Goal: Transaction & Acquisition: Obtain resource

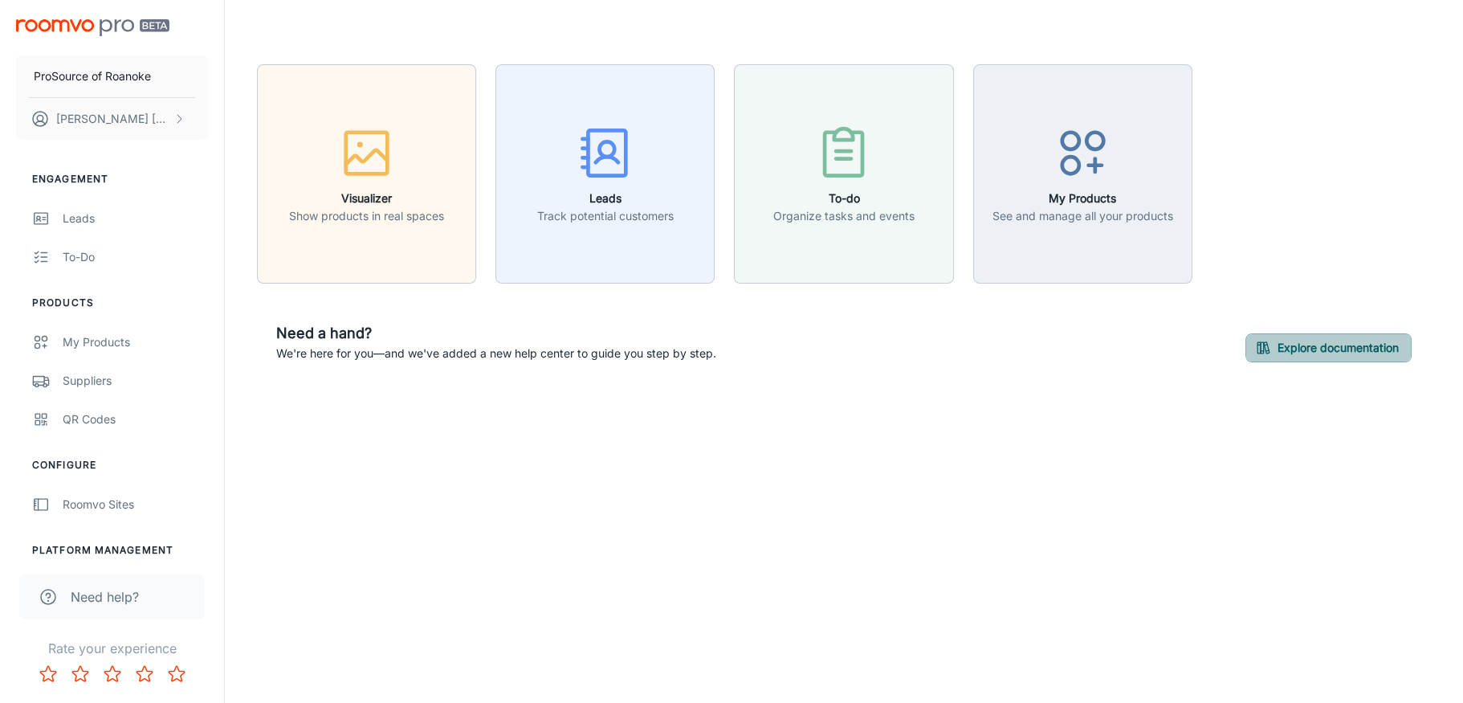
click at [1269, 341] on icon "button" at bounding box center [1263, 348] width 16 height 16
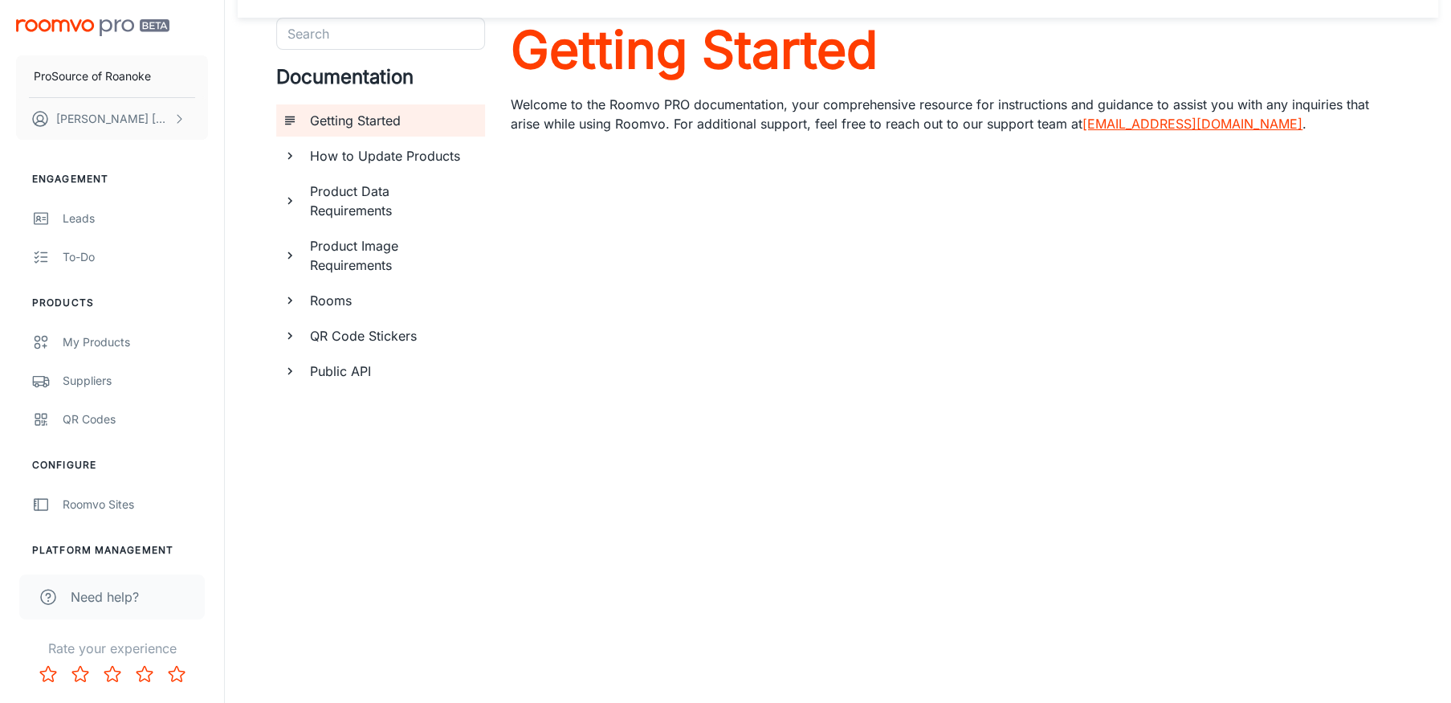
scroll to position [47, 0]
click at [381, 333] on h6 "QR Code Stickers" at bounding box center [391, 334] width 162 height 19
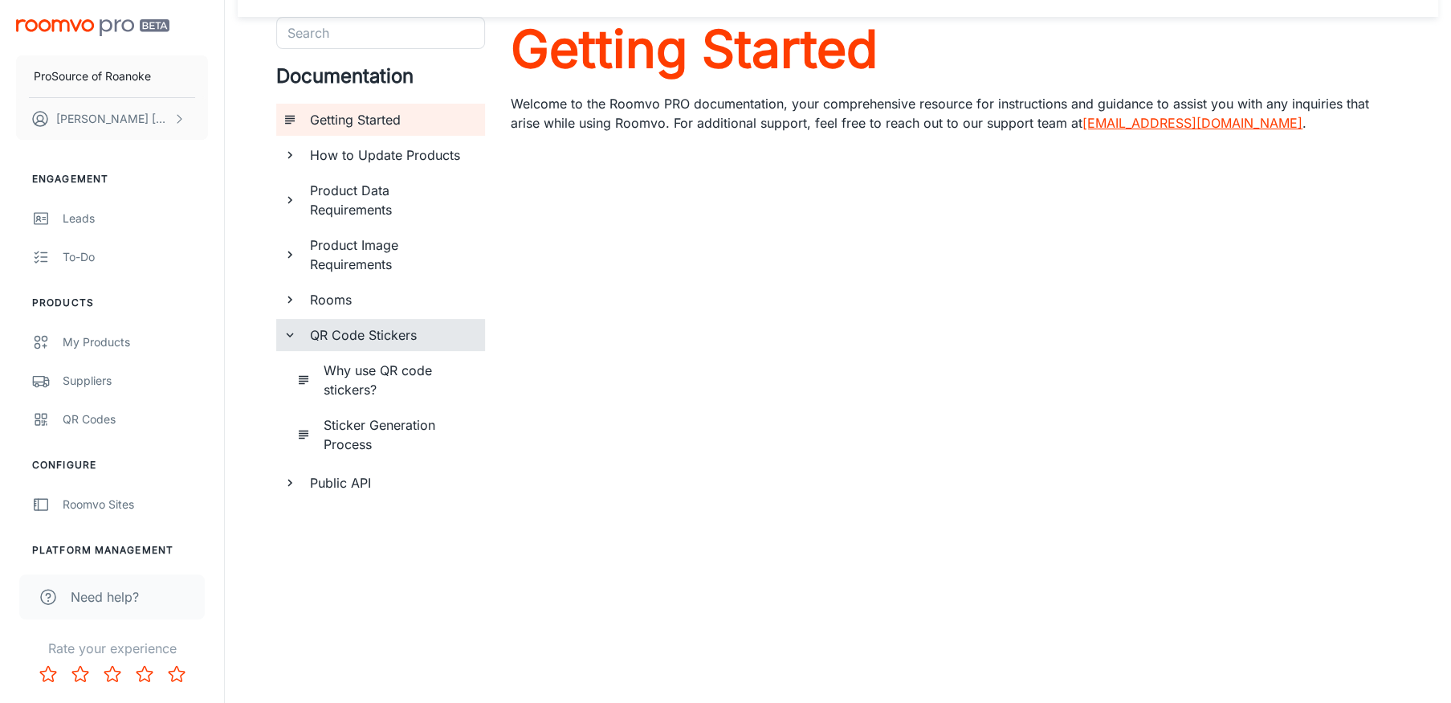
click at [357, 370] on h6 "Why use QR code stickers?" at bounding box center [398, 380] width 149 height 39
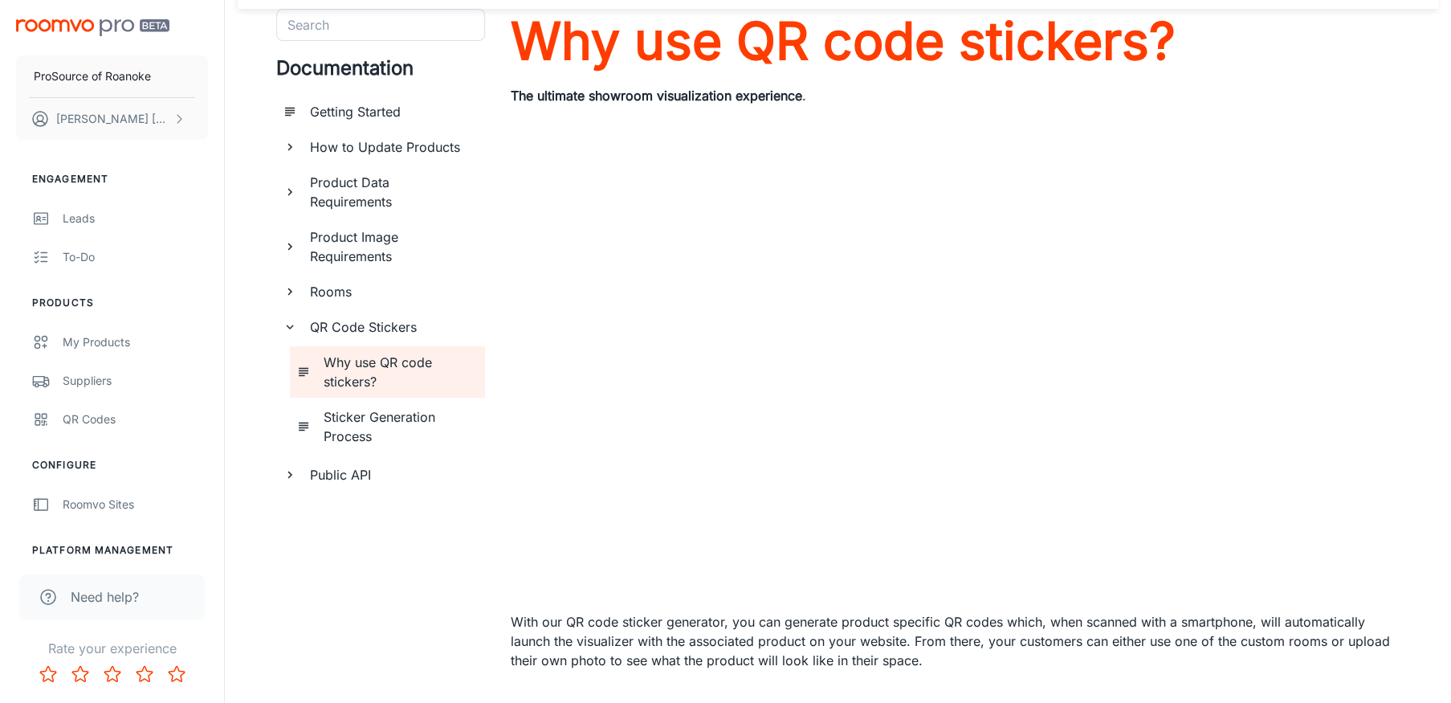
scroll to position [80, 0]
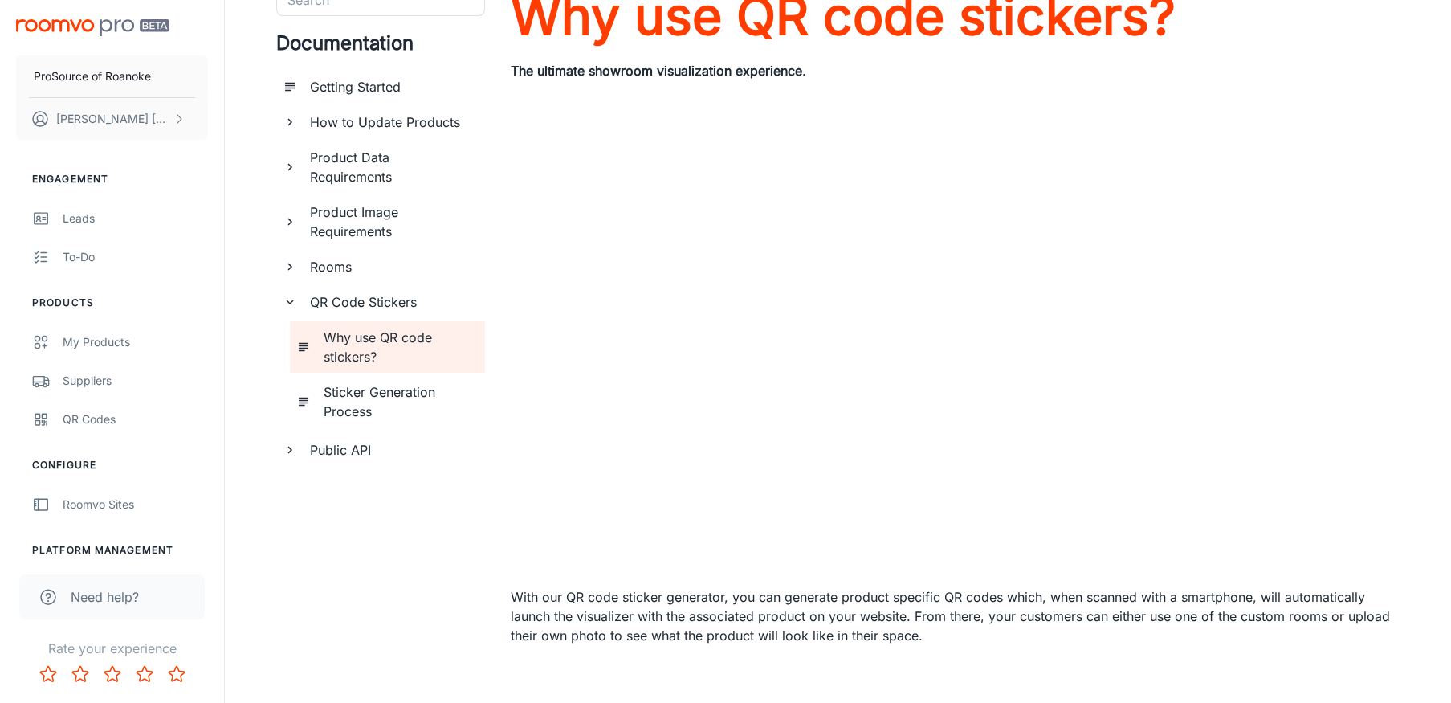
click at [78, 414] on div "QR Codes" at bounding box center [135, 419] width 145 height 18
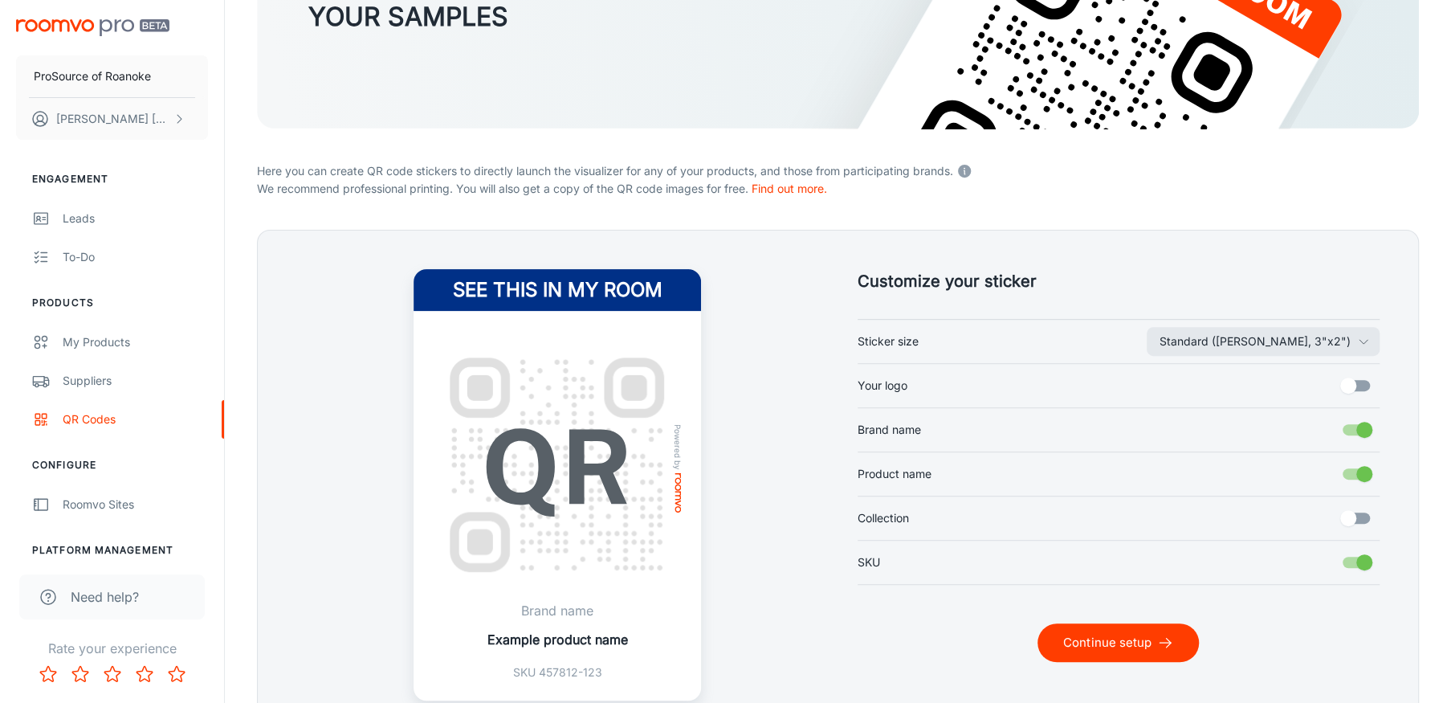
scroll to position [241, 0]
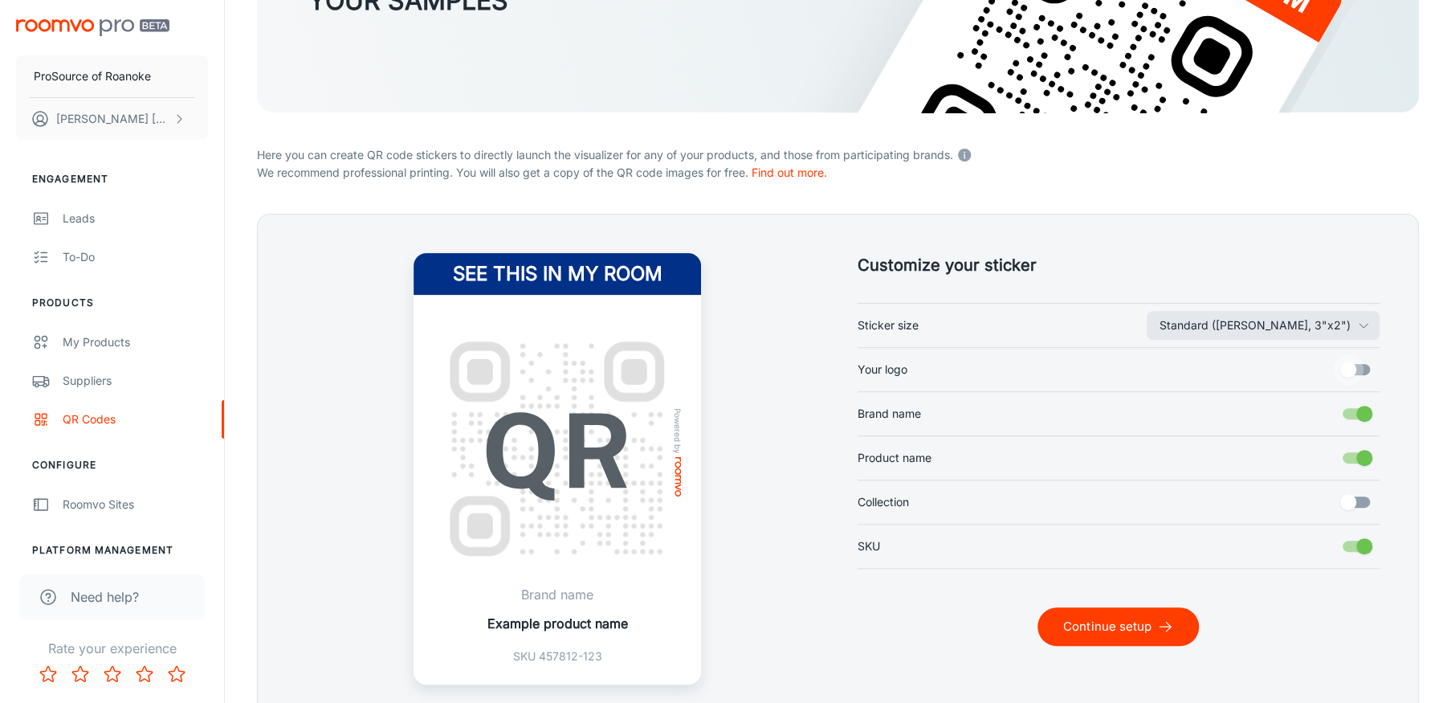
click at [1351, 367] on input "Your logo" at bounding box center [1349, 369] width 92 height 31
checkbox input "true"
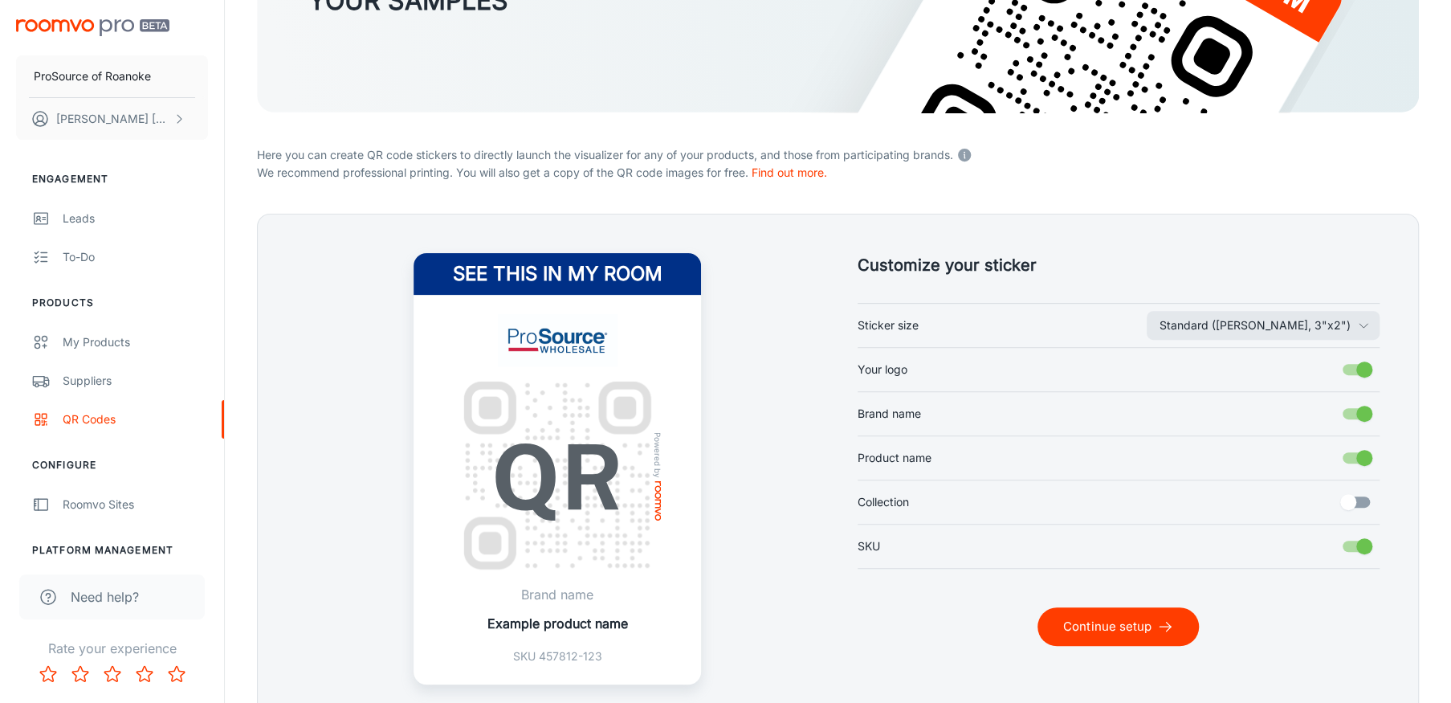
click at [1366, 320] on icon "button" at bounding box center [1363, 325] width 13 height 13
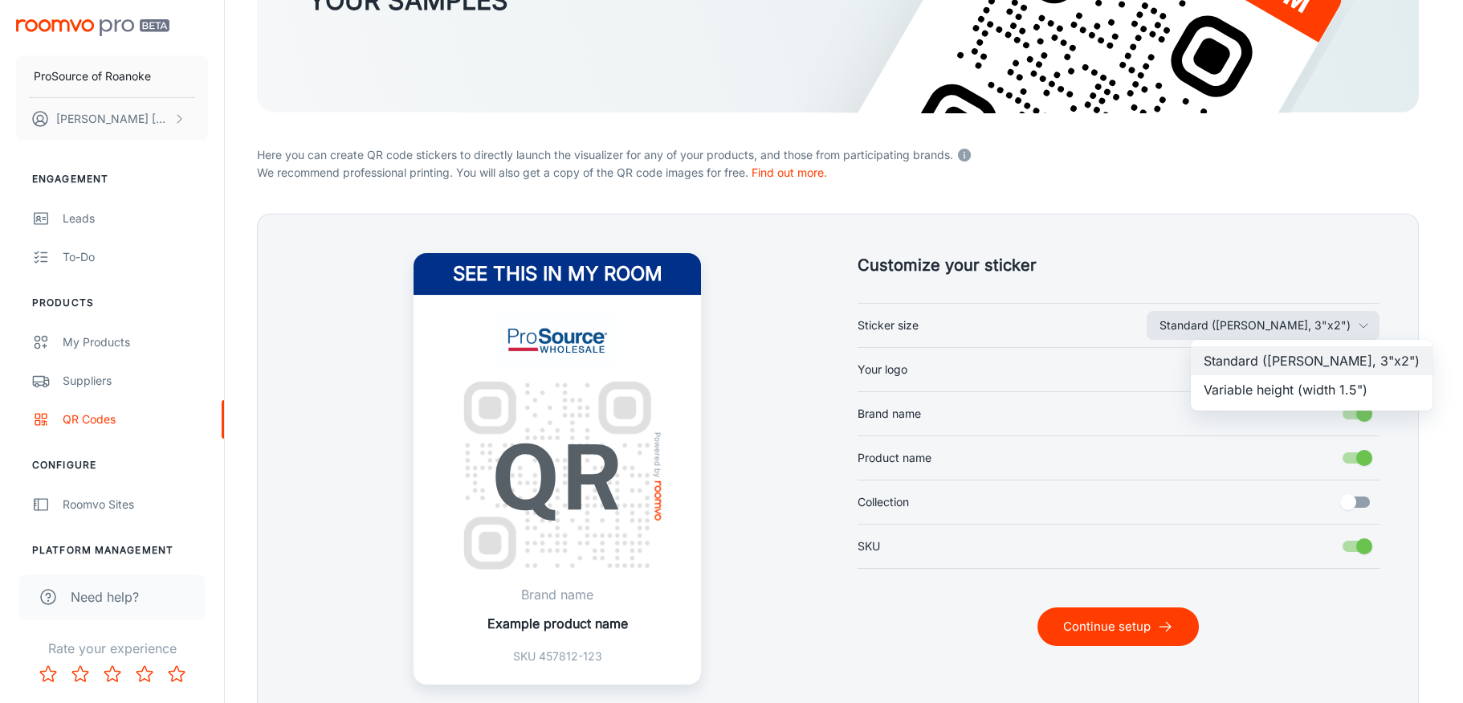
click at [1366, 320] on div at bounding box center [731, 351] width 1463 height 703
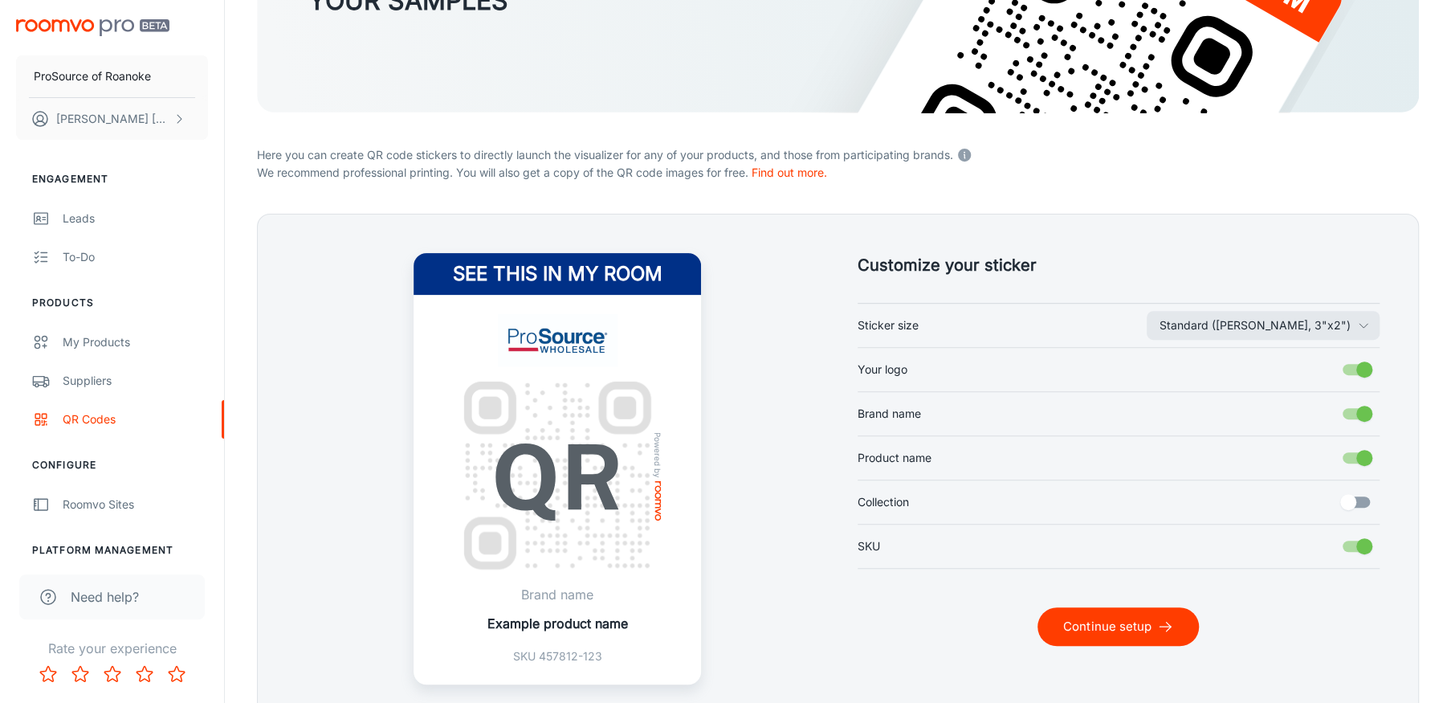
click at [1107, 628] on button "Continue setup" at bounding box center [1118, 626] width 161 height 39
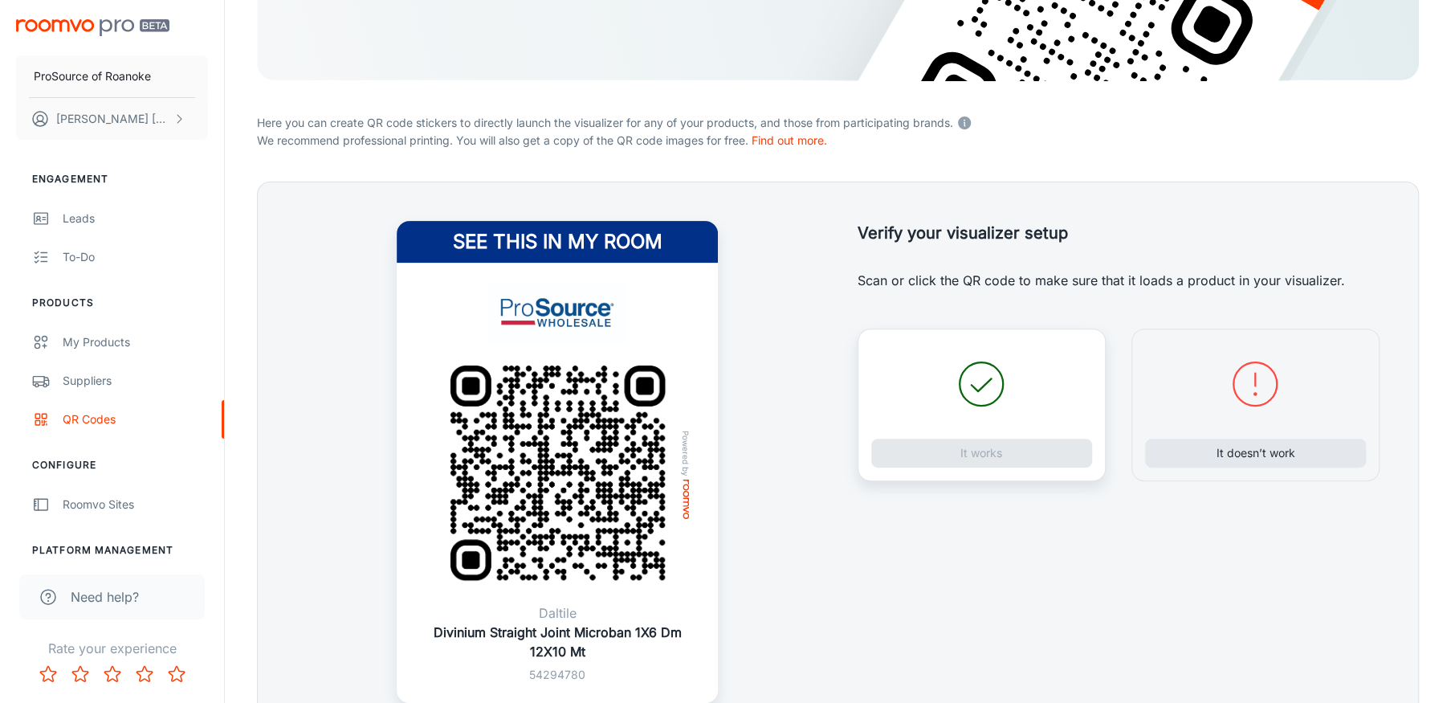
scroll to position [321, 0]
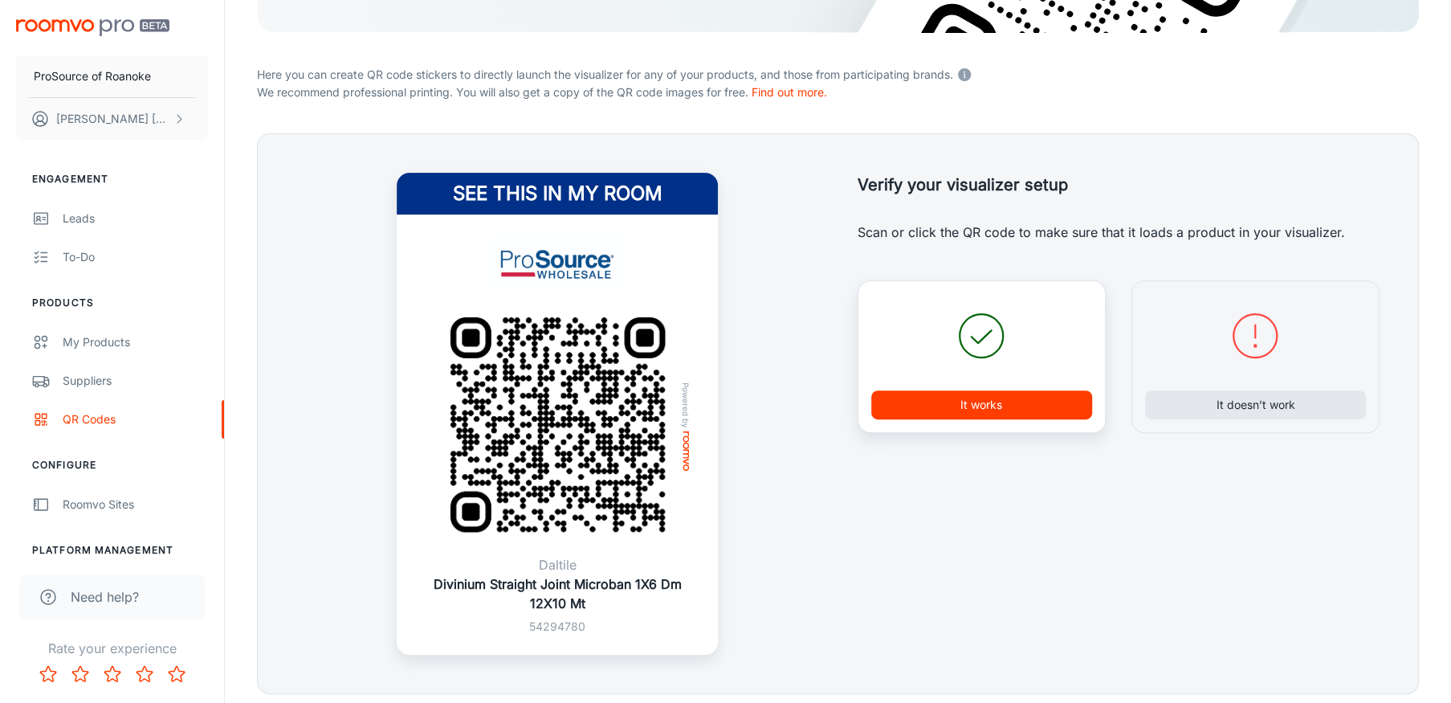
click at [577, 510] on img at bounding box center [557, 424] width 261 height 261
click at [973, 401] on button "It works" at bounding box center [981, 404] width 221 height 29
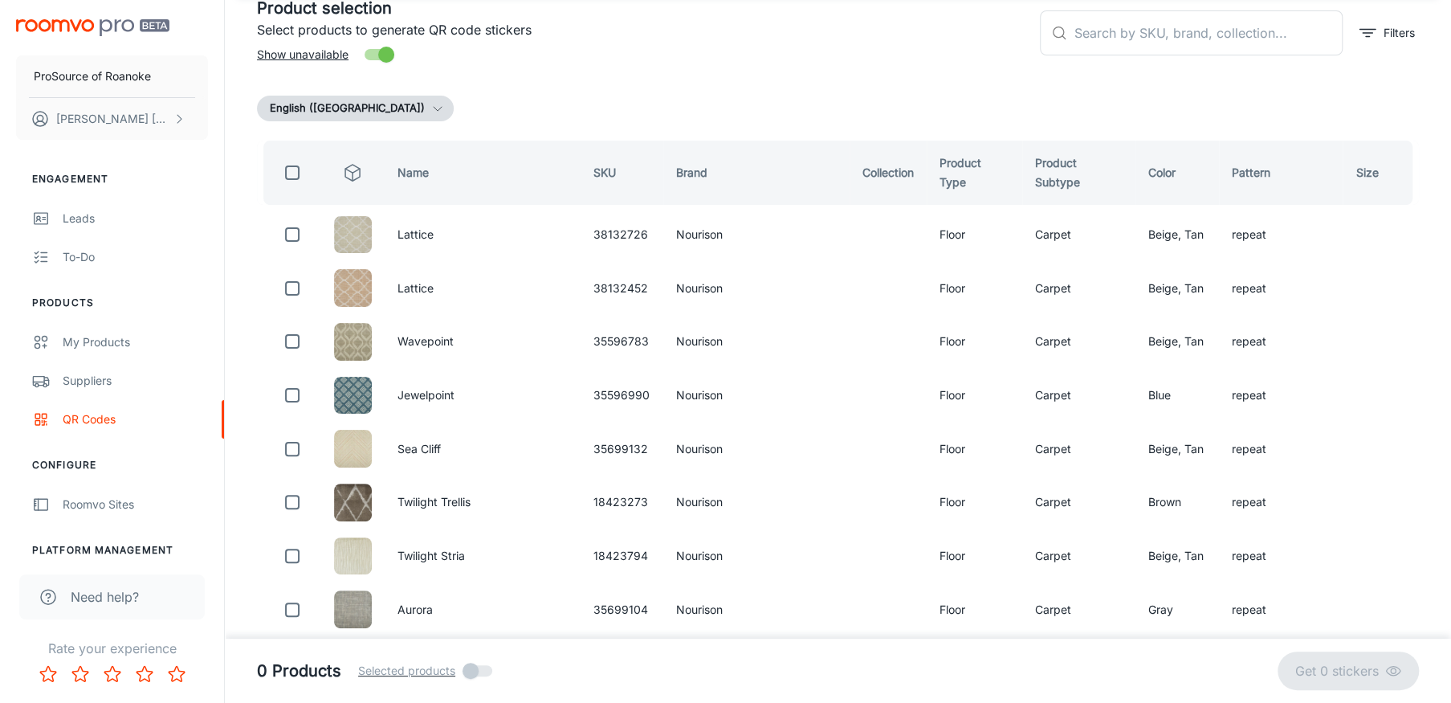
scroll to position [0, 0]
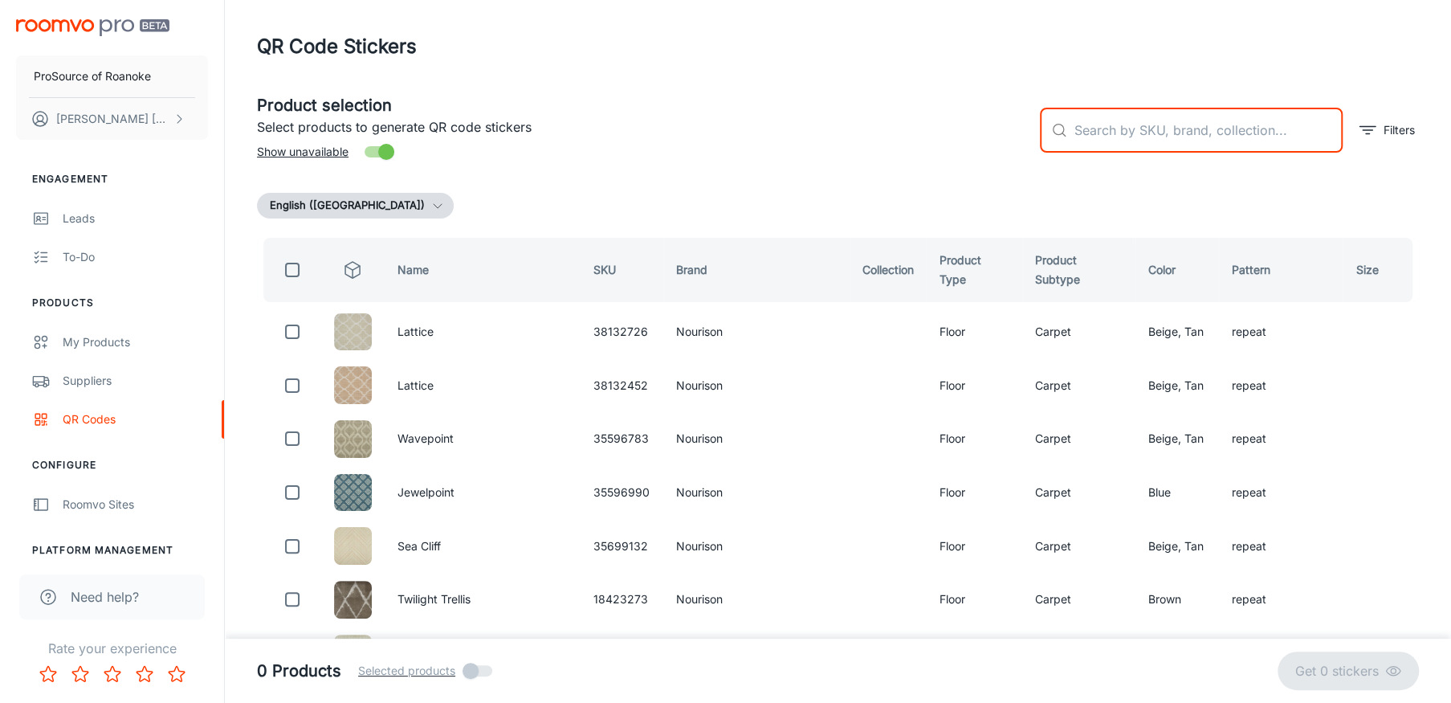
click at [1087, 124] on input "text" at bounding box center [1208, 130] width 269 height 45
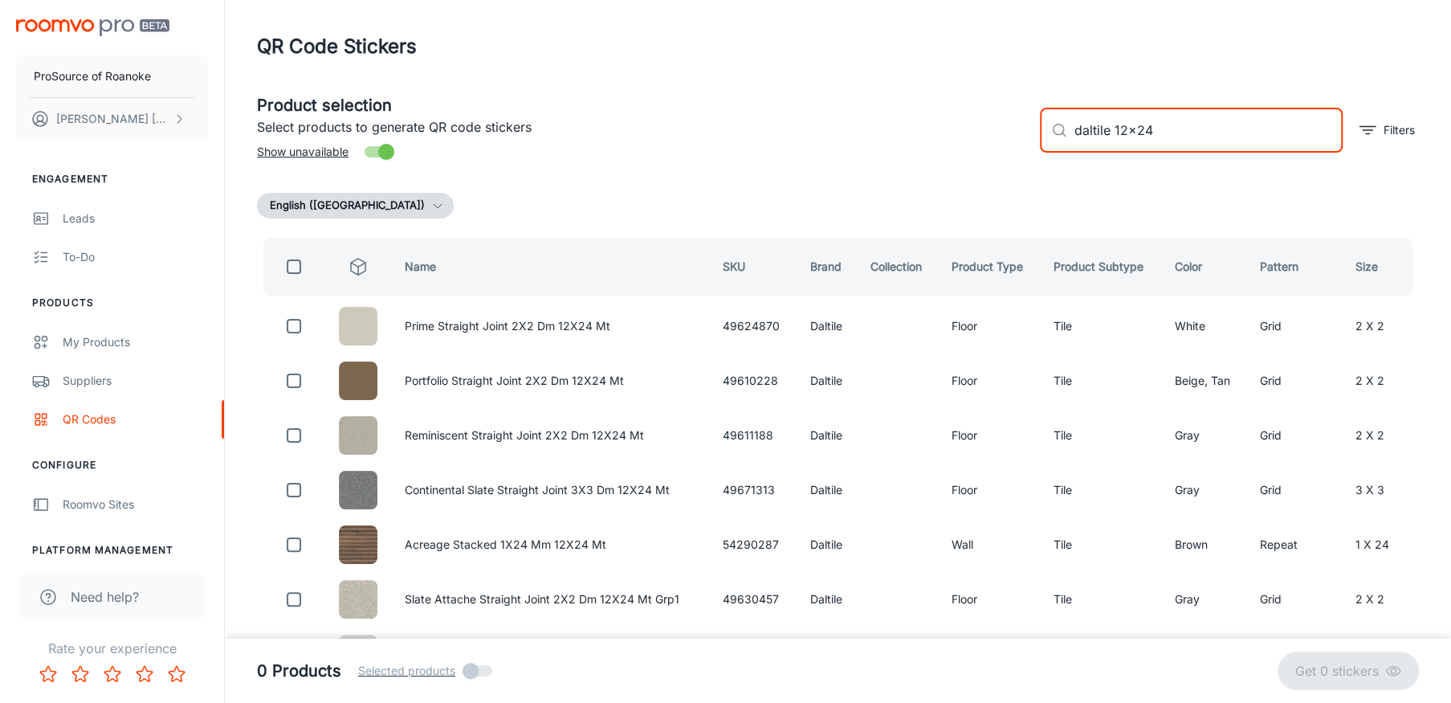
drag, startPoint x: 1161, startPoint y: 123, endPoint x: 1010, endPoint y: 137, distance: 150.8
click at [1010, 137] on div "Product selection Select products to generate QR code stickers Show unavailable…" at bounding box center [831, 123] width 1175 height 87
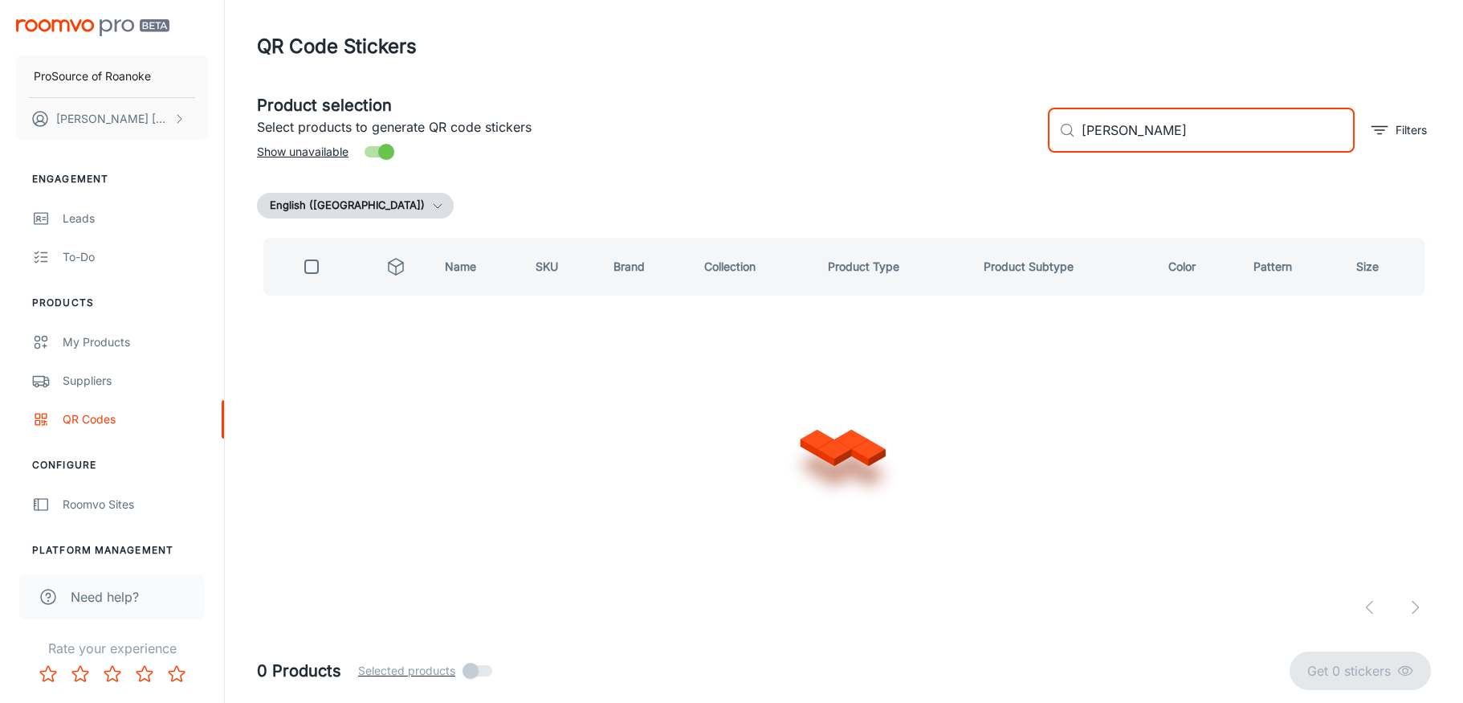
type input "elys"
checkbox input "true"
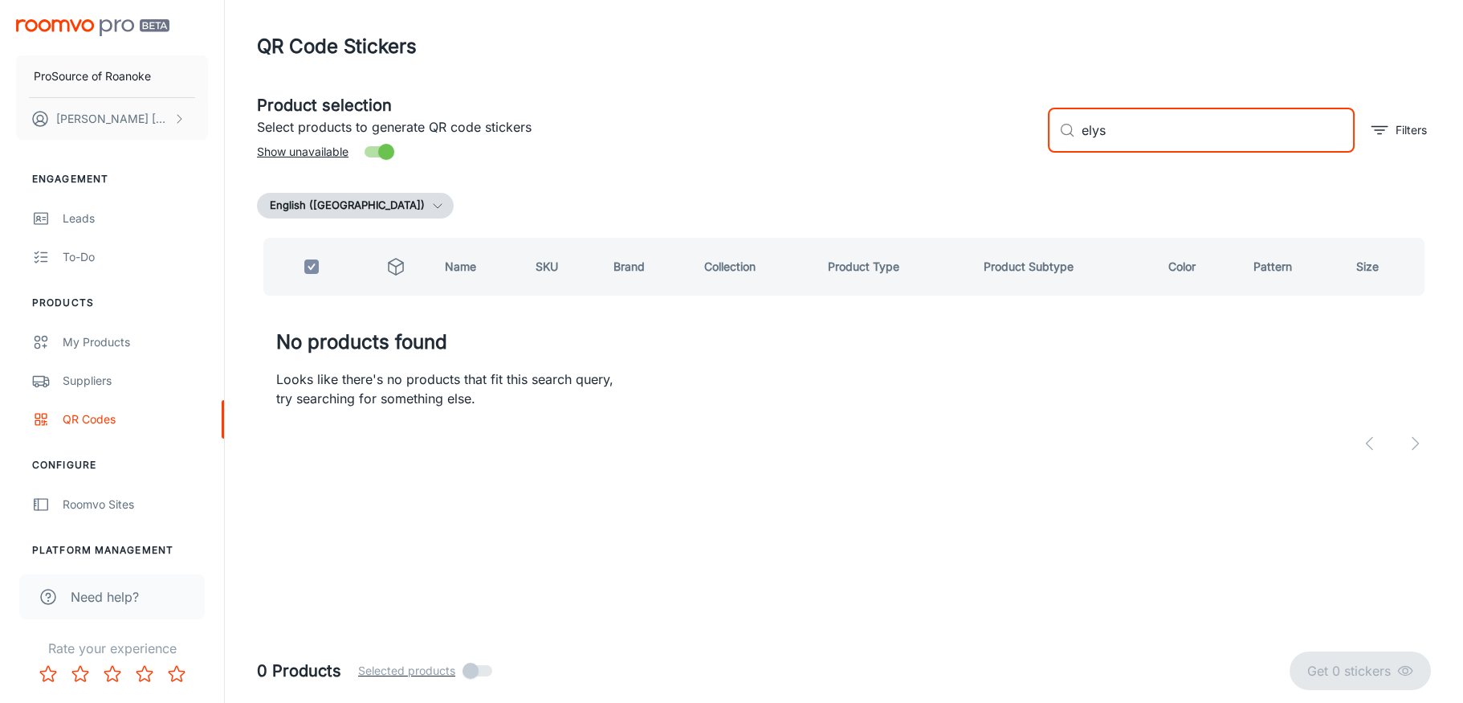
type input "[PERSON_NAME]"
checkbox input "false"
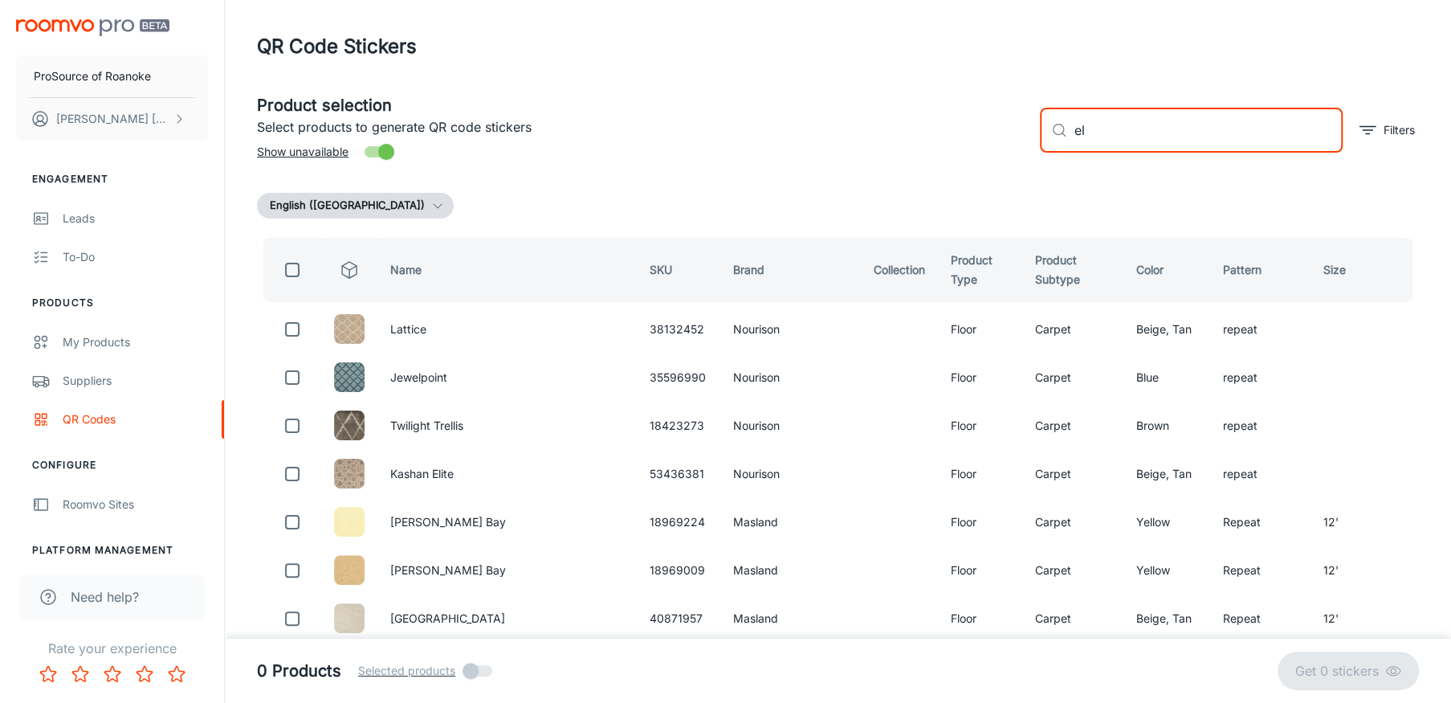
type input "e"
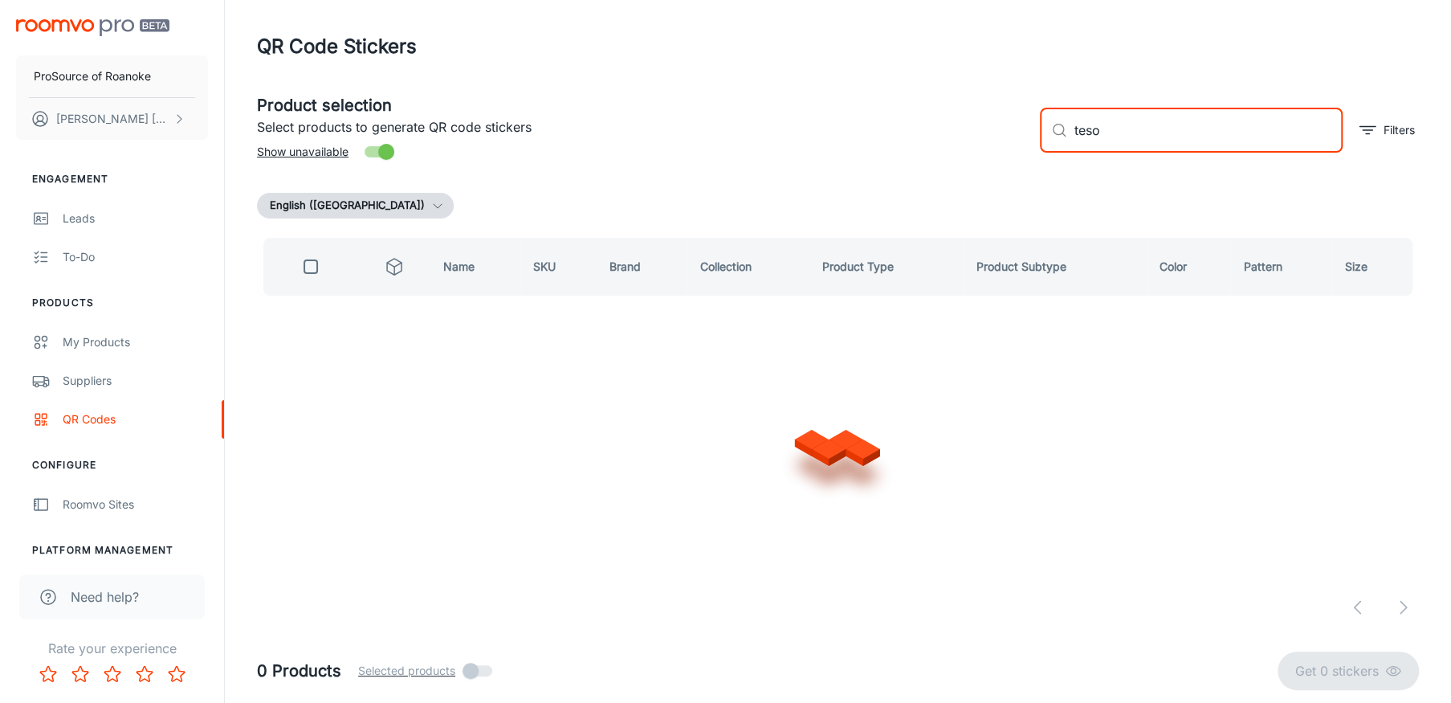
type input "tesor"
checkbox input "true"
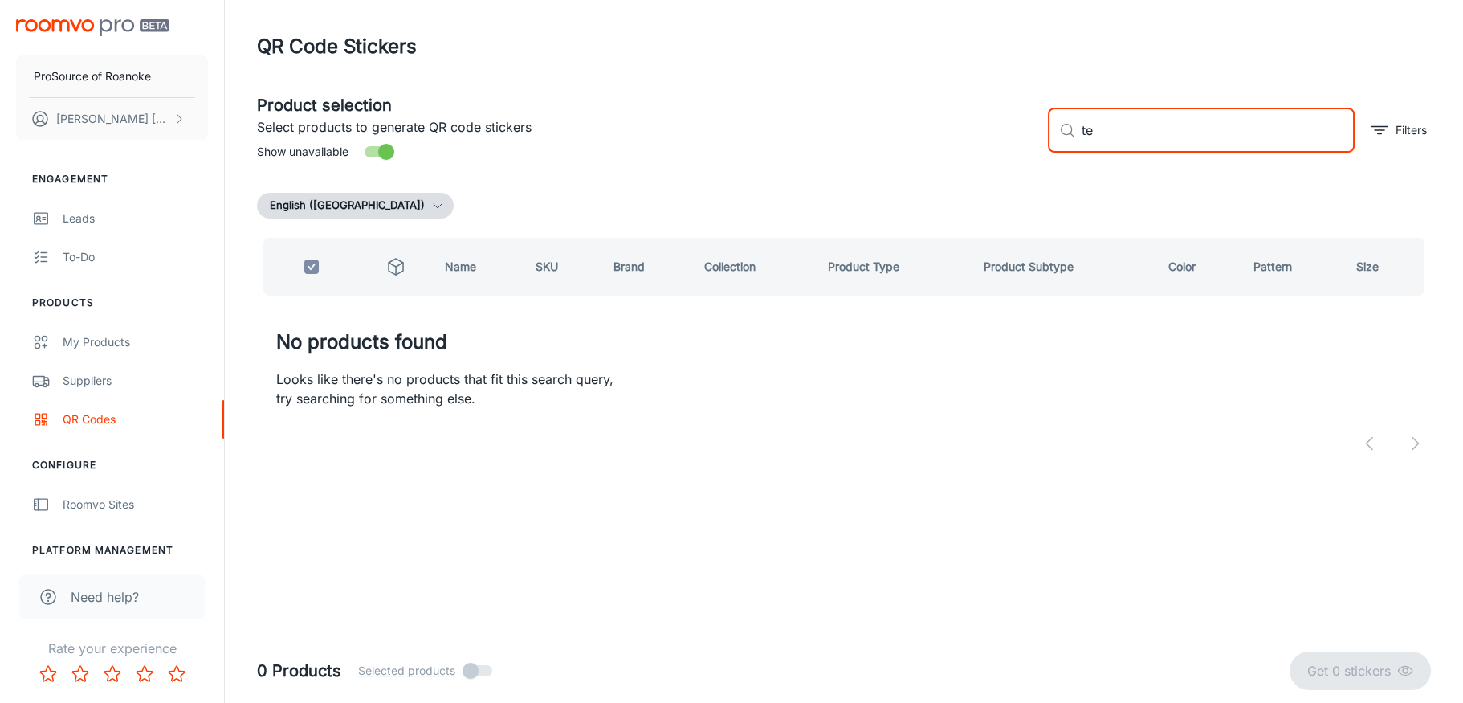
type input "t"
checkbox input "false"
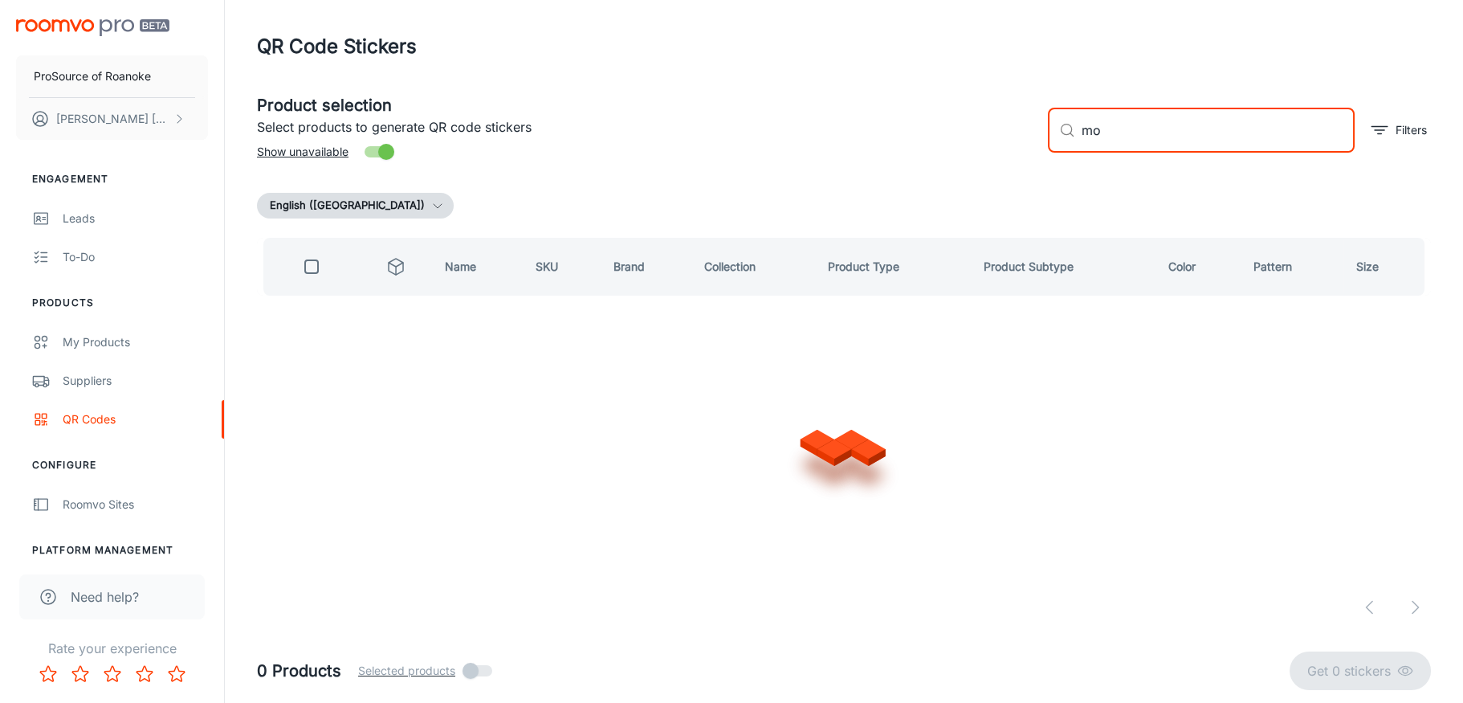
type input "m"
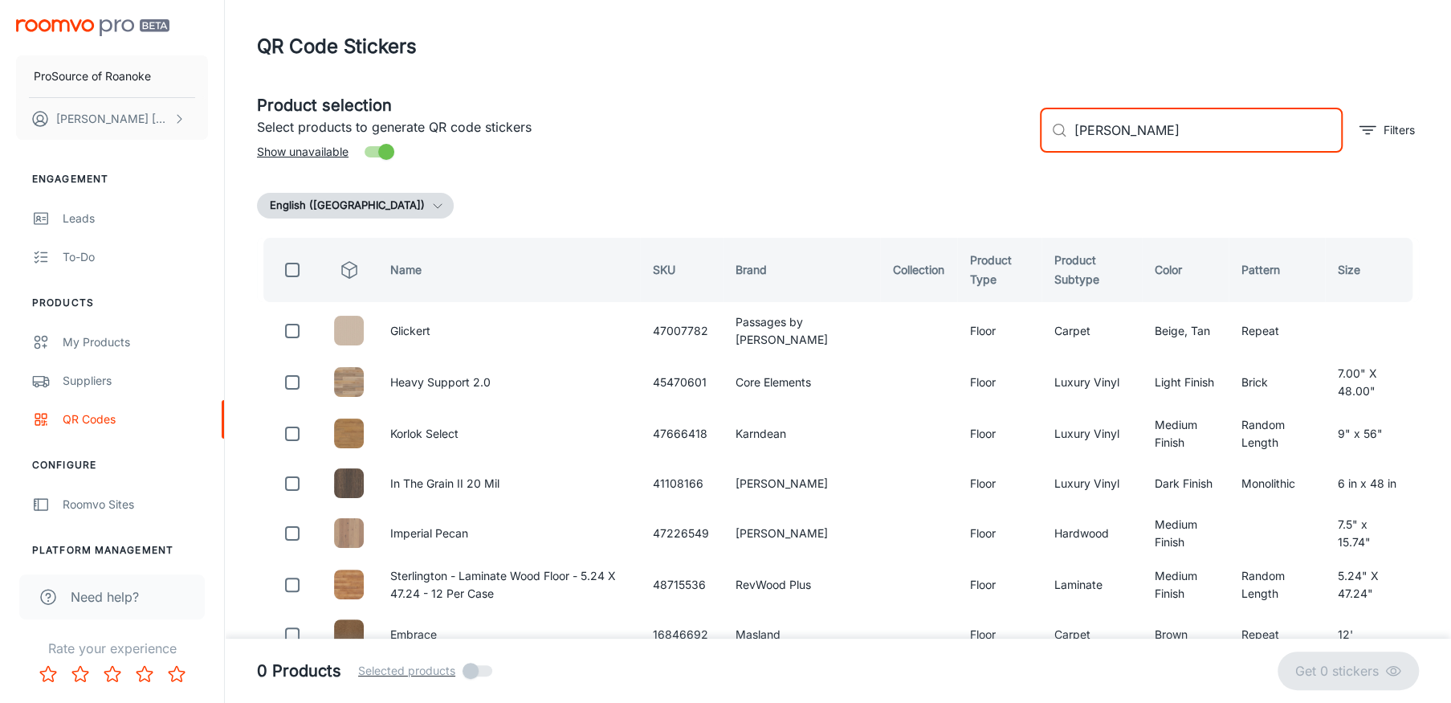
type input "[PERSON_NAME] mosaic"
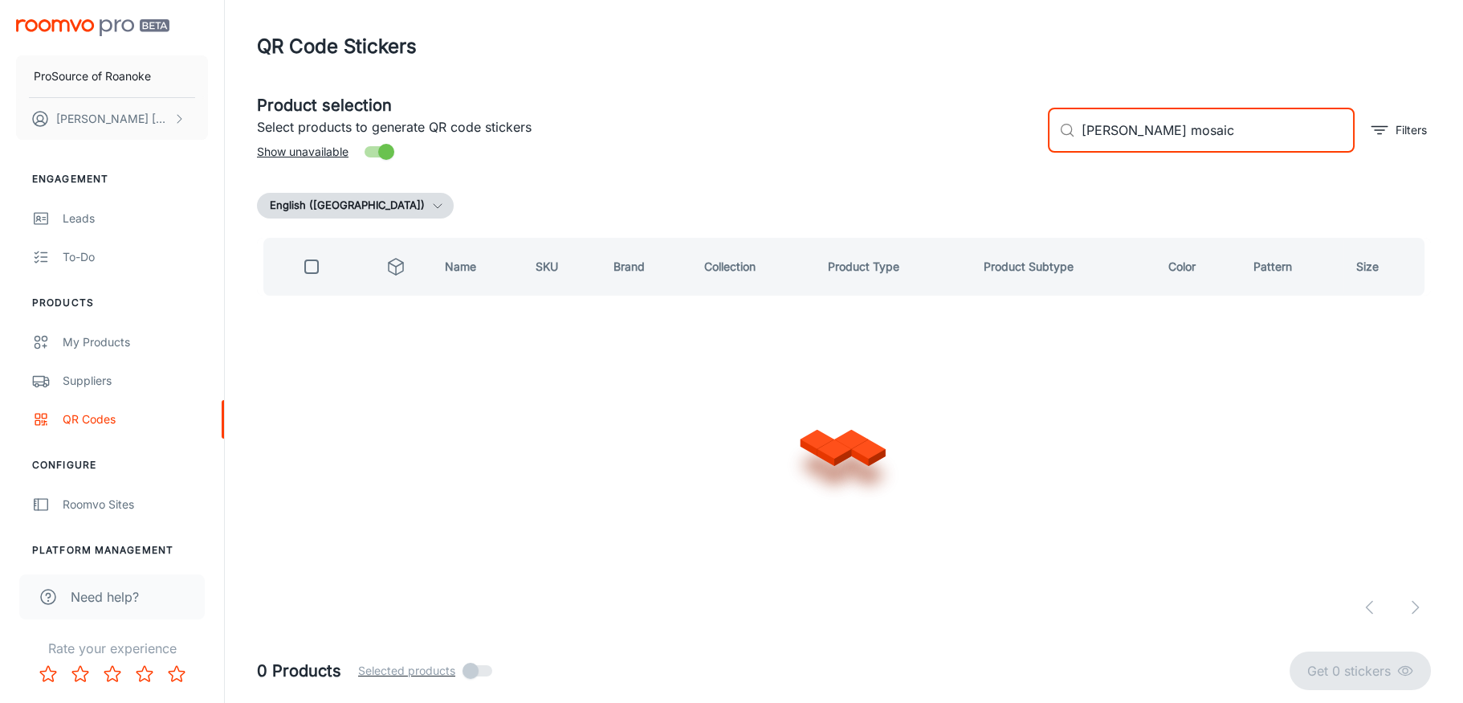
checkbox input "true"
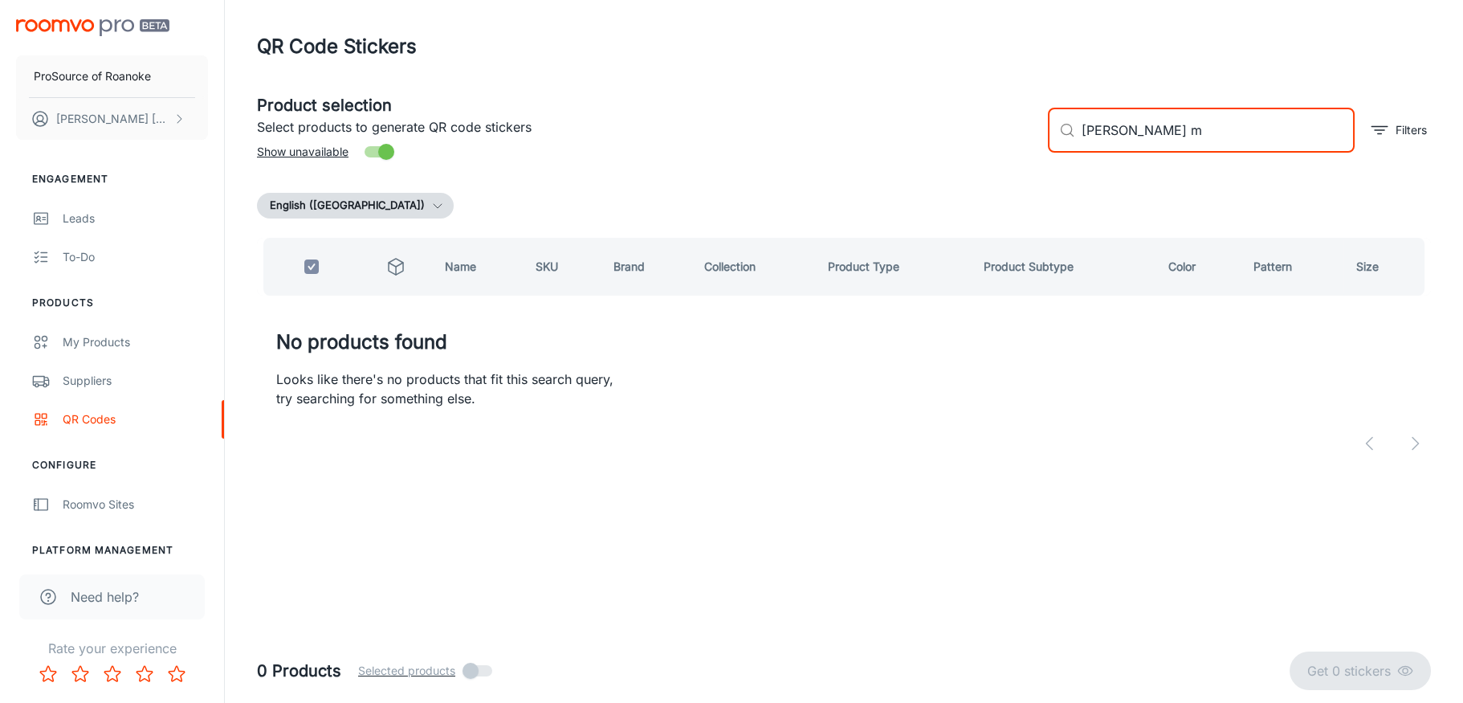
type input "[PERSON_NAME]"
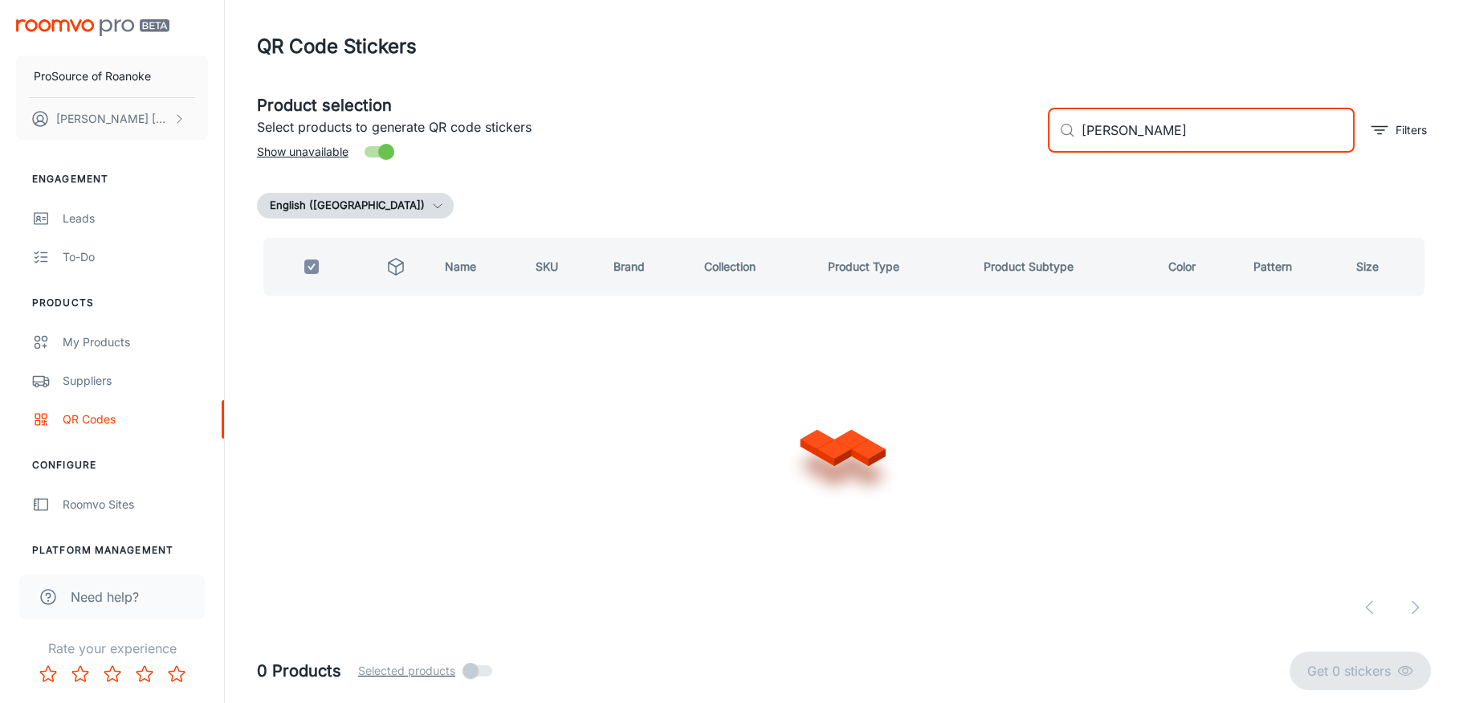
checkbox input "false"
type input "[PERSON_NAME] 2x2"
checkbox input "true"
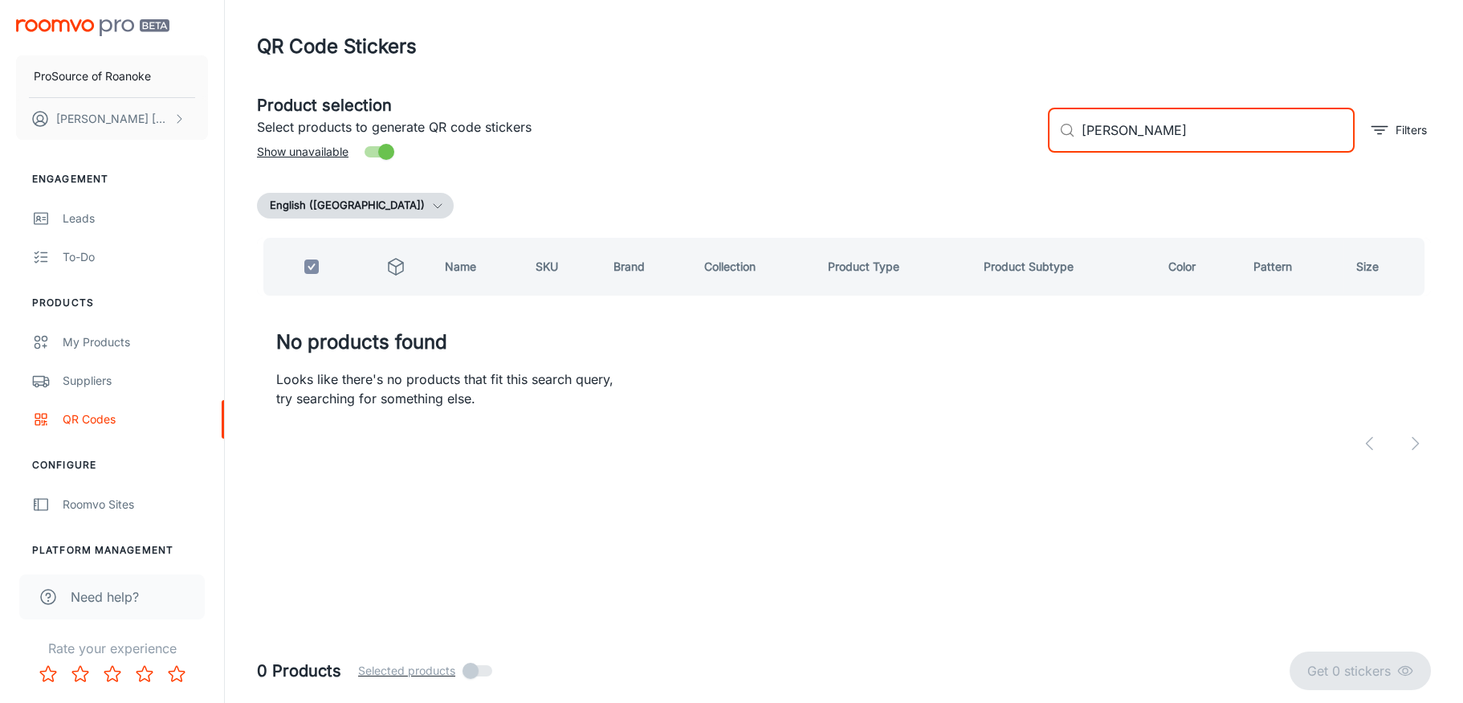
type input "[PERSON_NAME]"
checkbox input "false"
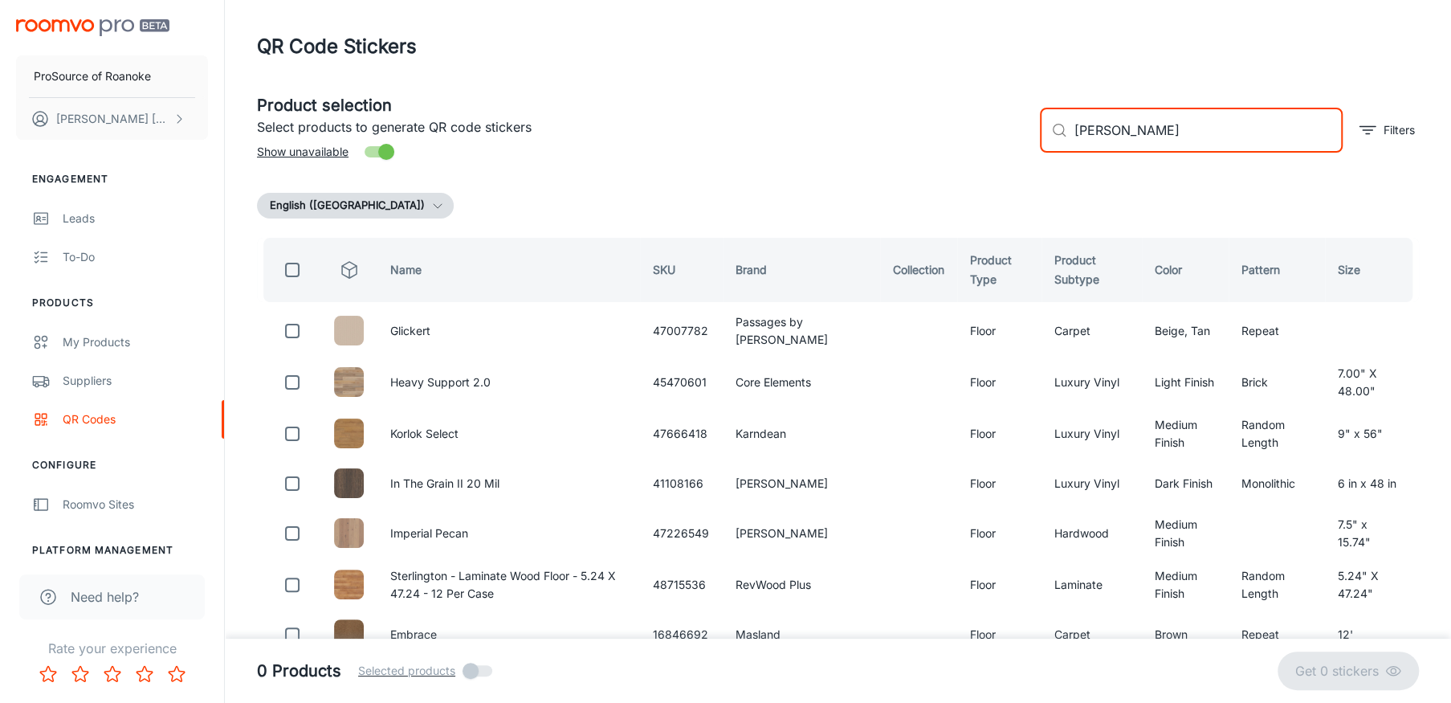
drag, startPoint x: 1115, startPoint y: 129, endPoint x: 1012, endPoint y: 129, distance: 102.8
click at [1012, 129] on div "Product selection Select products to generate QR code stickers Show unavailable…" at bounding box center [831, 123] width 1175 height 87
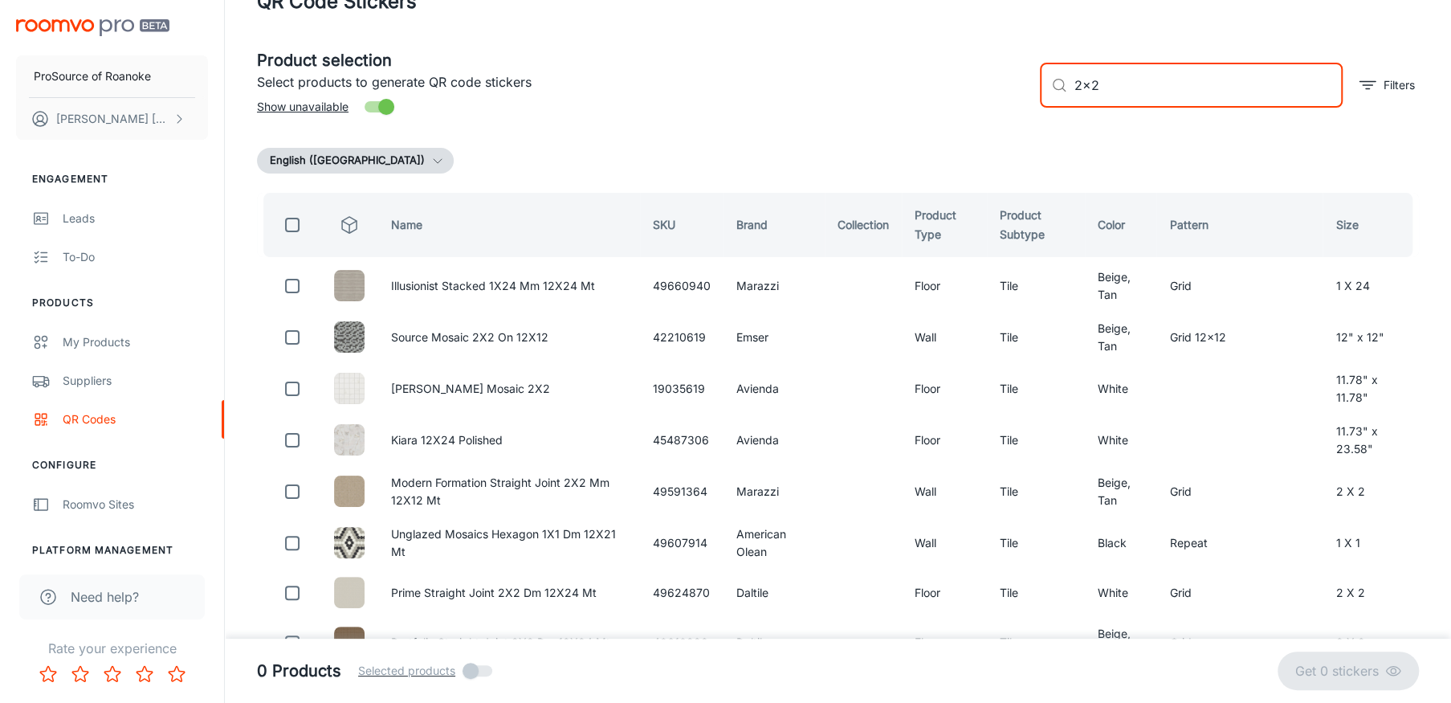
scroll to position [80, 0]
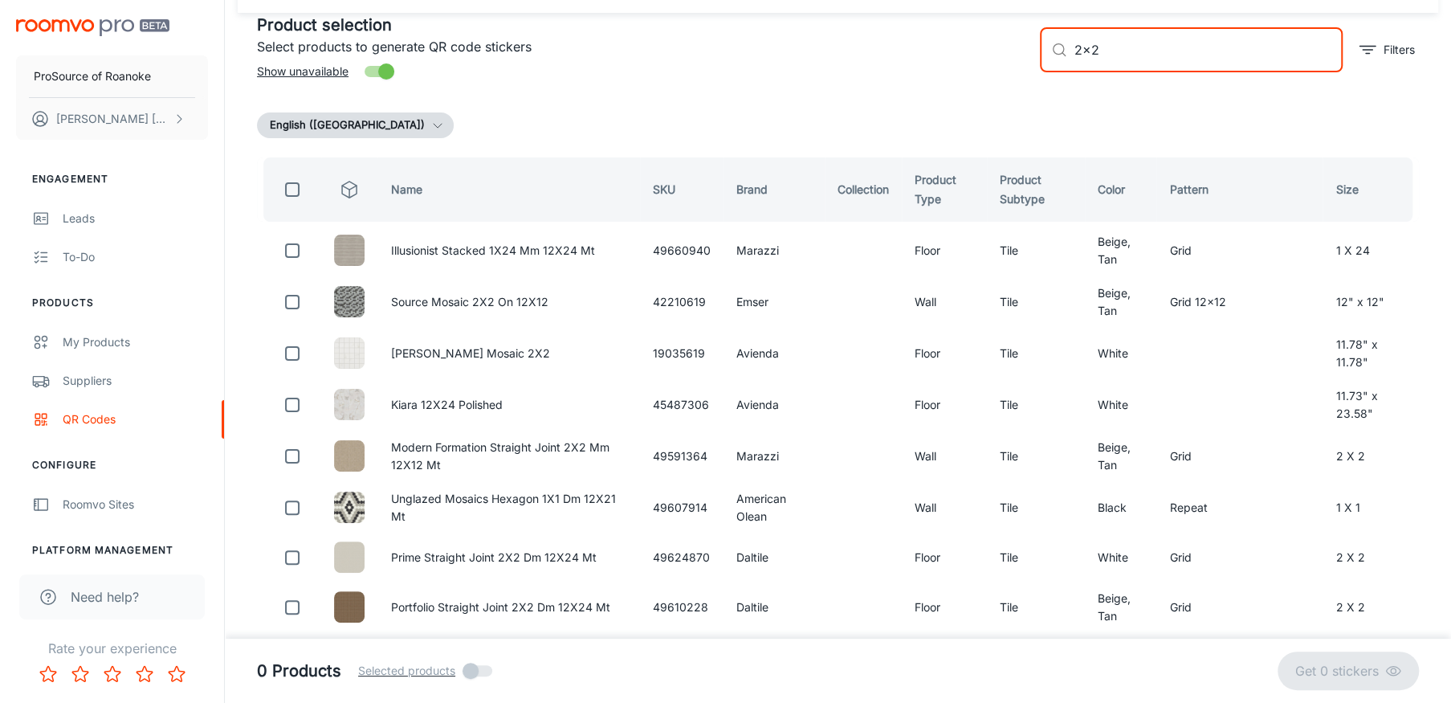
type input "2x2"
click at [290, 186] on input "checkbox" at bounding box center [292, 189] width 32 height 32
checkbox input "true"
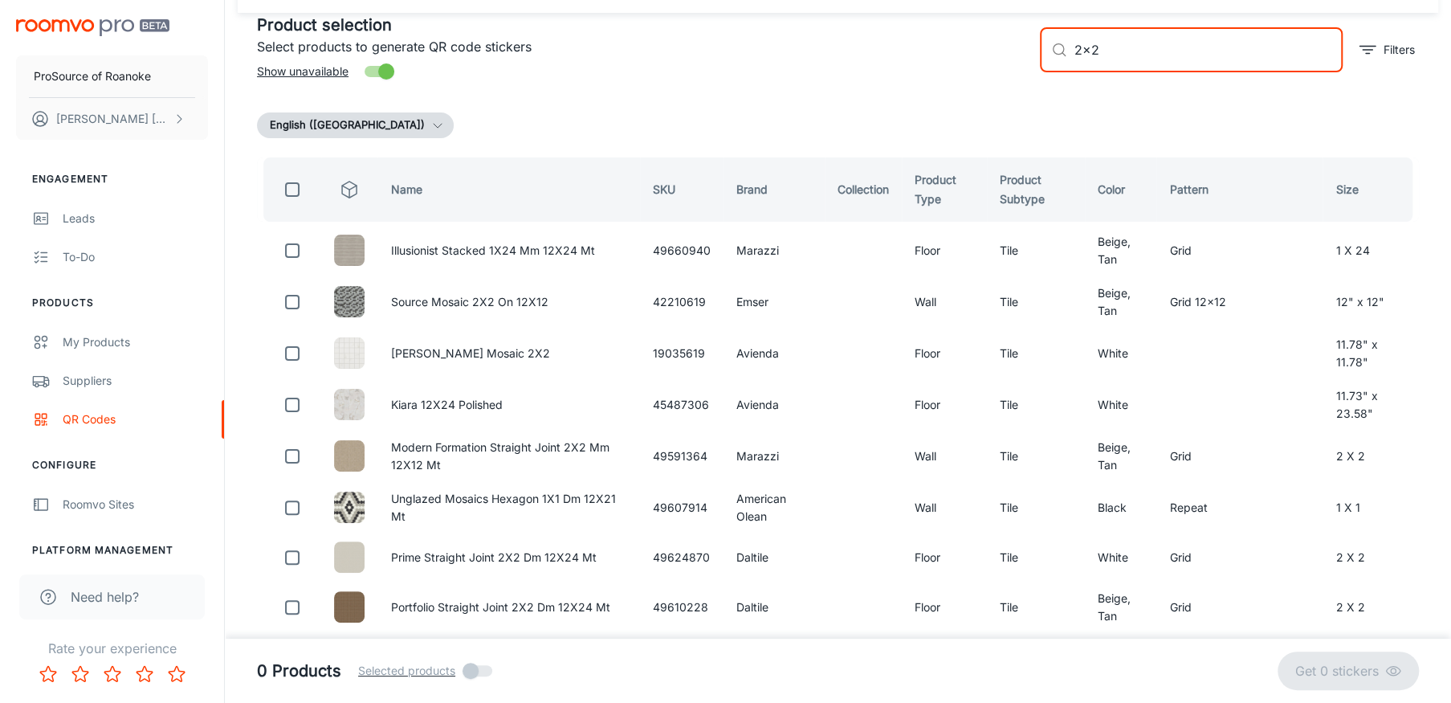
checkbox input "true"
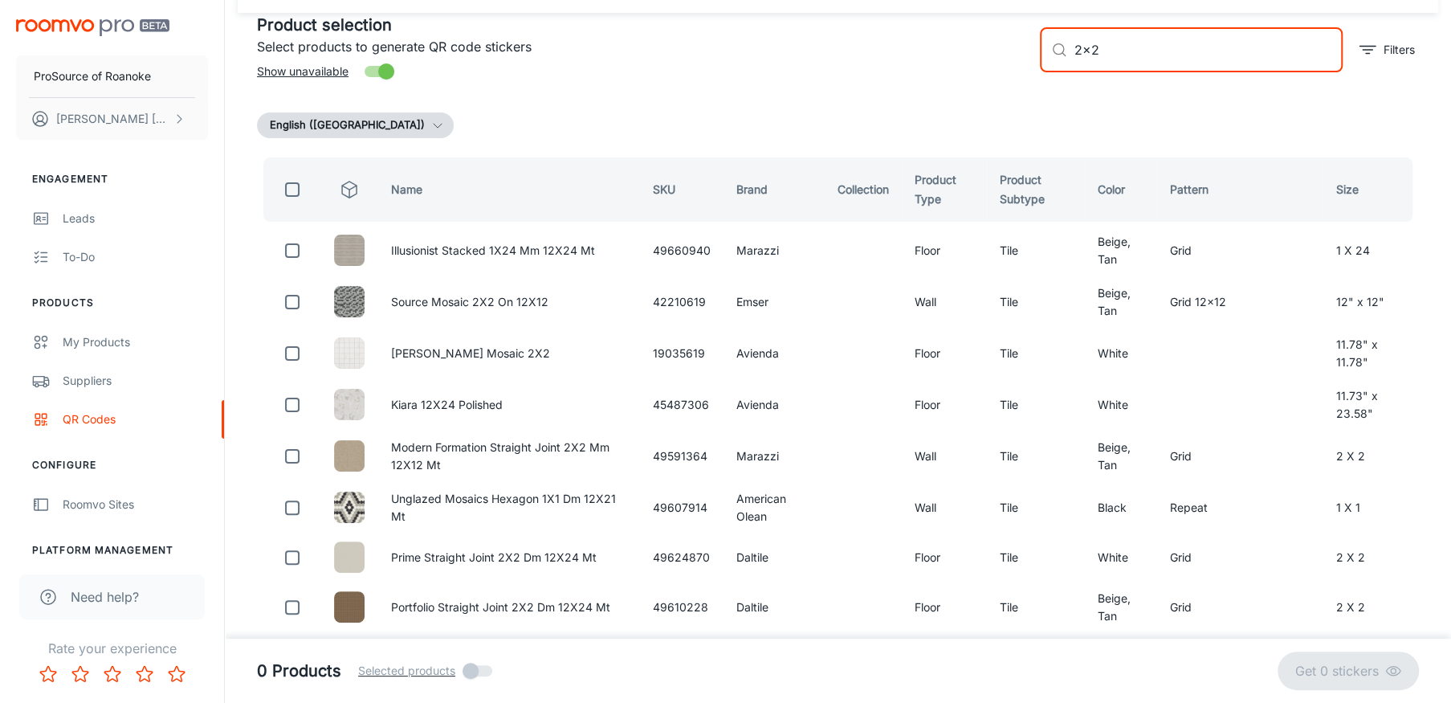
checkbox input "true"
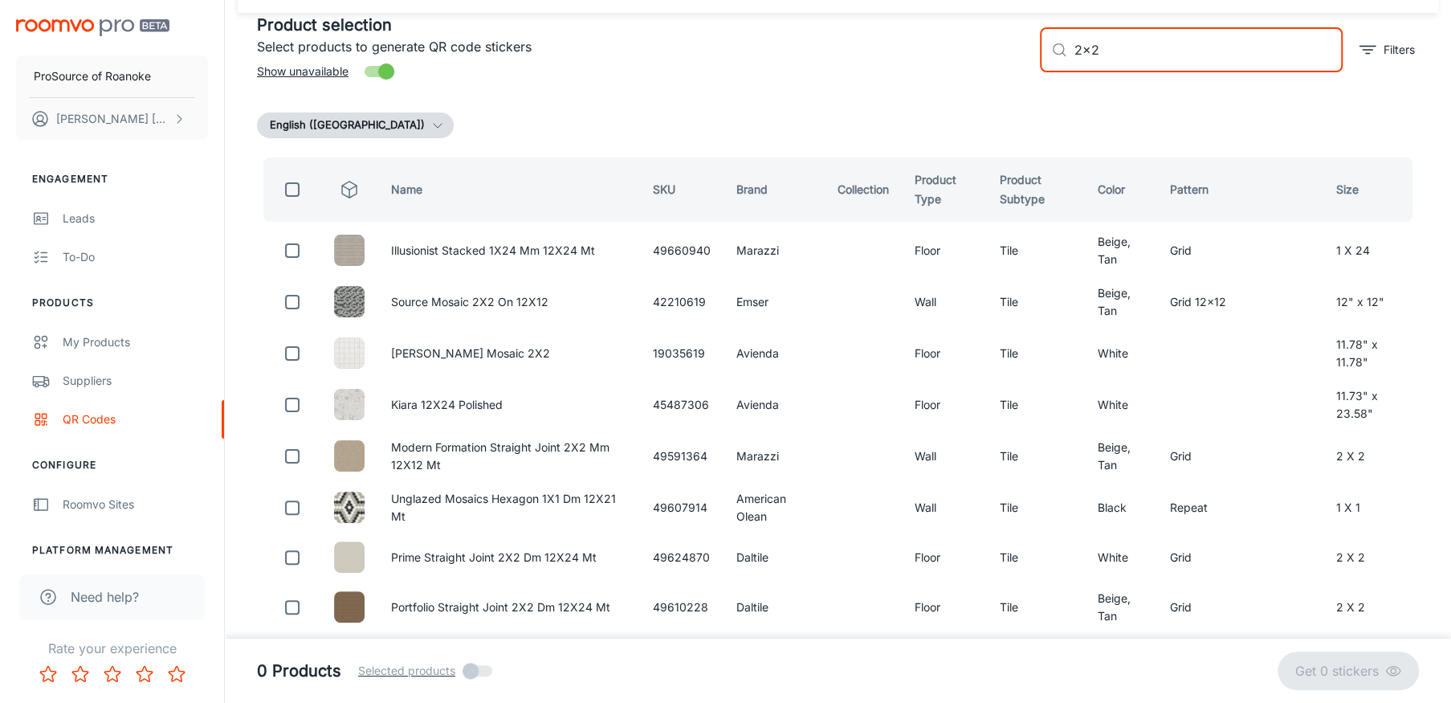
checkbox input "true"
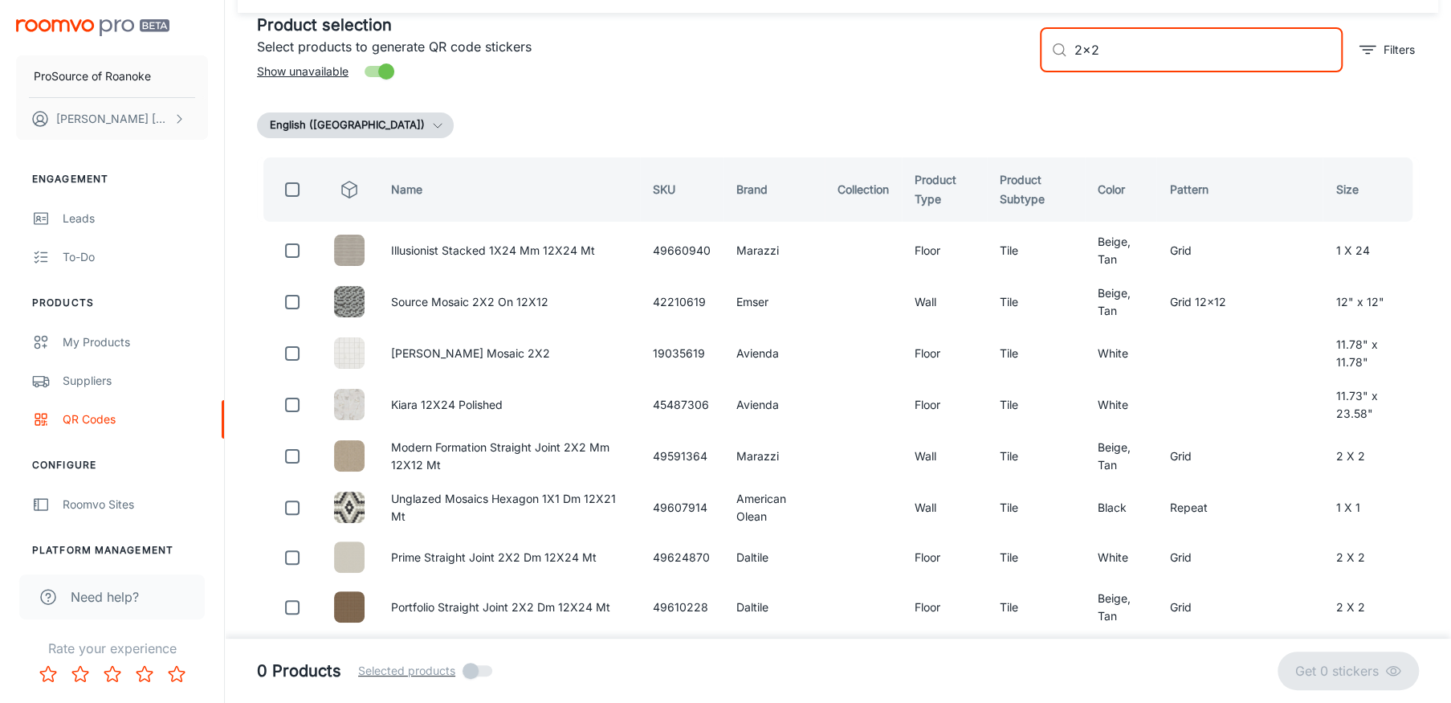
checkbox input "true"
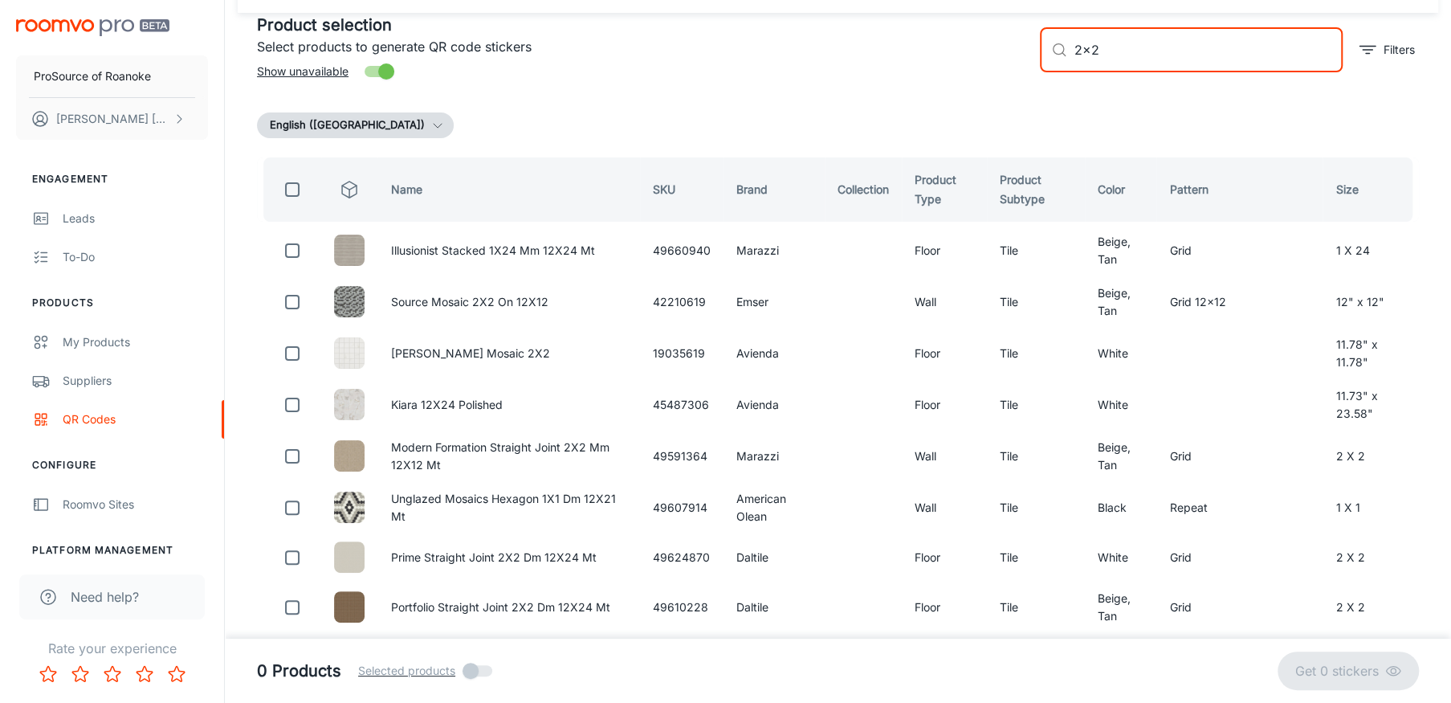
checkbox input "true"
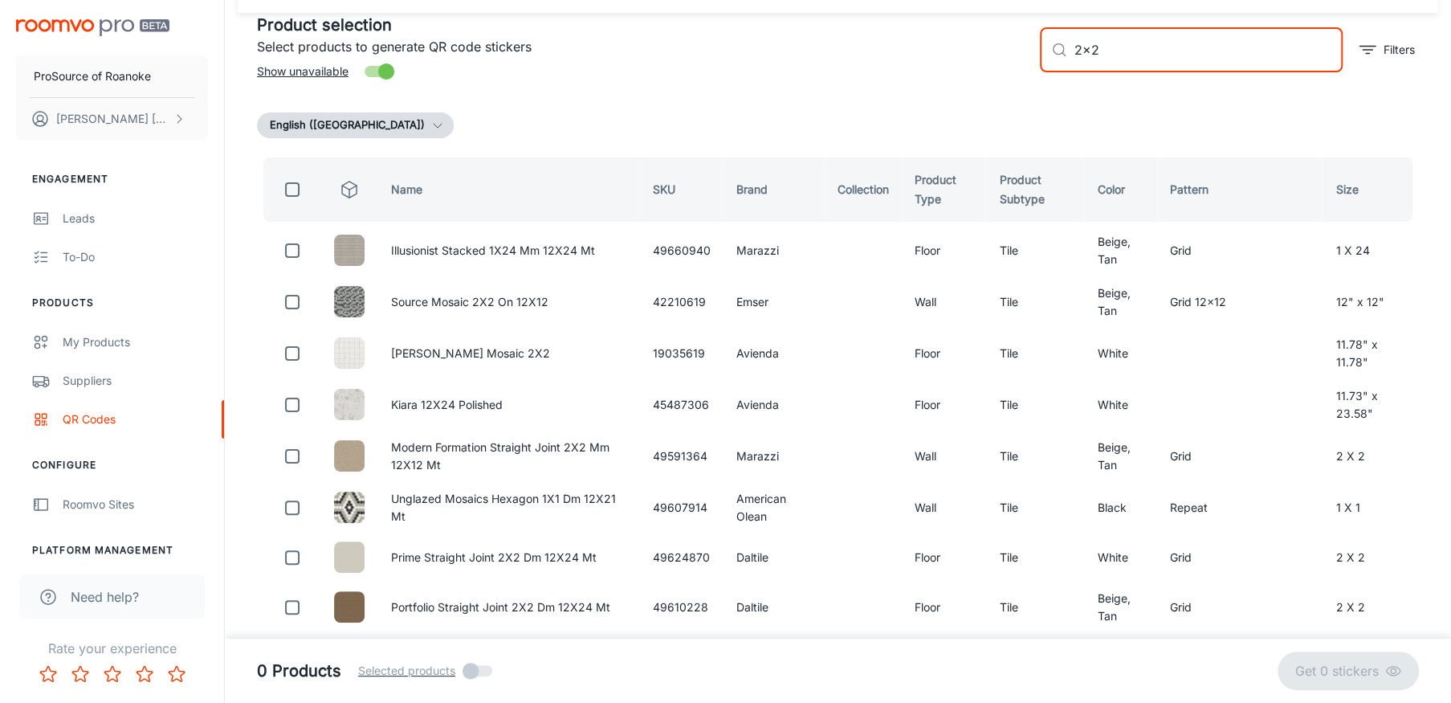
checkbox input "true"
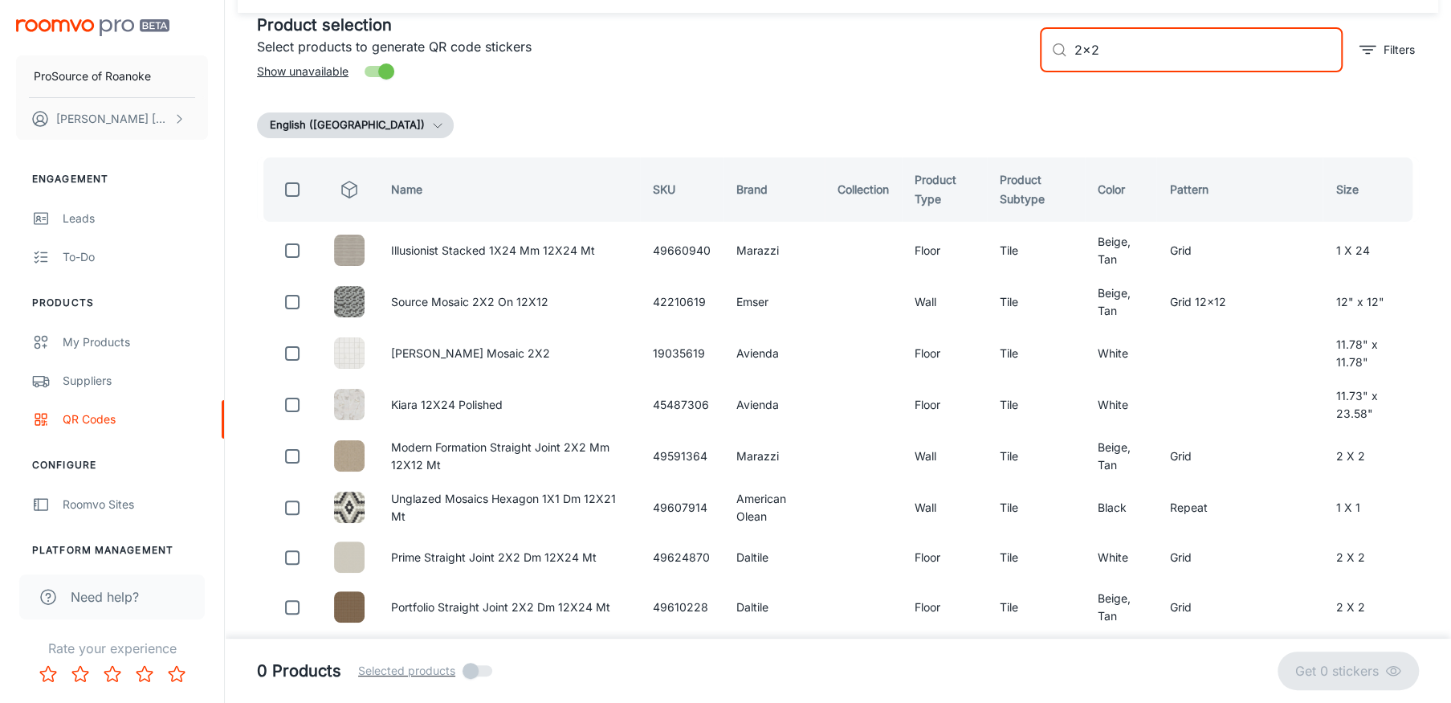
checkbox input "true"
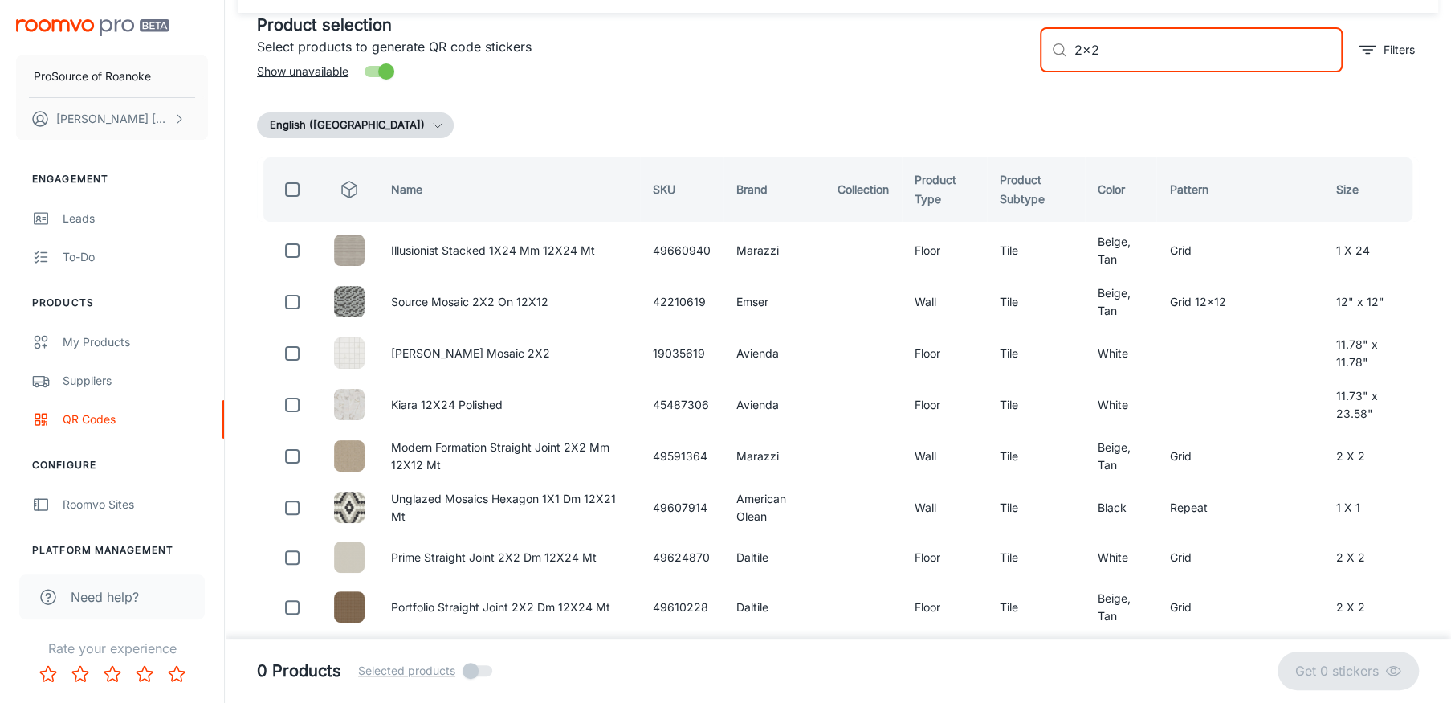
checkbox input "true"
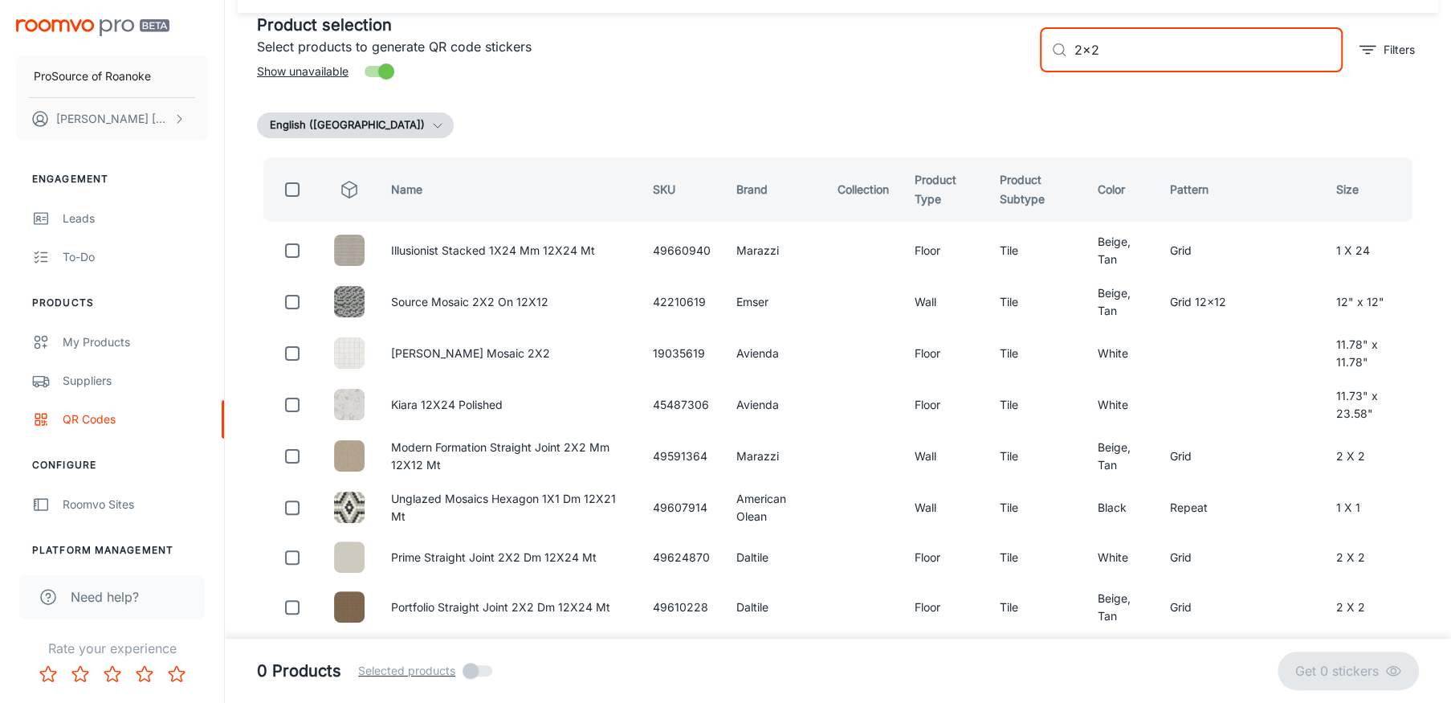
checkbox input "true"
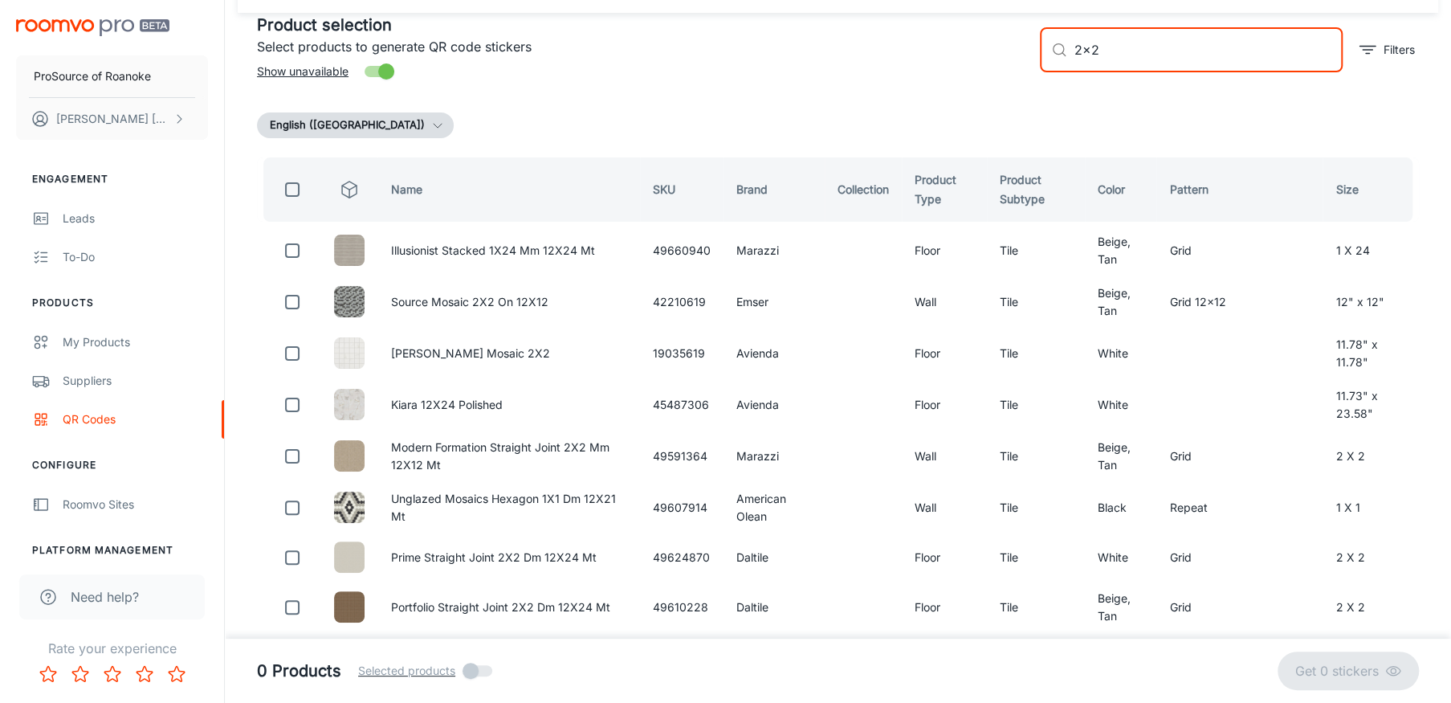
checkbox input "true"
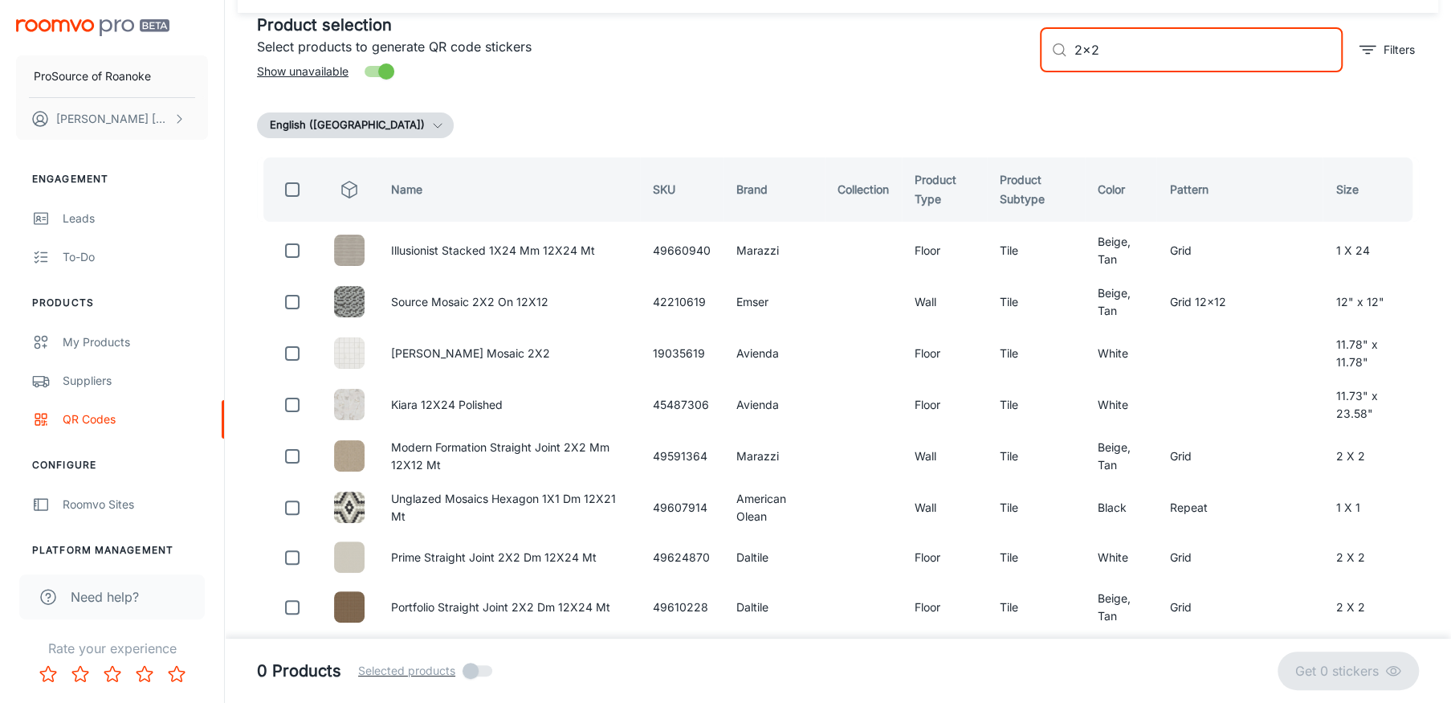
checkbox input "true"
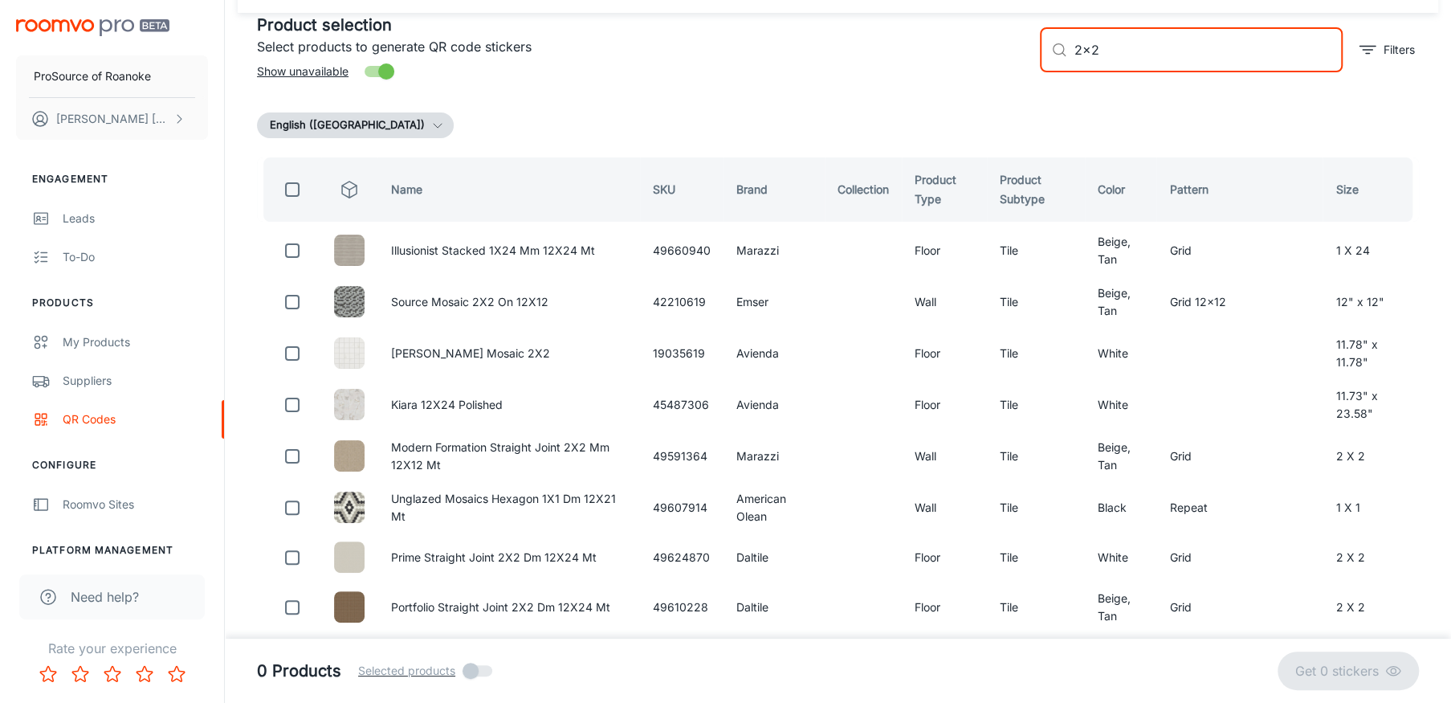
checkbox input "true"
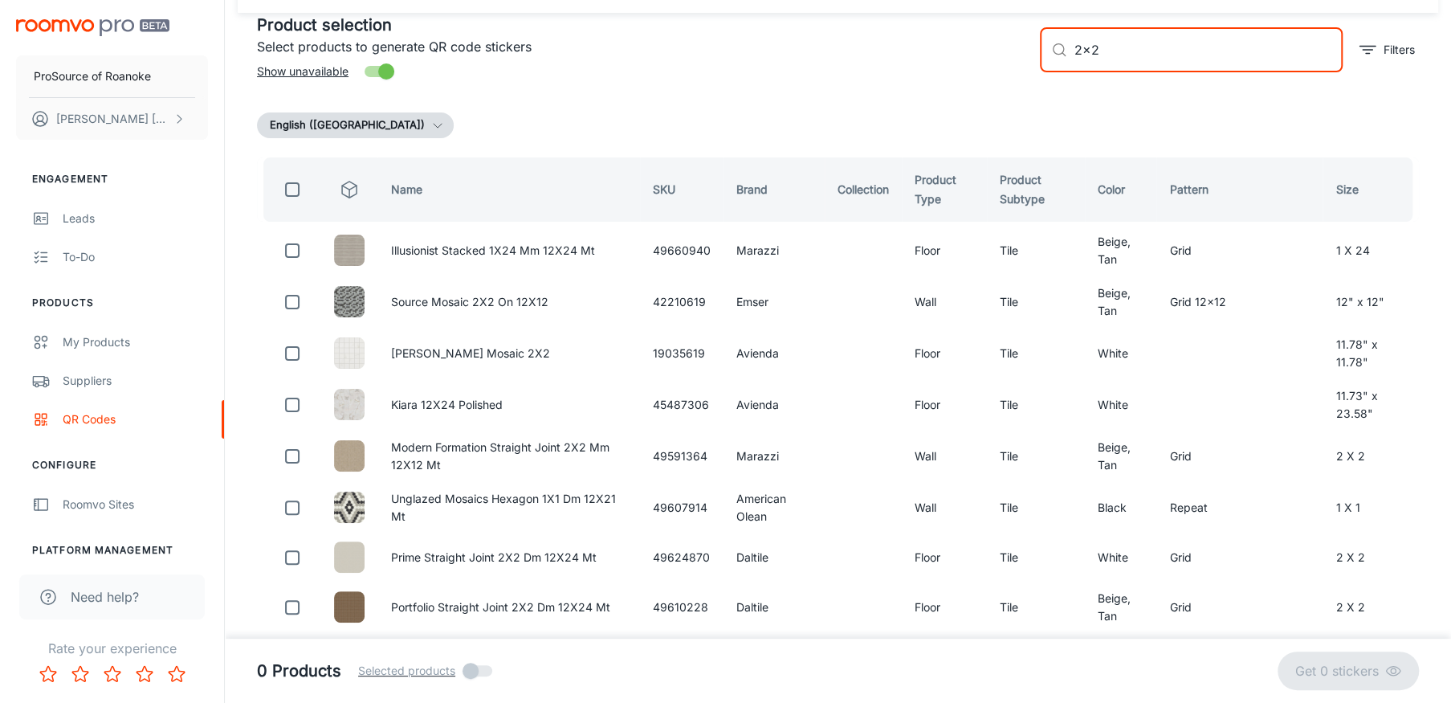
checkbox input "true"
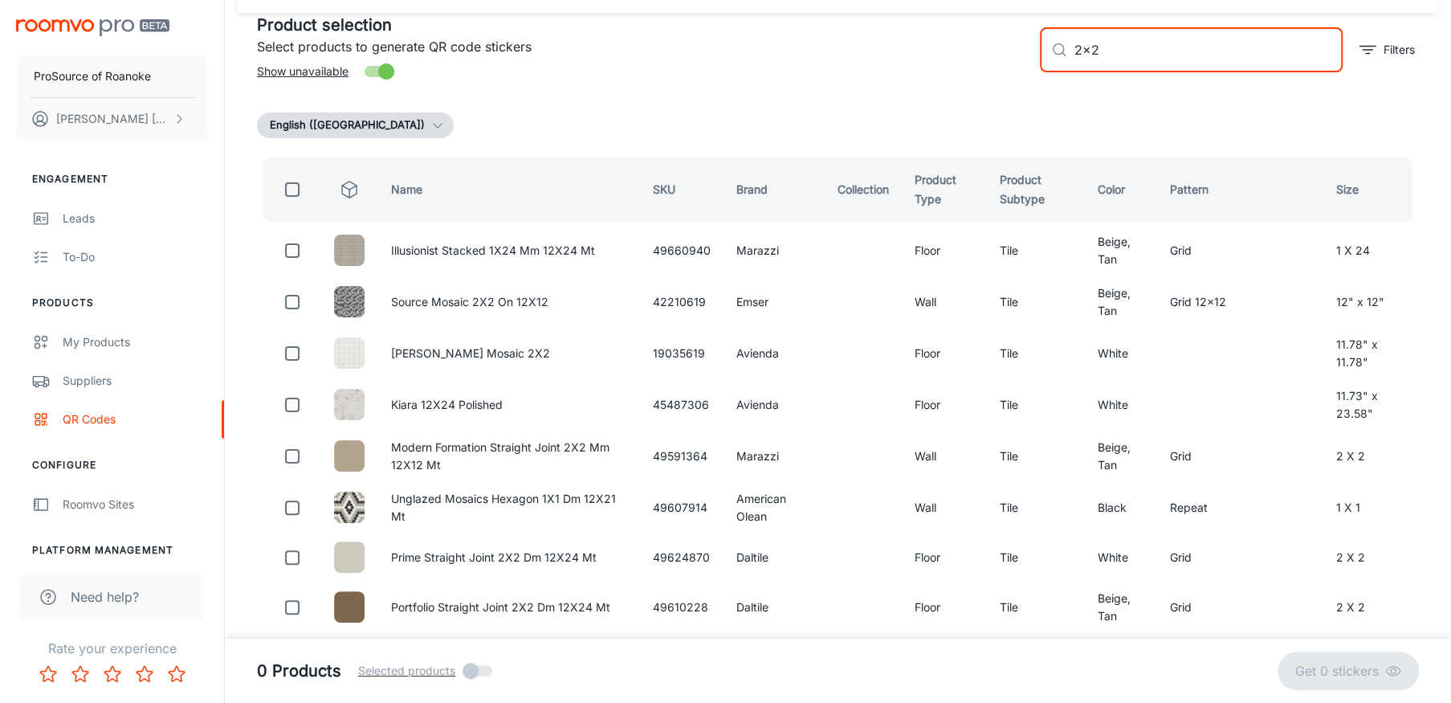
checkbox input "true"
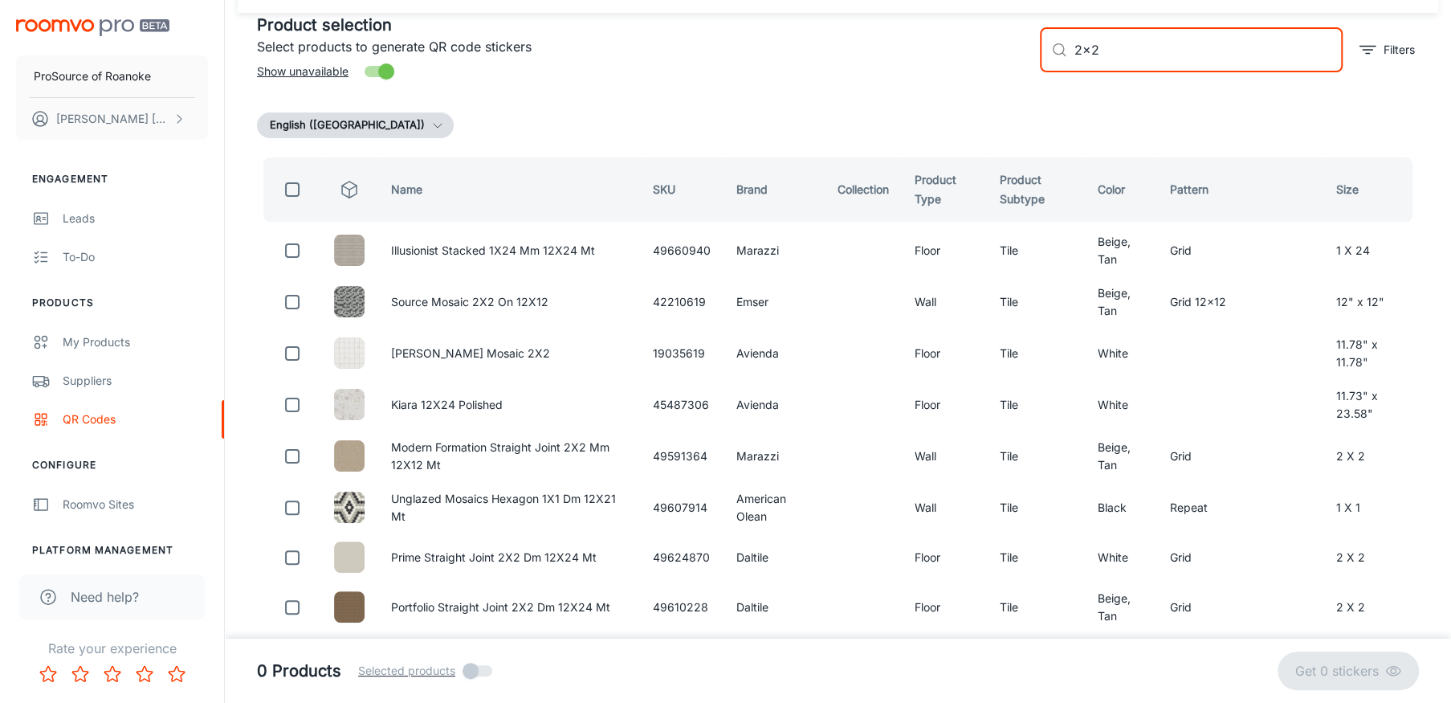
checkbox input "true"
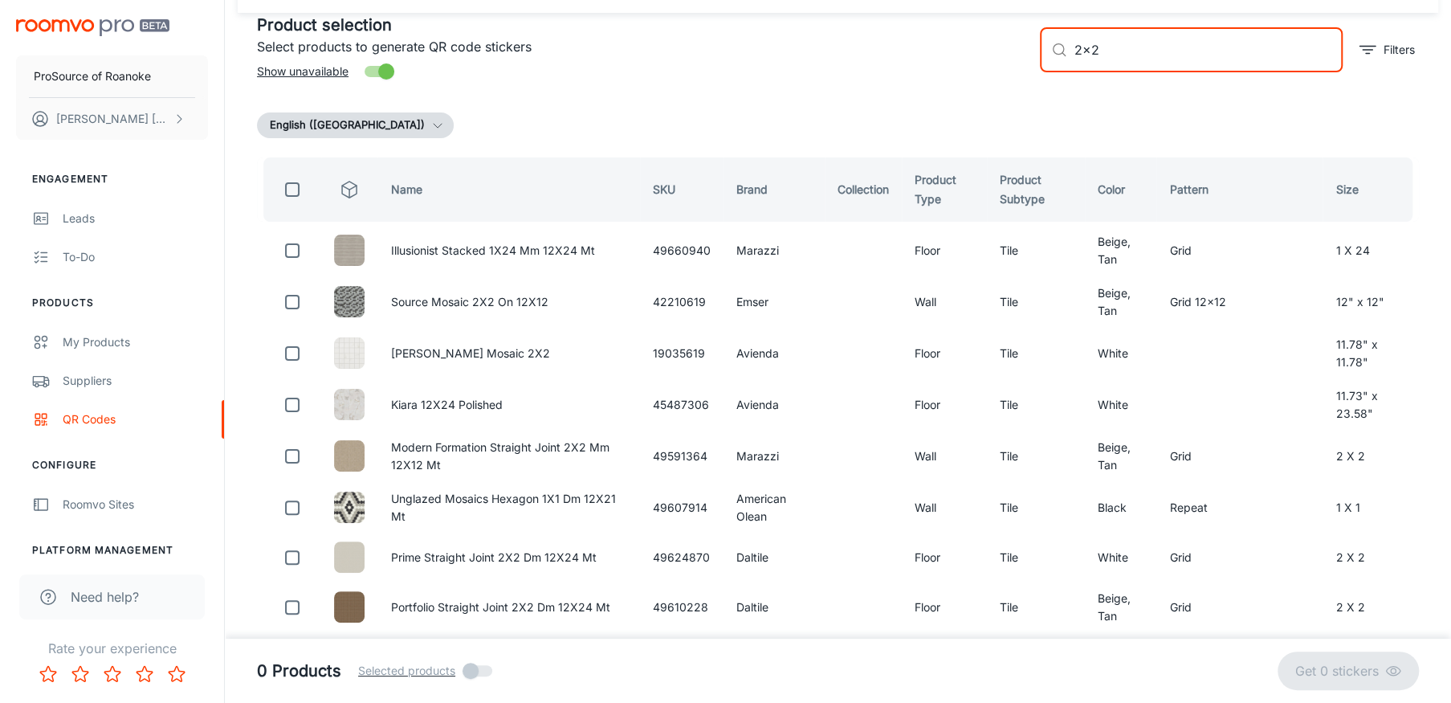
checkbox input "true"
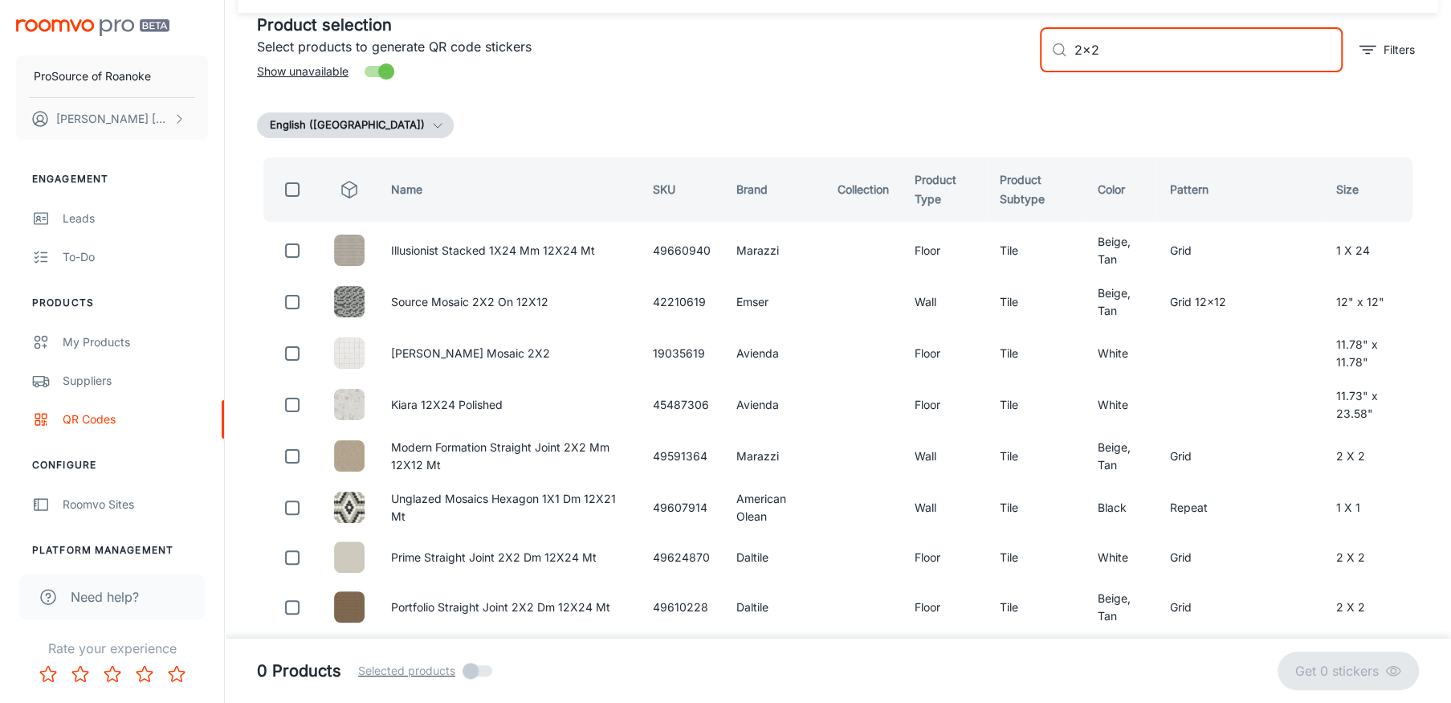
checkbox input "true"
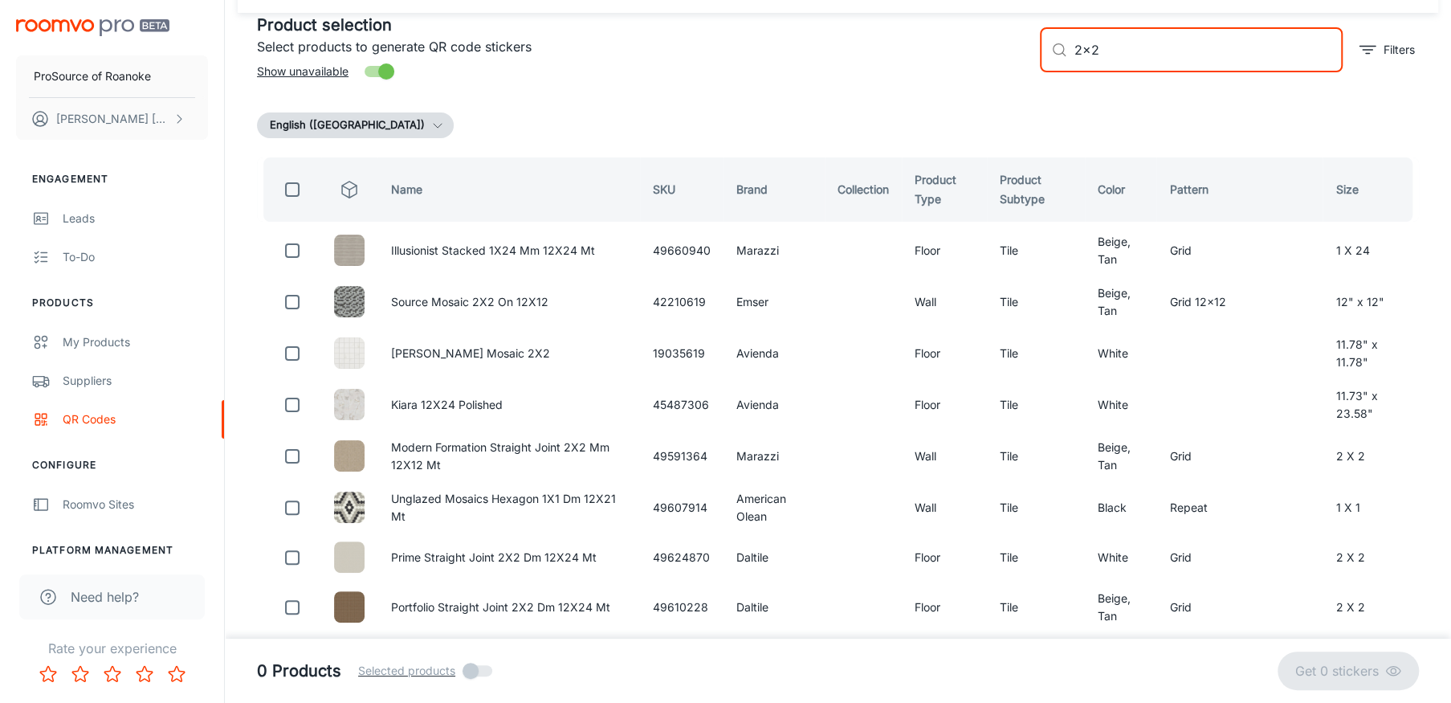
checkbox input "true"
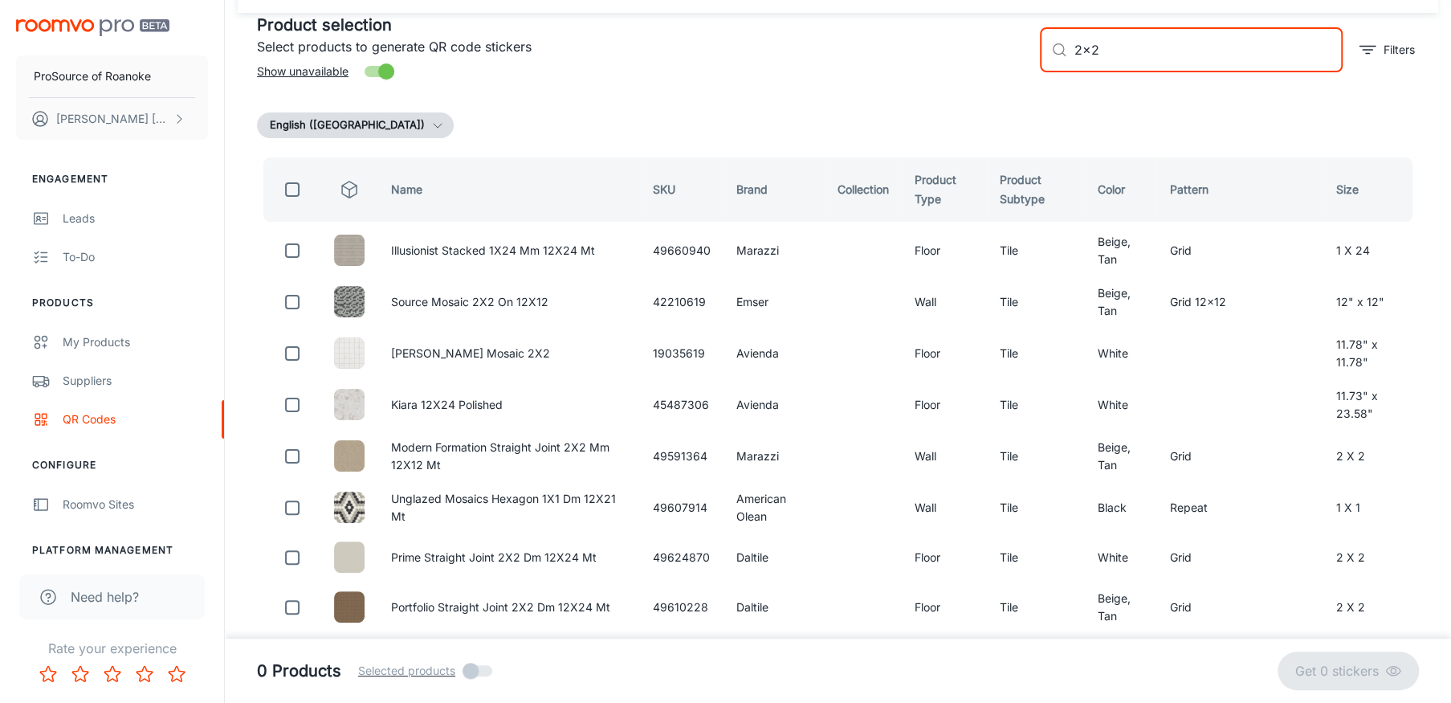
checkbox input "true"
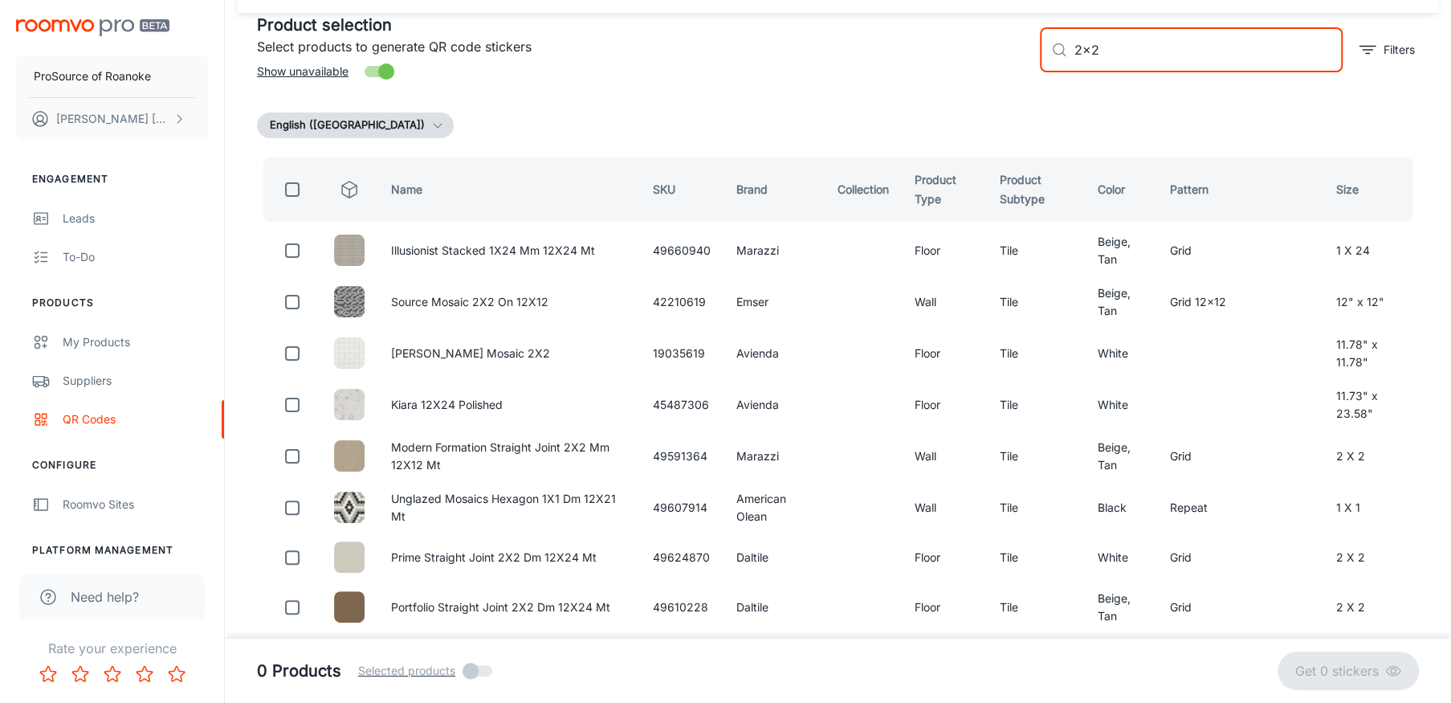
checkbox input "true"
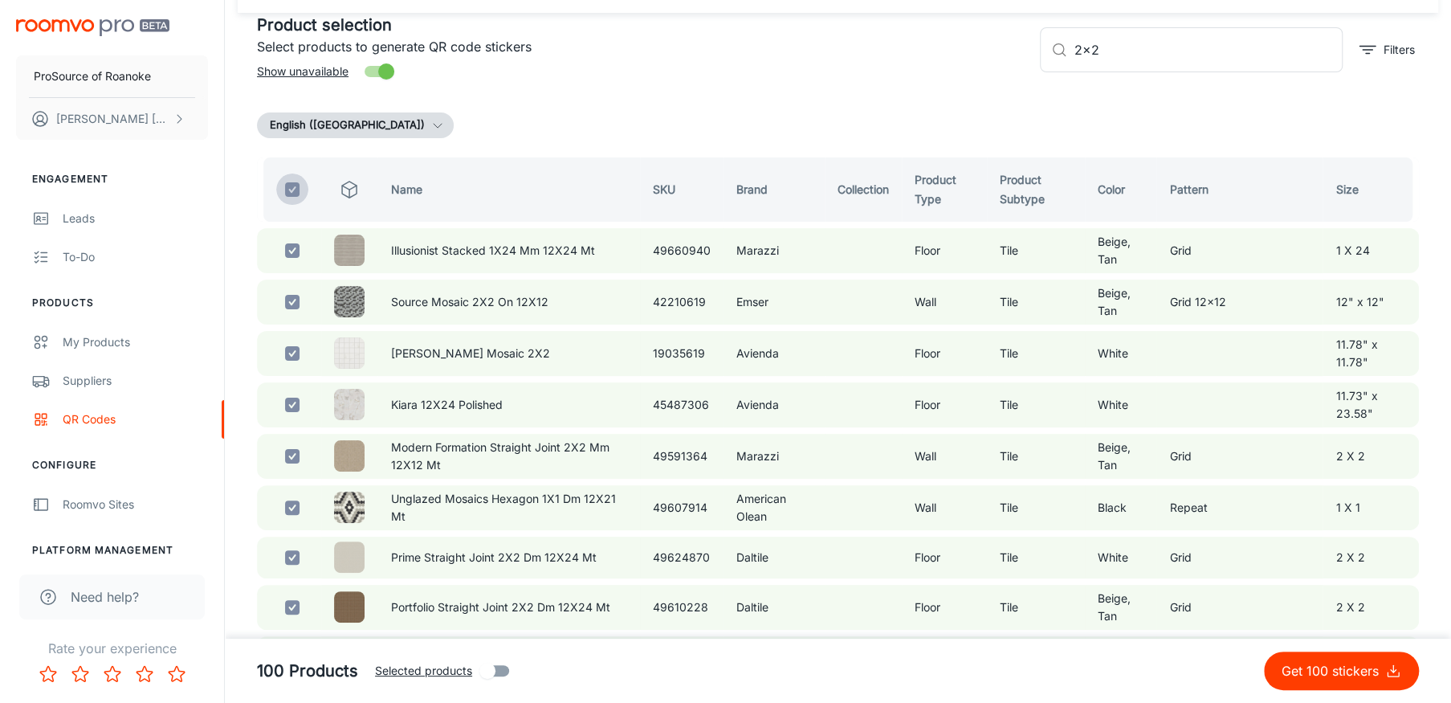
click at [288, 183] on input "checkbox" at bounding box center [292, 189] width 32 height 32
checkbox input "false"
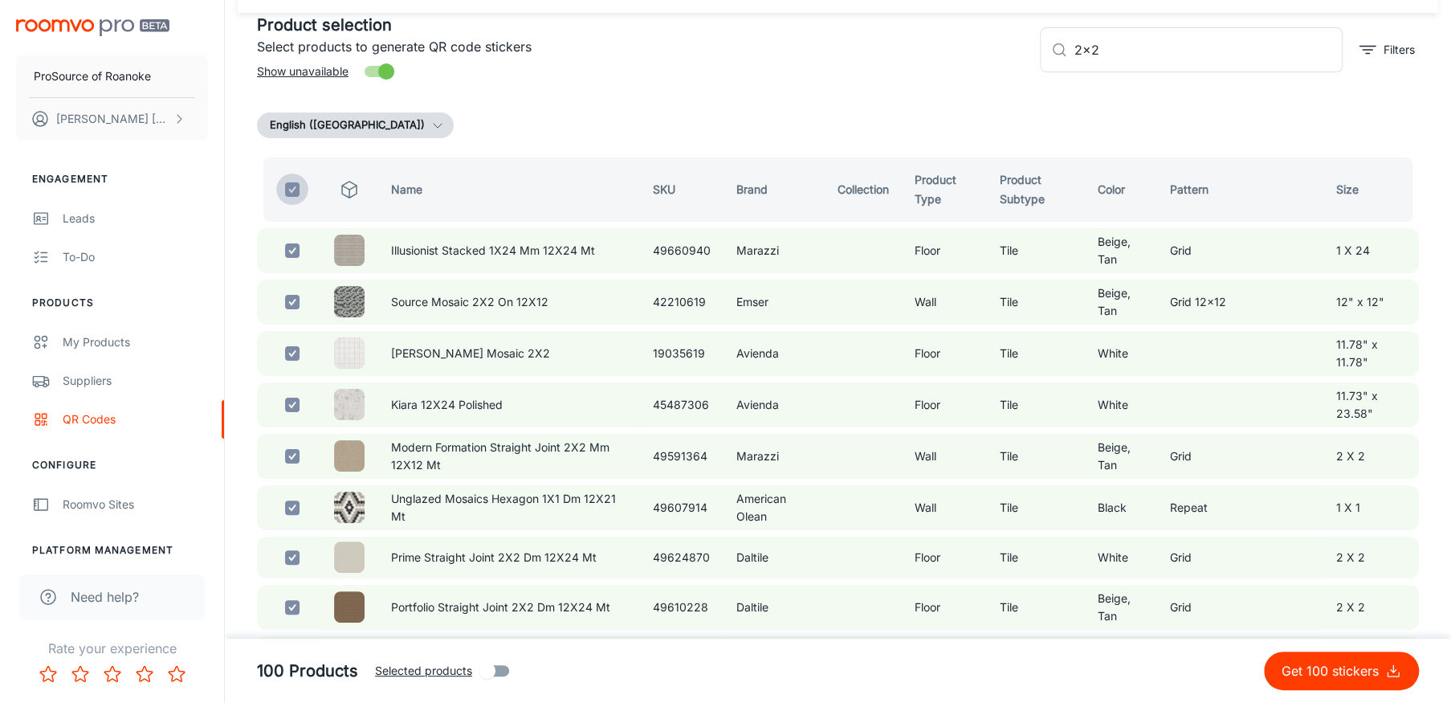
checkbox input "false"
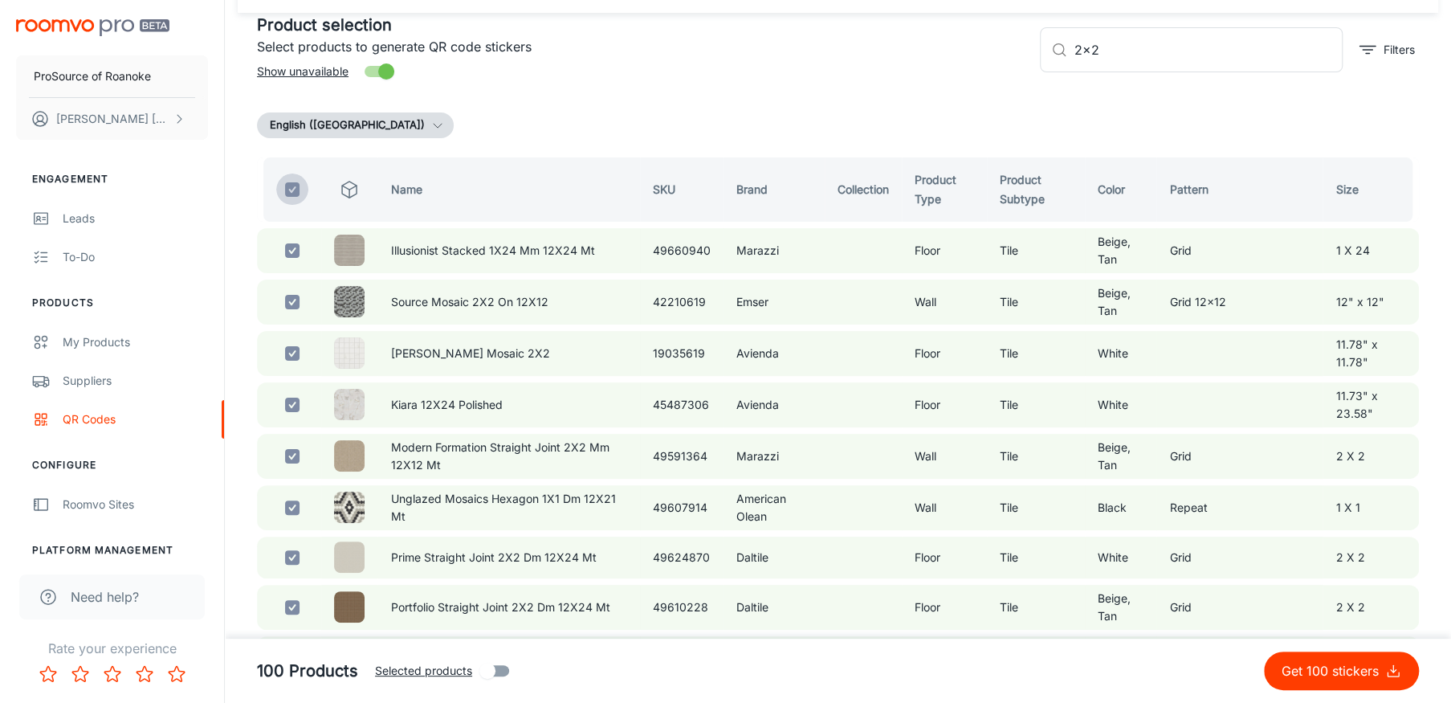
checkbox input "false"
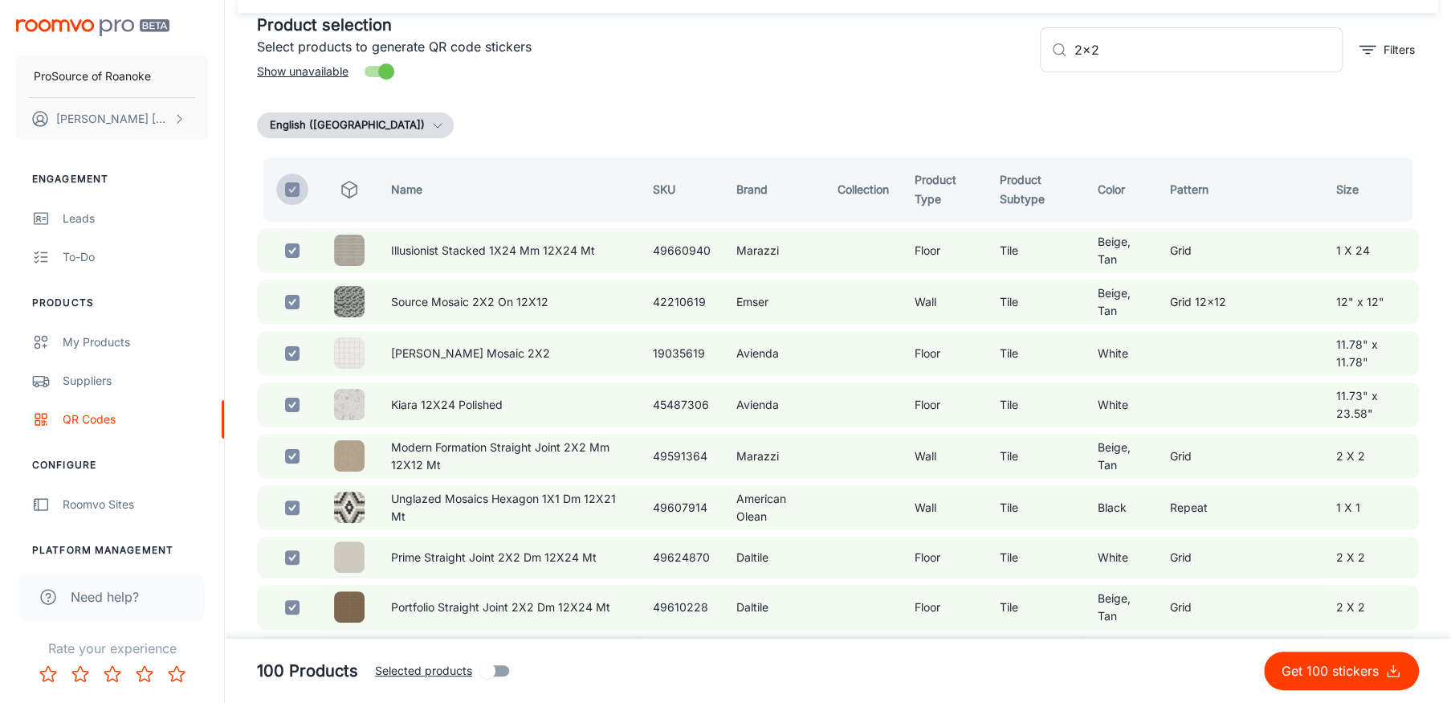
checkbox input "false"
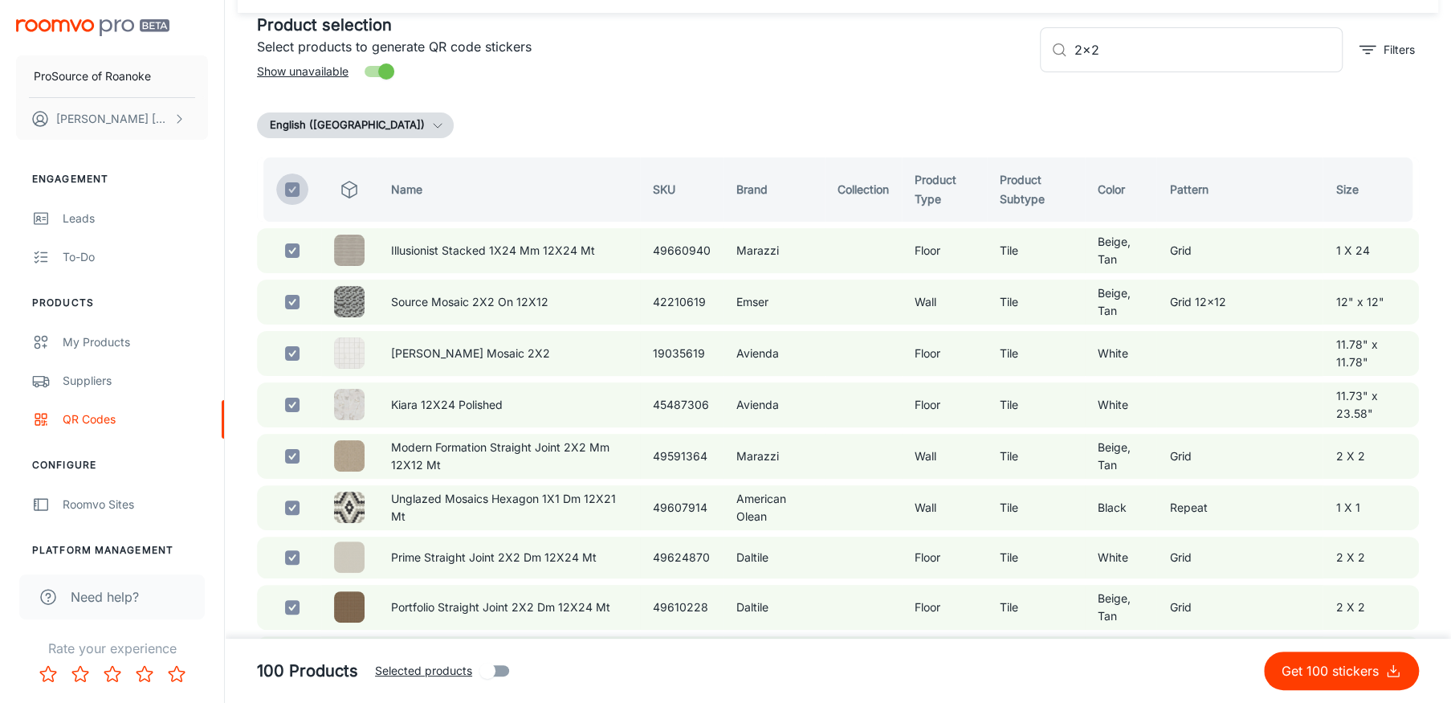
checkbox input "false"
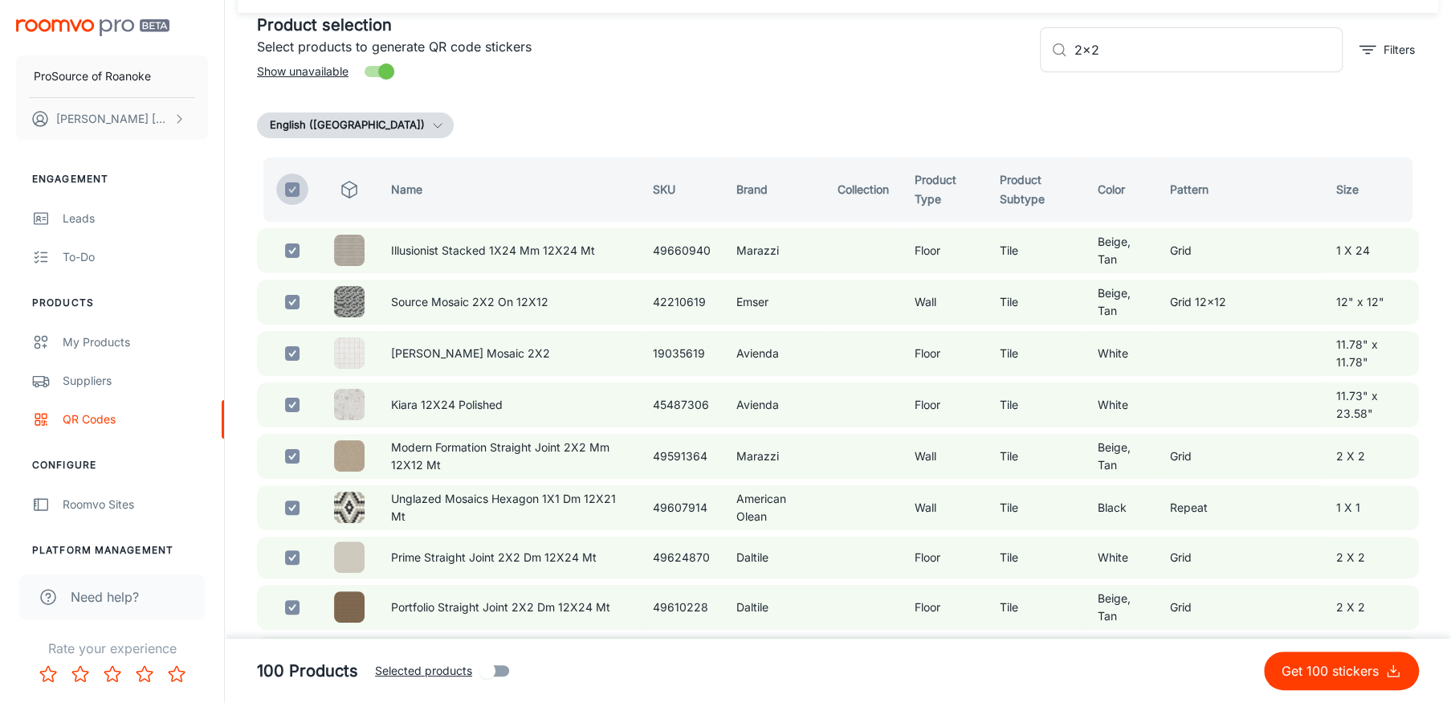
checkbox input "false"
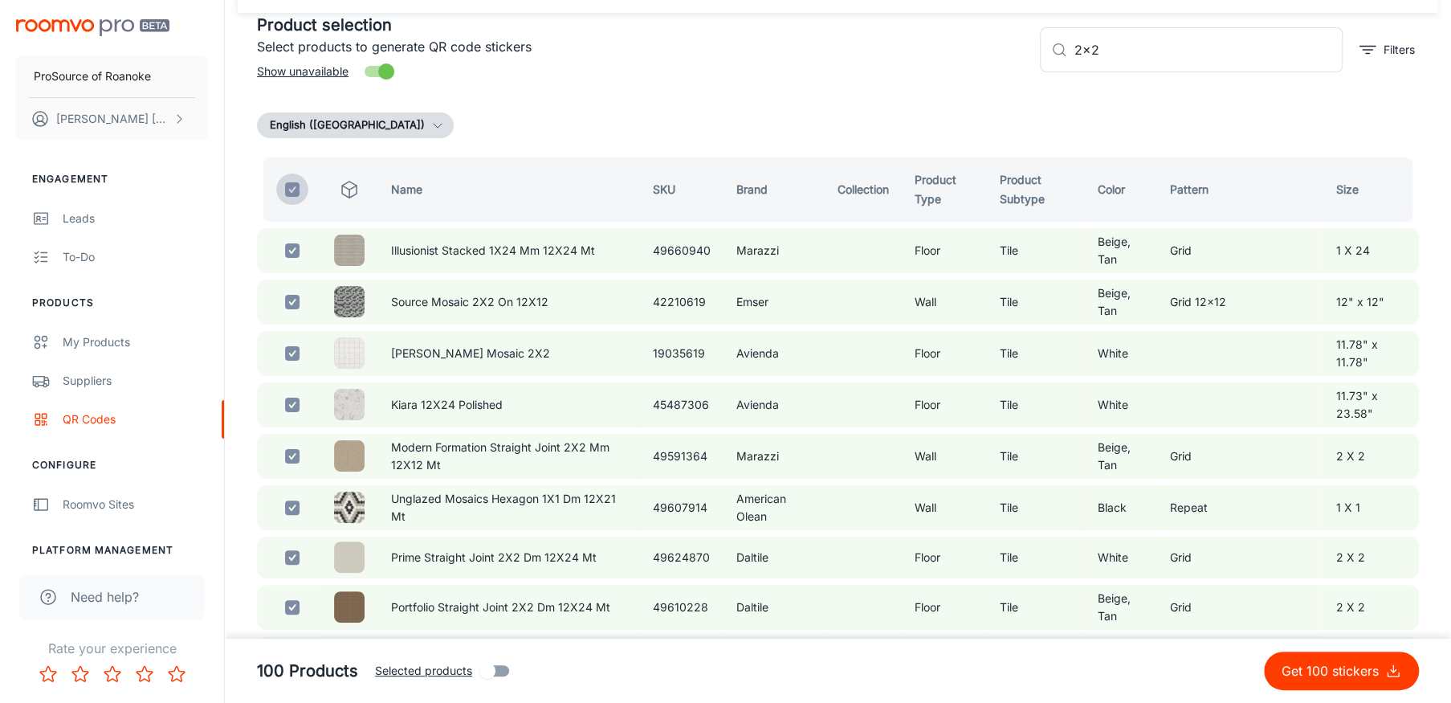
checkbox input "false"
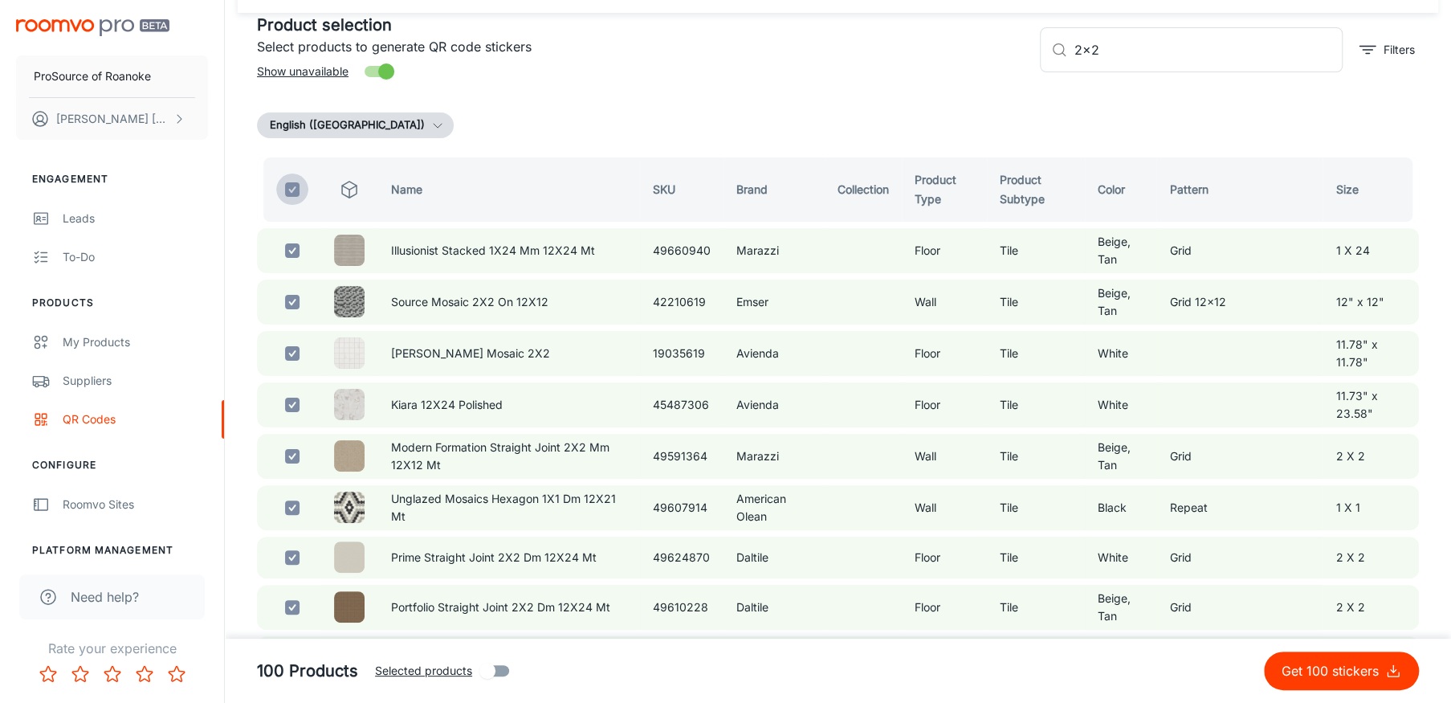
checkbox input "false"
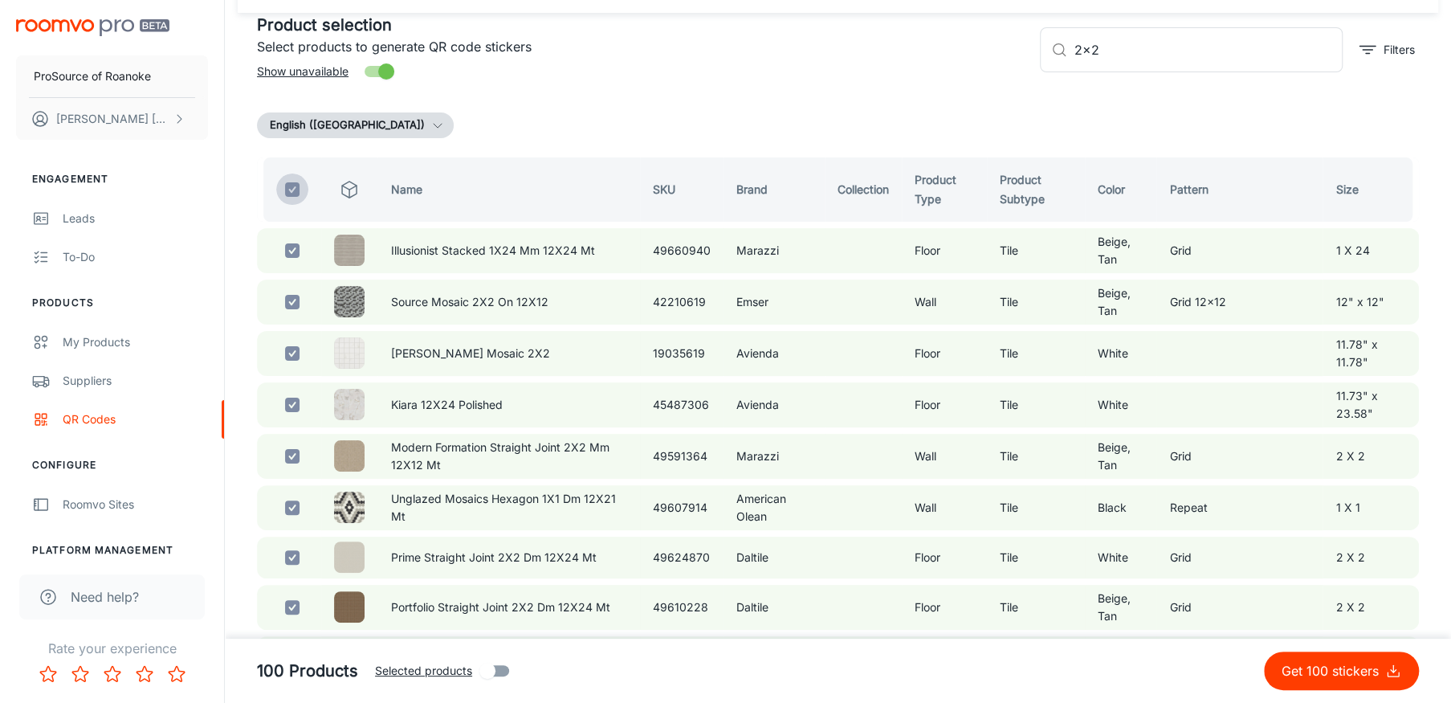
checkbox input "false"
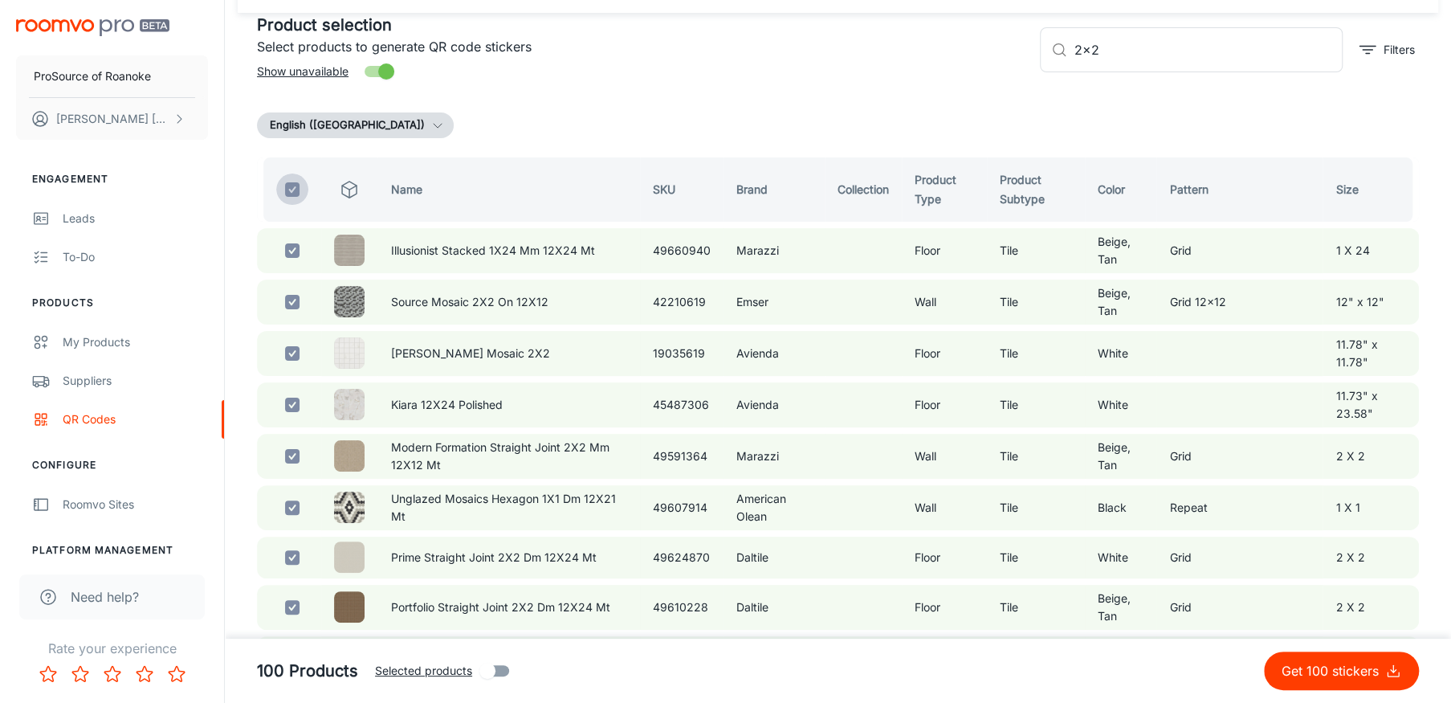
checkbox input "false"
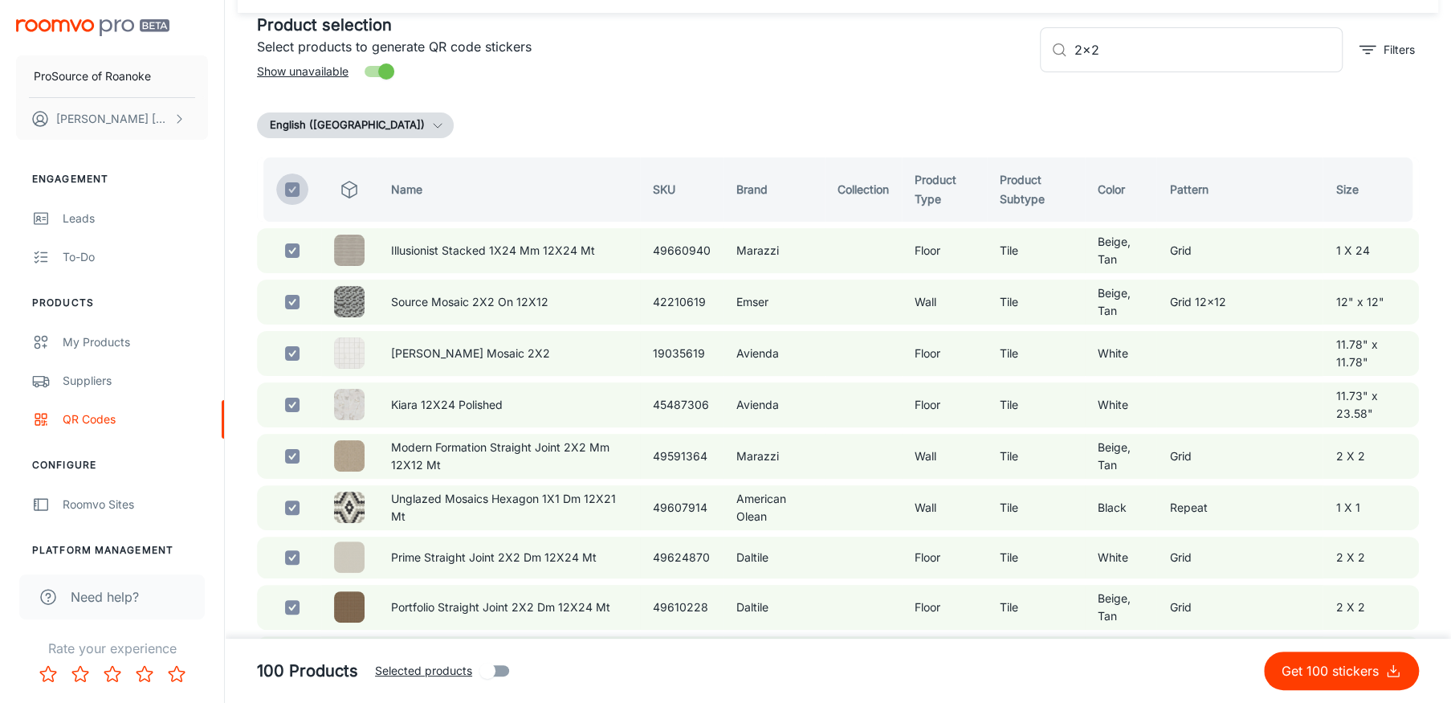
checkbox input "false"
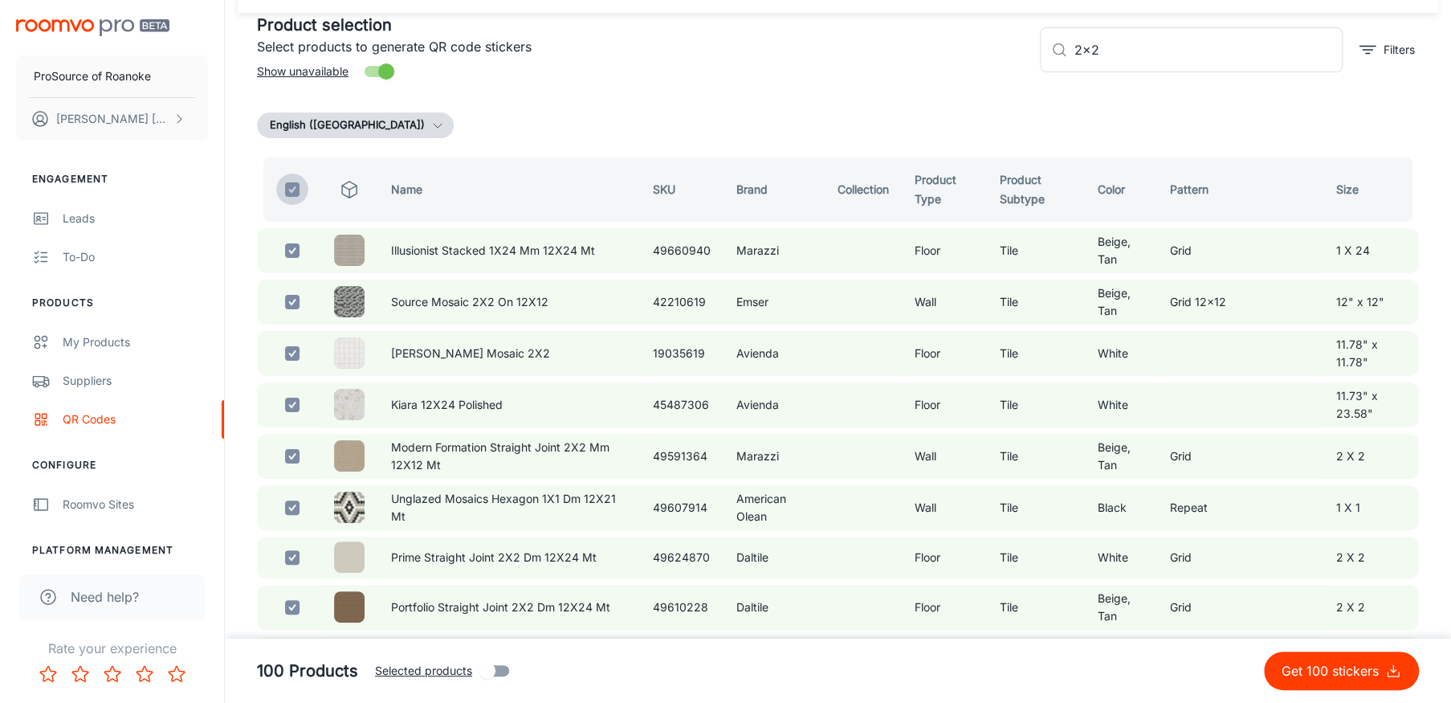
checkbox input "false"
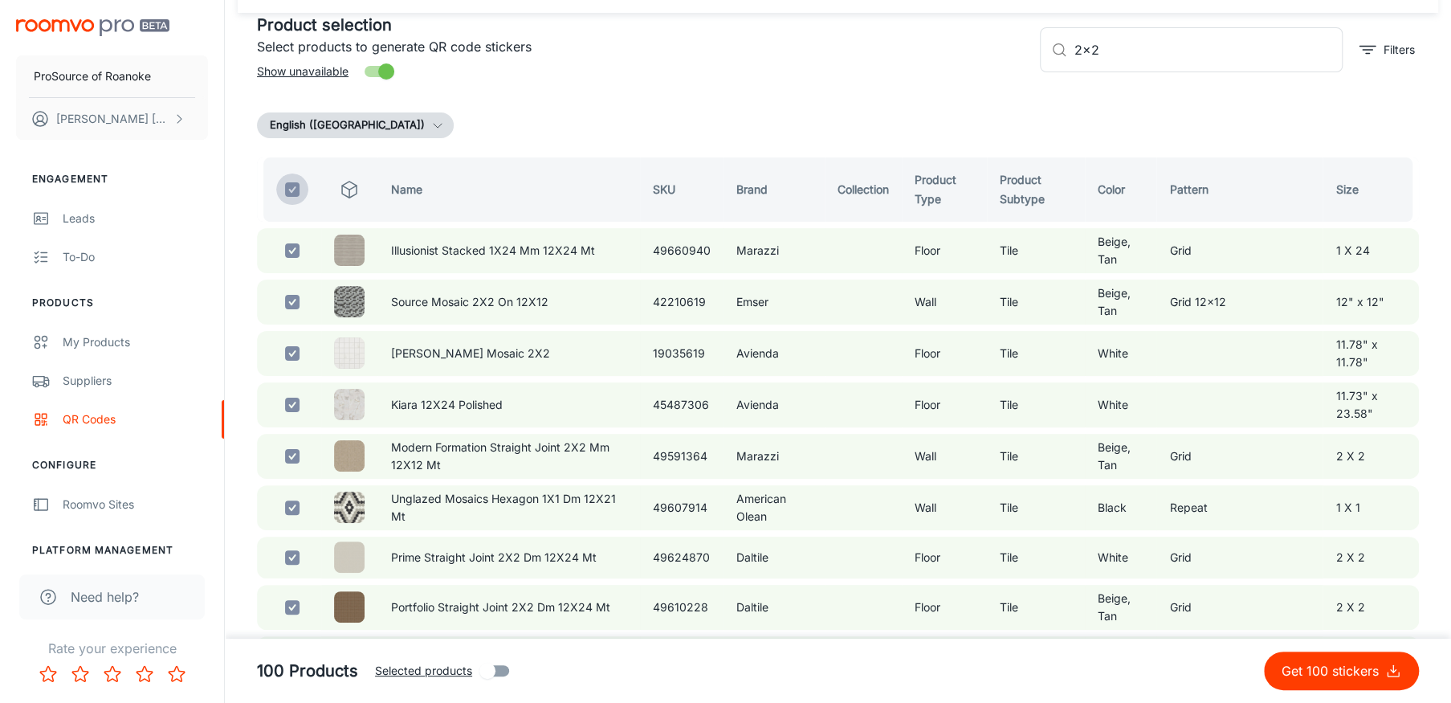
checkbox input "false"
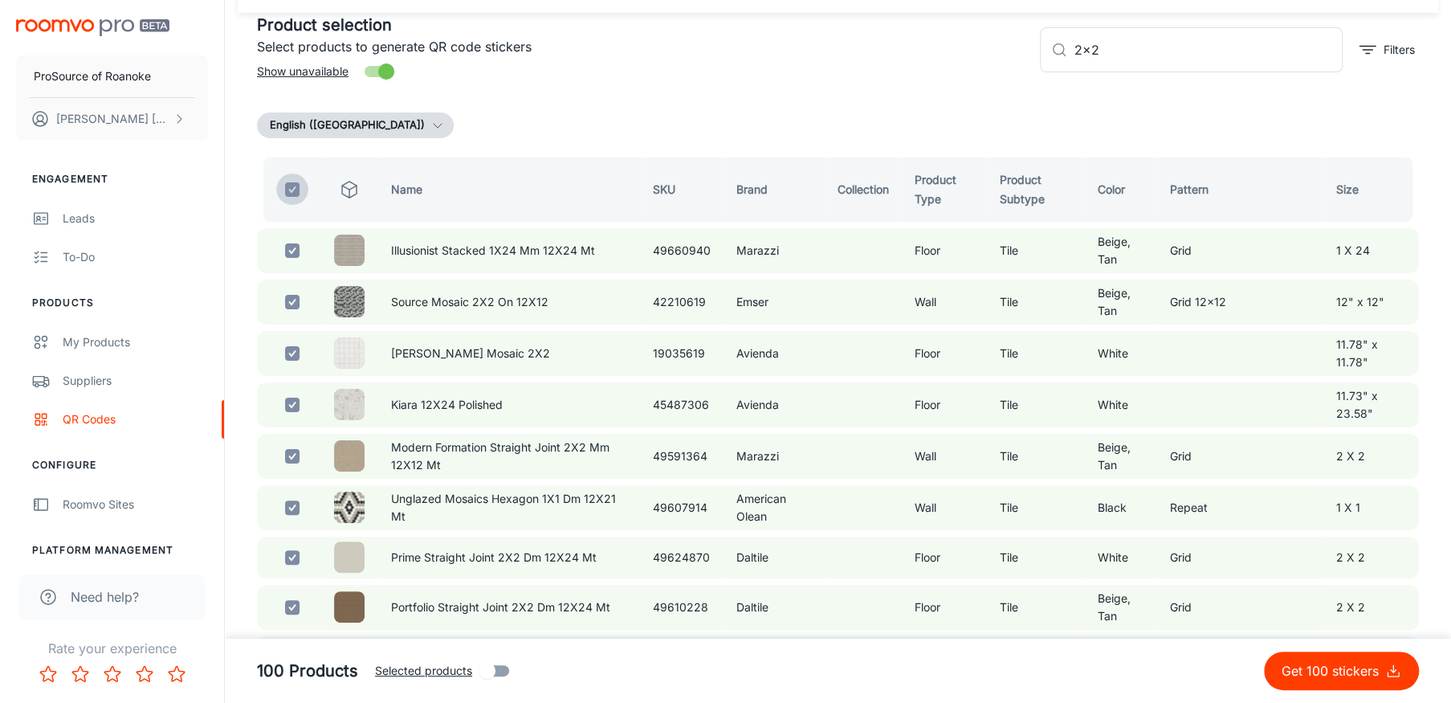
checkbox input "false"
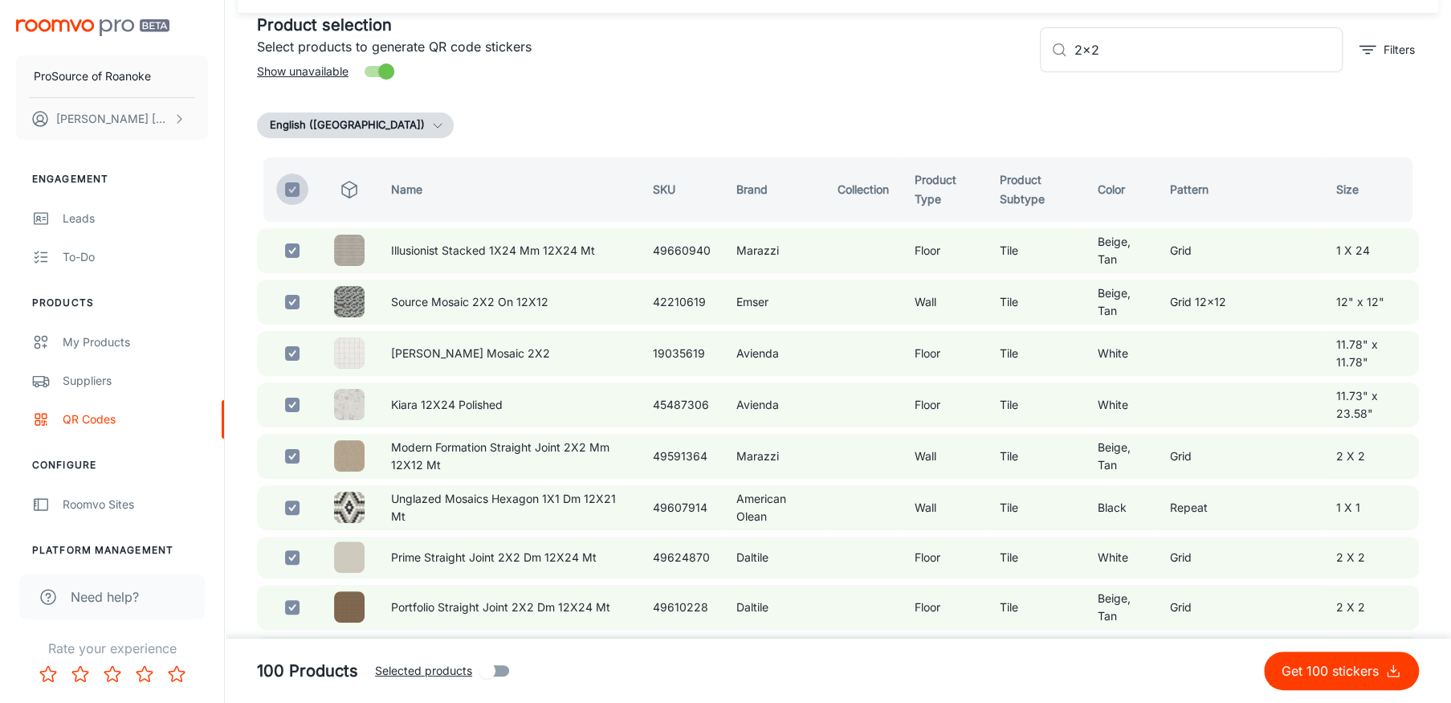
checkbox input "false"
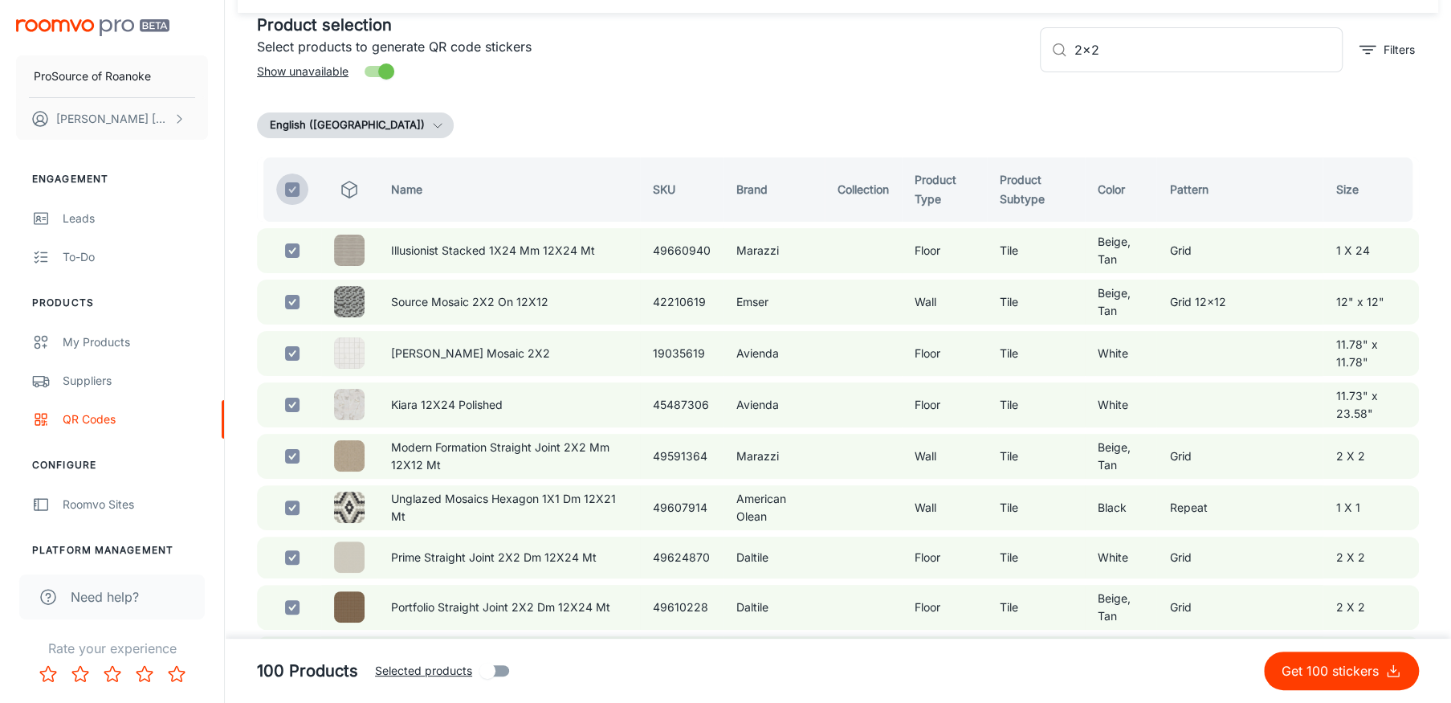
checkbox input "false"
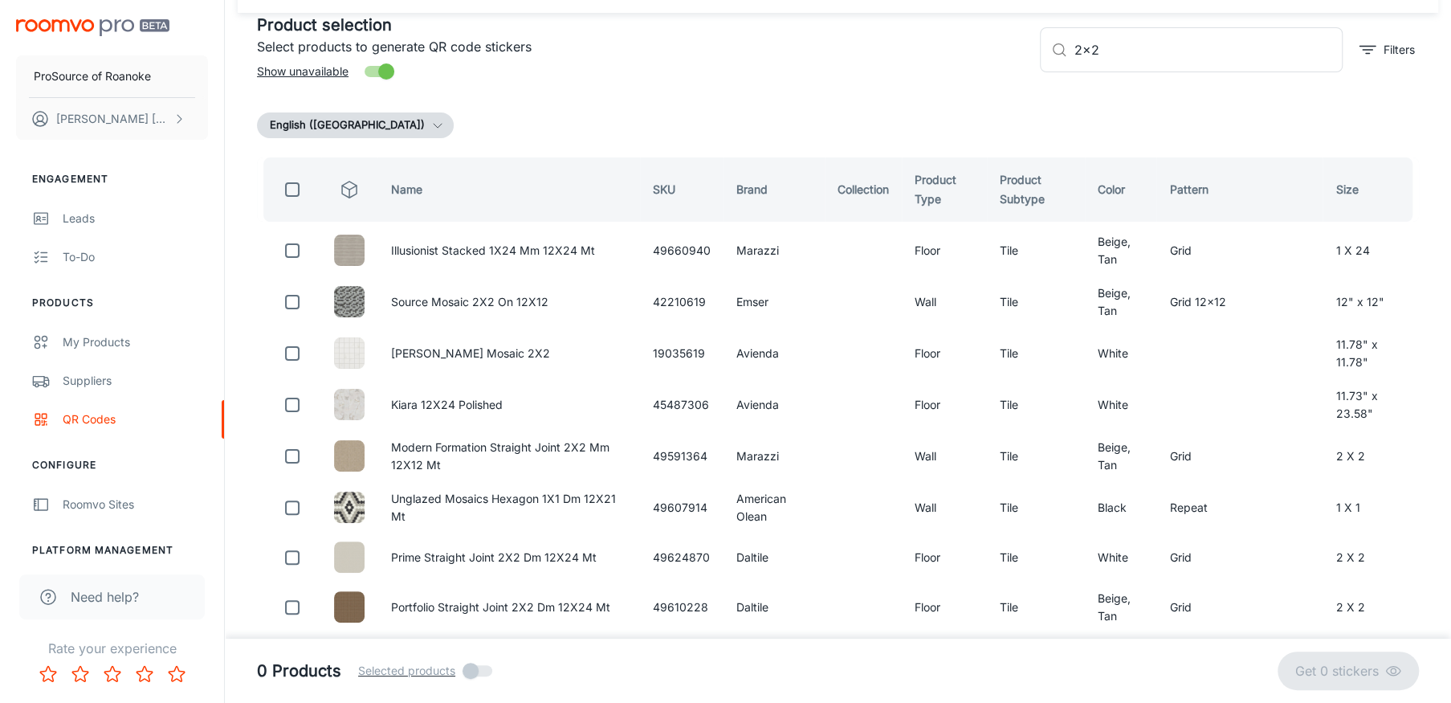
click at [738, 185] on th "Brand" at bounding box center [774, 189] width 101 height 64
click at [1074, 40] on input "2x2" at bounding box center [1208, 49] width 269 height 45
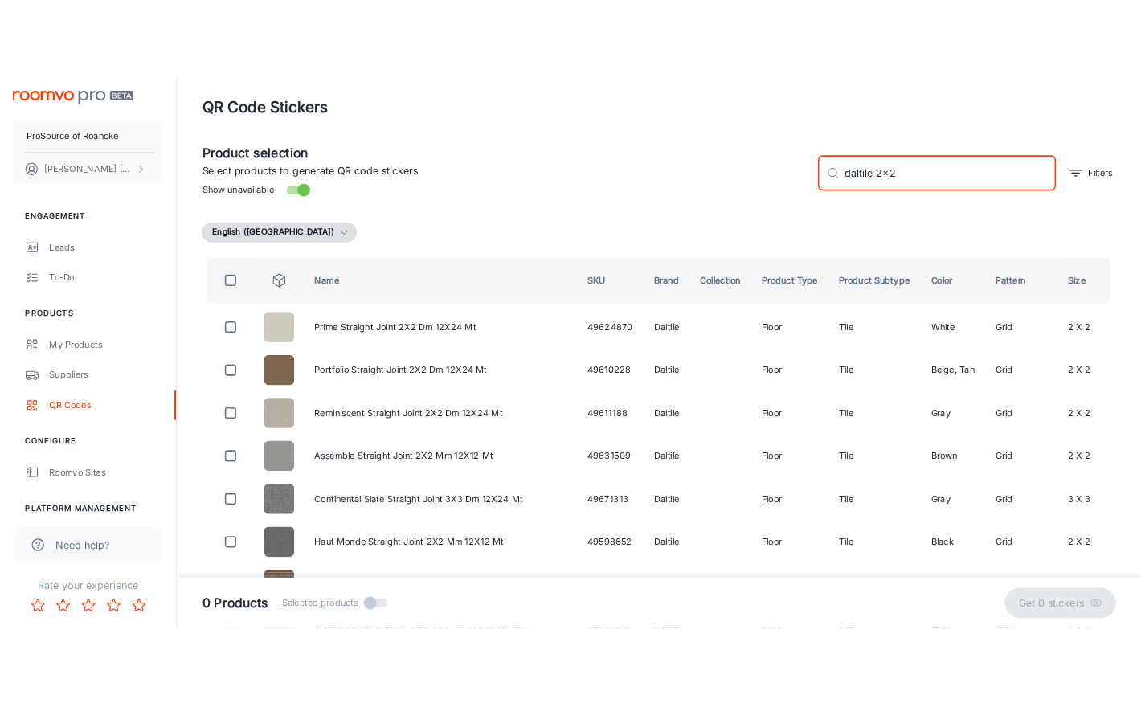
scroll to position [0, 0]
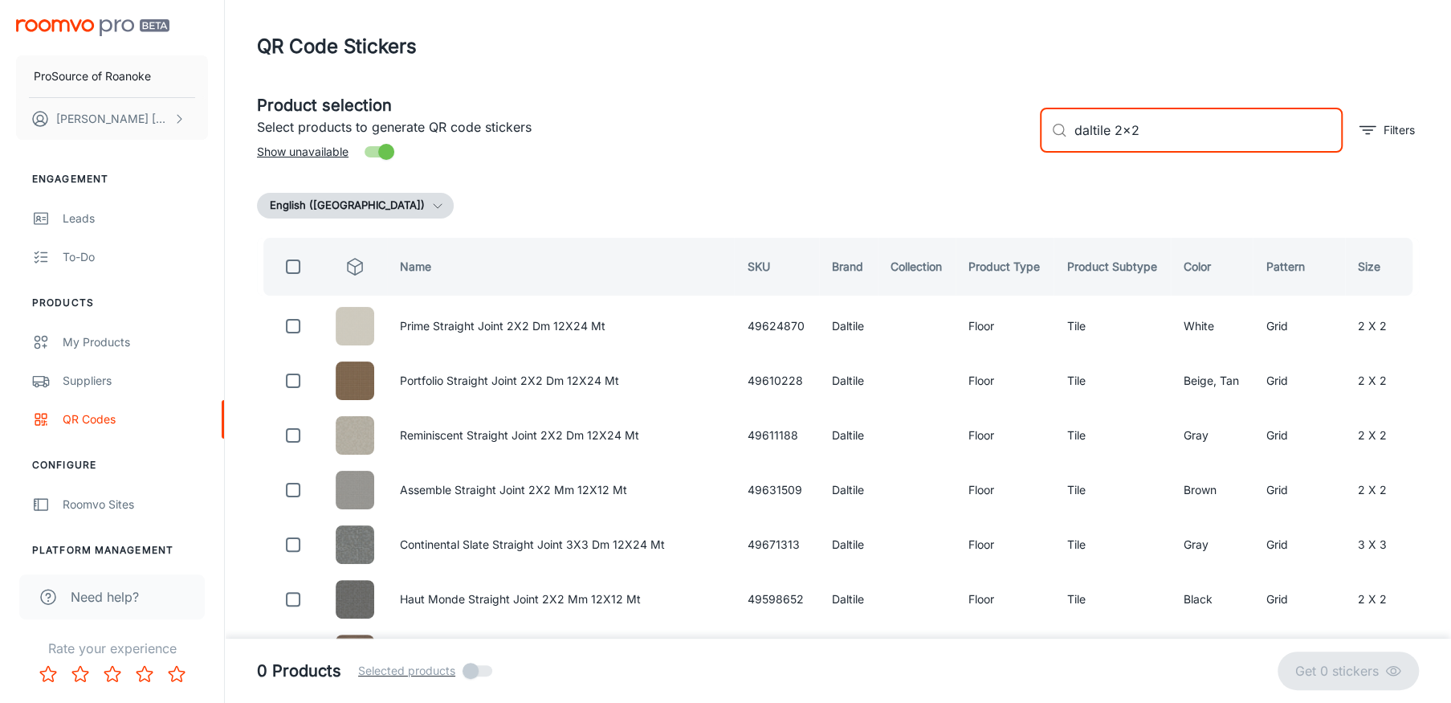
click at [291, 262] on input "checkbox" at bounding box center [293, 267] width 32 height 32
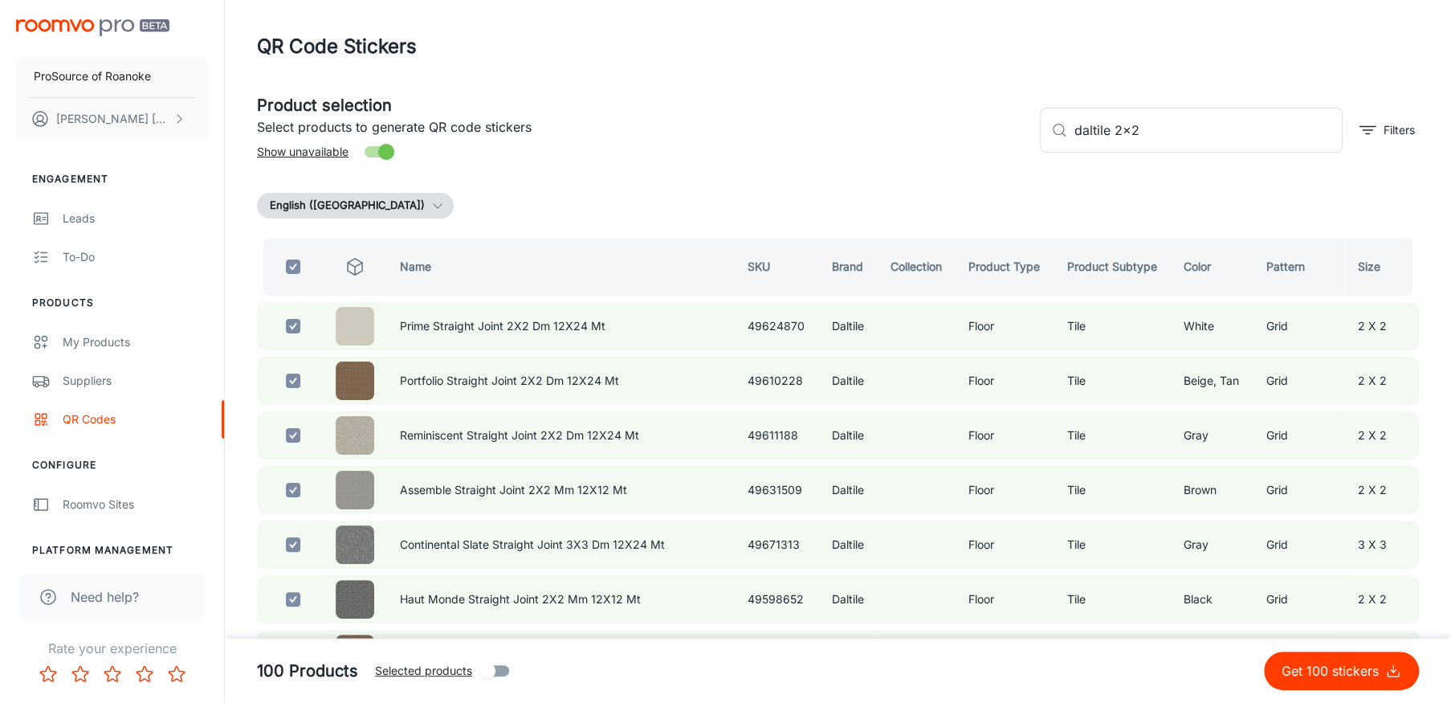
click at [1304, 668] on p "Get 100 stickers" at bounding box center [1334, 670] width 104 height 19
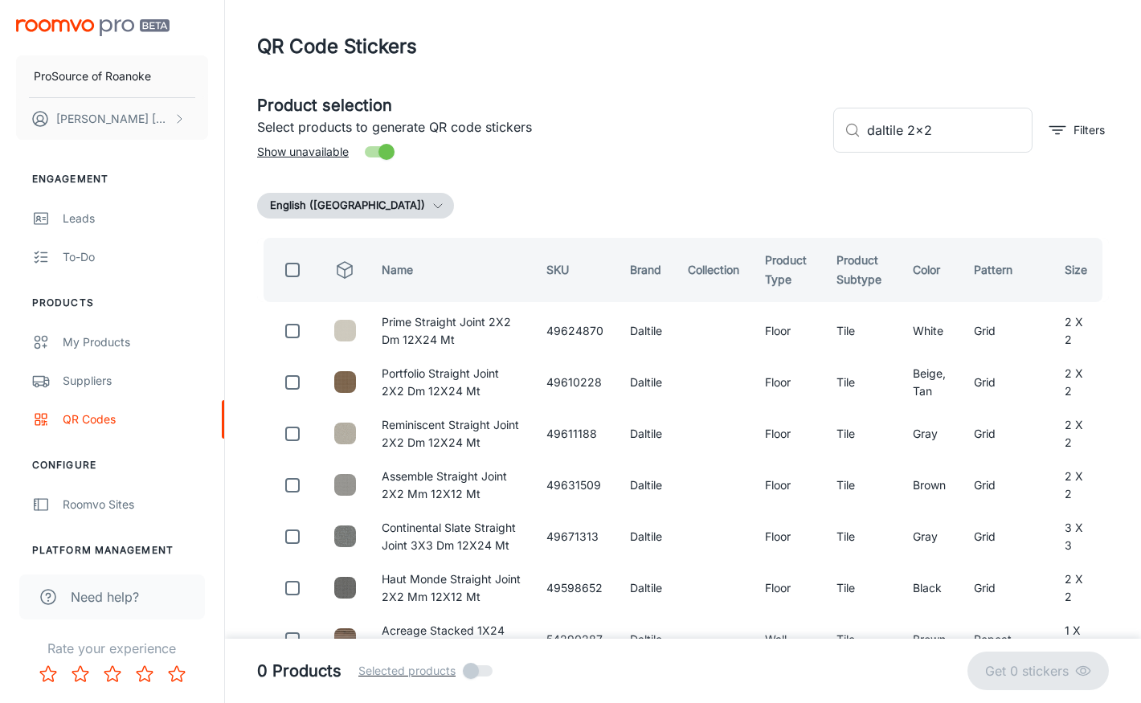
click at [84, 213] on div "Leads" at bounding box center [135, 219] width 145 height 18
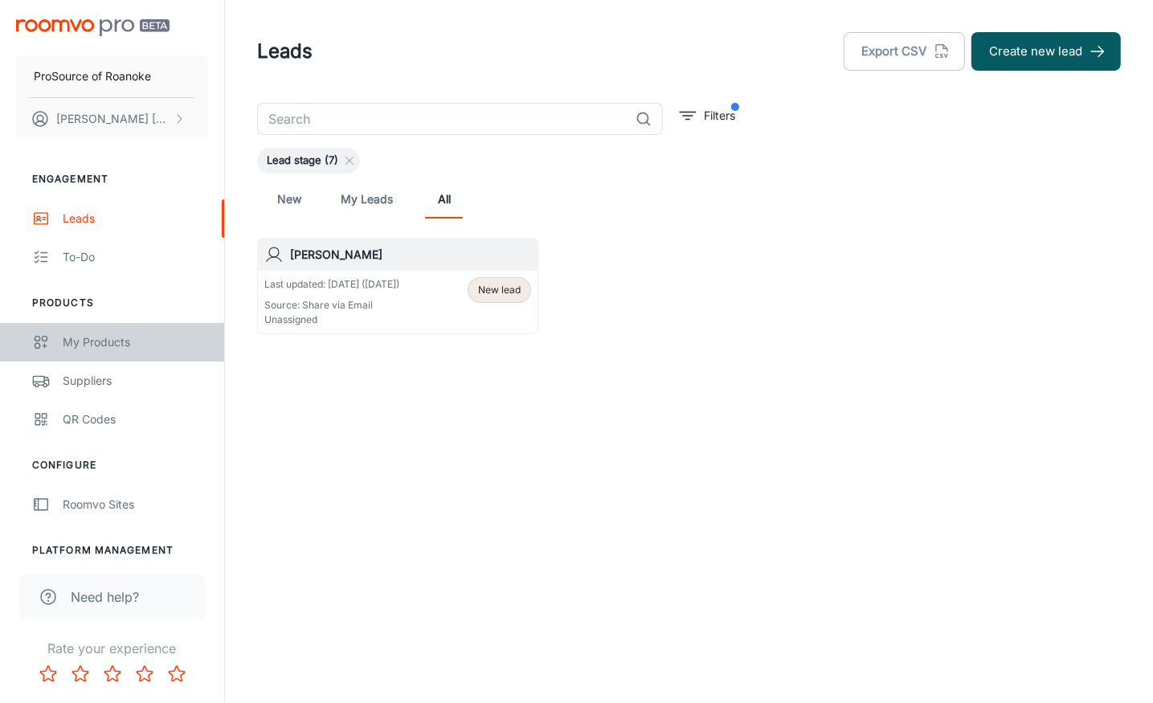
click at [96, 337] on div "My Products" at bounding box center [135, 342] width 145 height 18
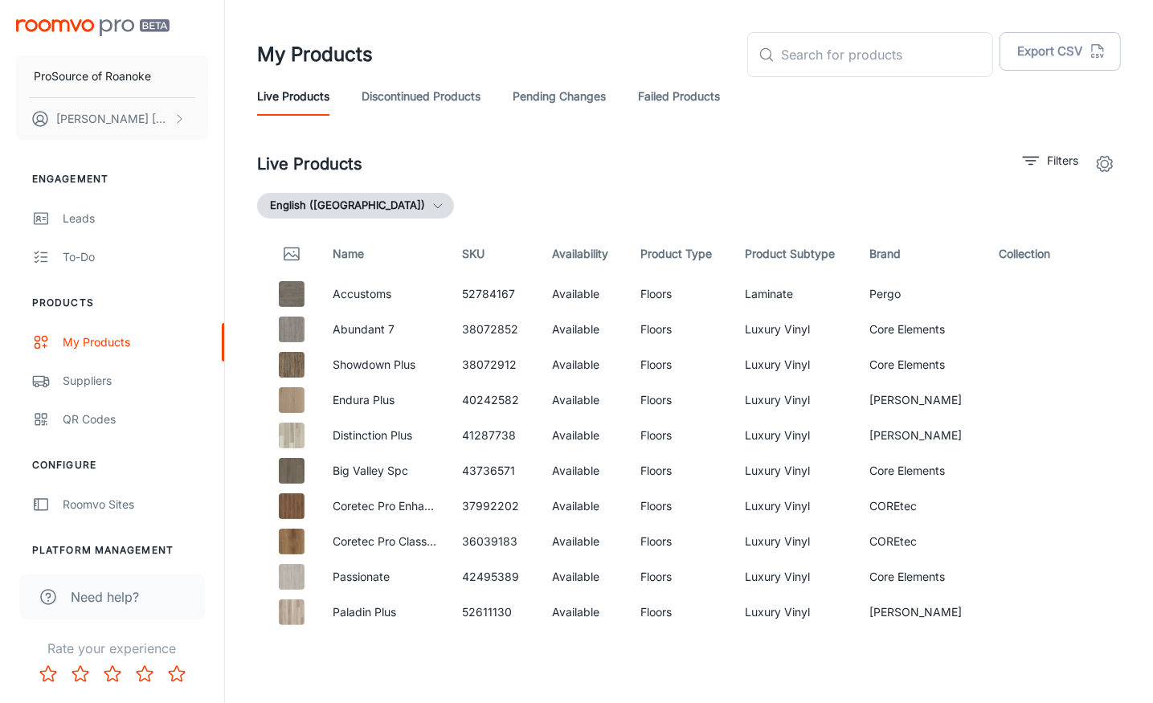
click at [103, 379] on div "Suppliers" at bounding box center [135, 381] width 145 height 18
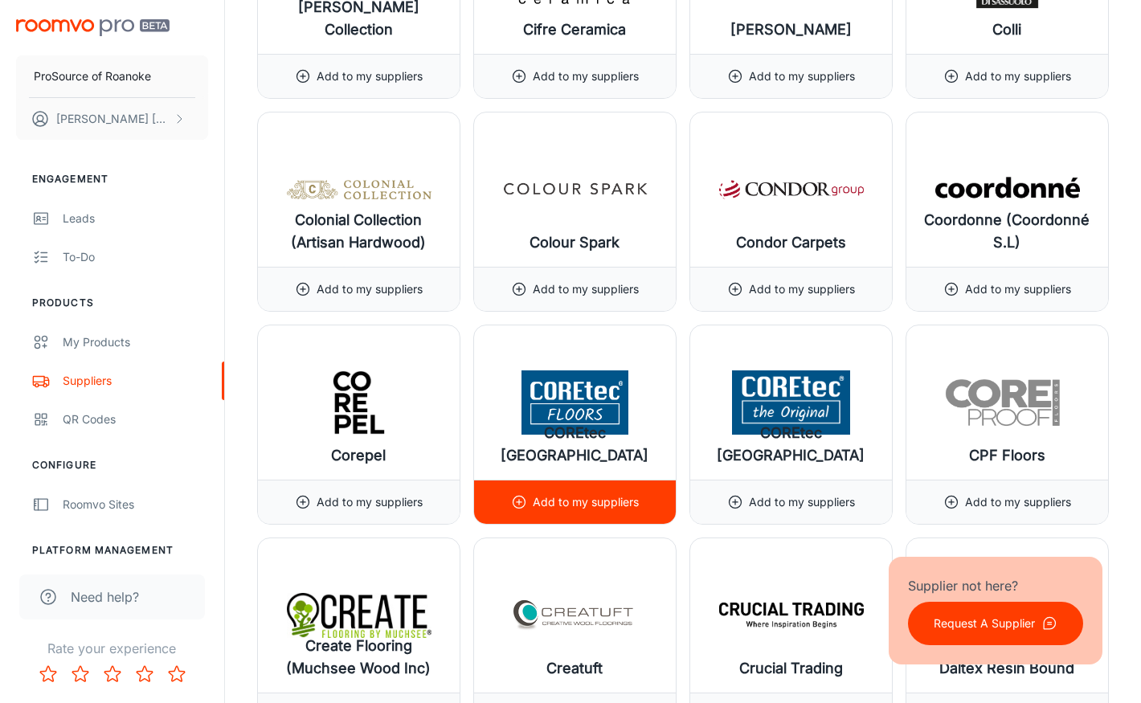
scroll to position [5060, 0]
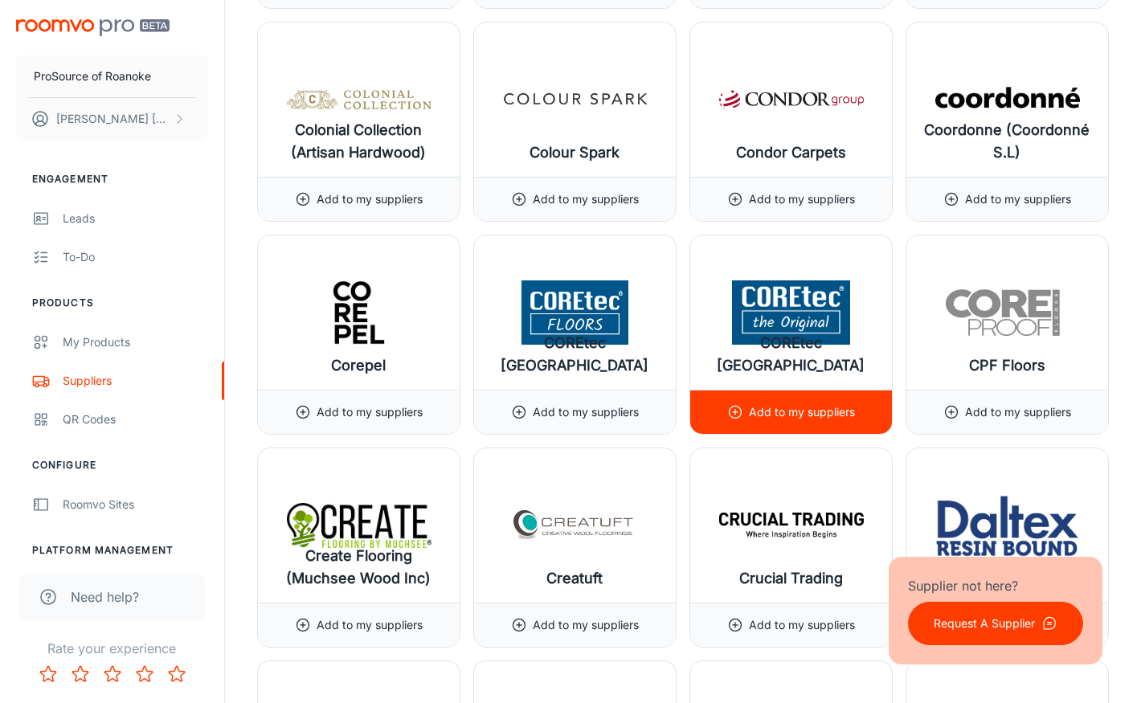
click at [816, 403] on p "Add to my suppliers" at bounding box center [802, 412] width 106 height 18
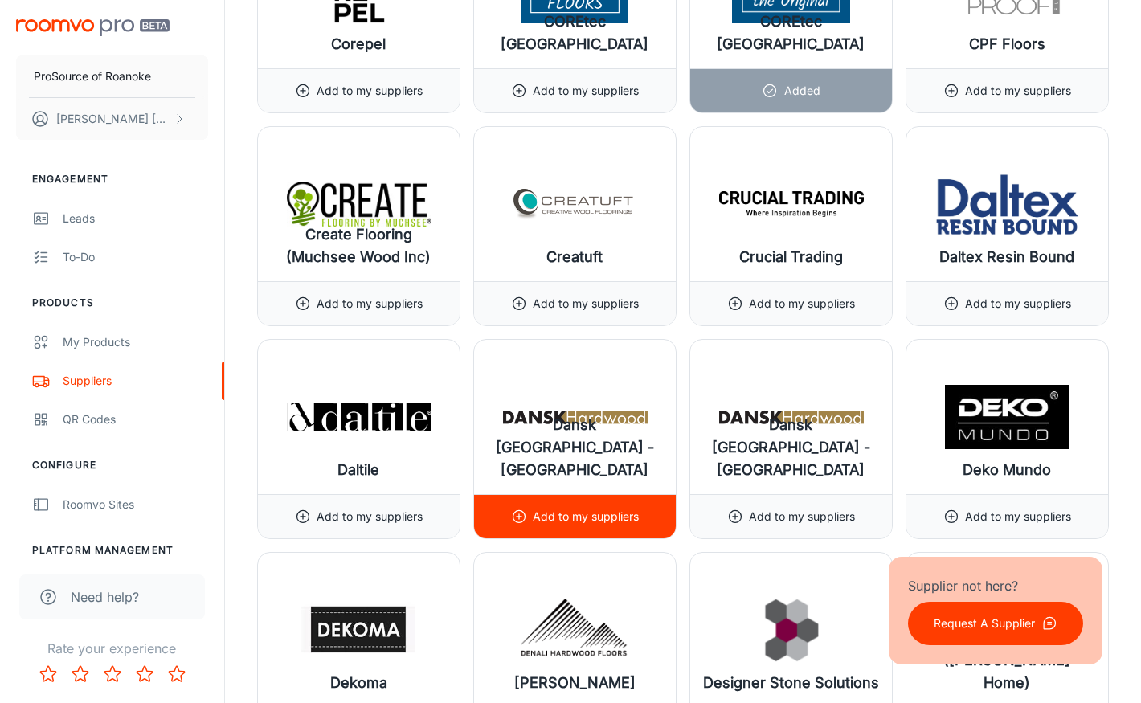
scroll to position [5462, 0]
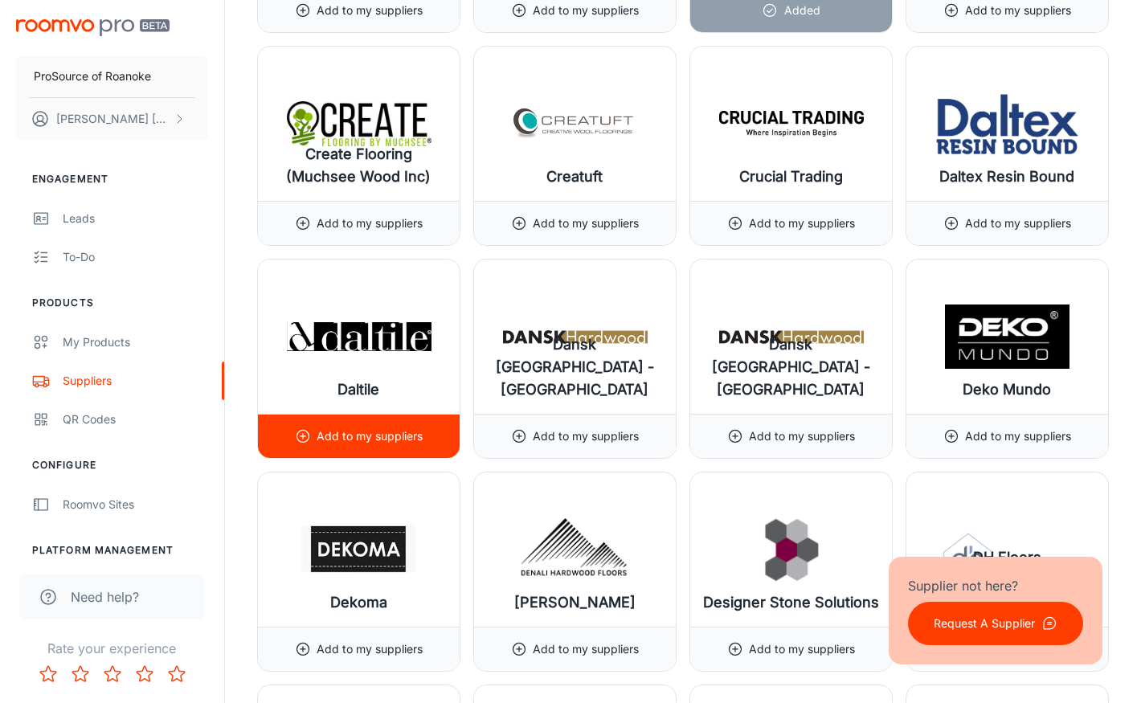
click at [355, 427] on p "Add to my suppliers" at bounding box center [370, 436] width 106 height 18
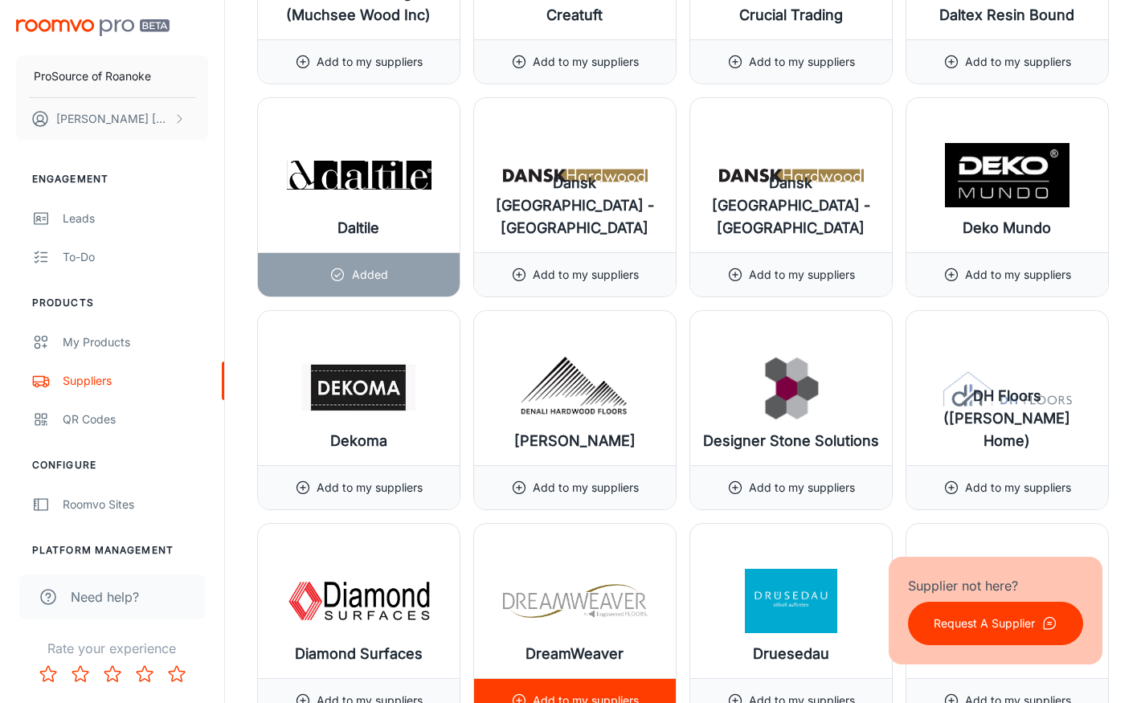
scroll to position [5783, 0]
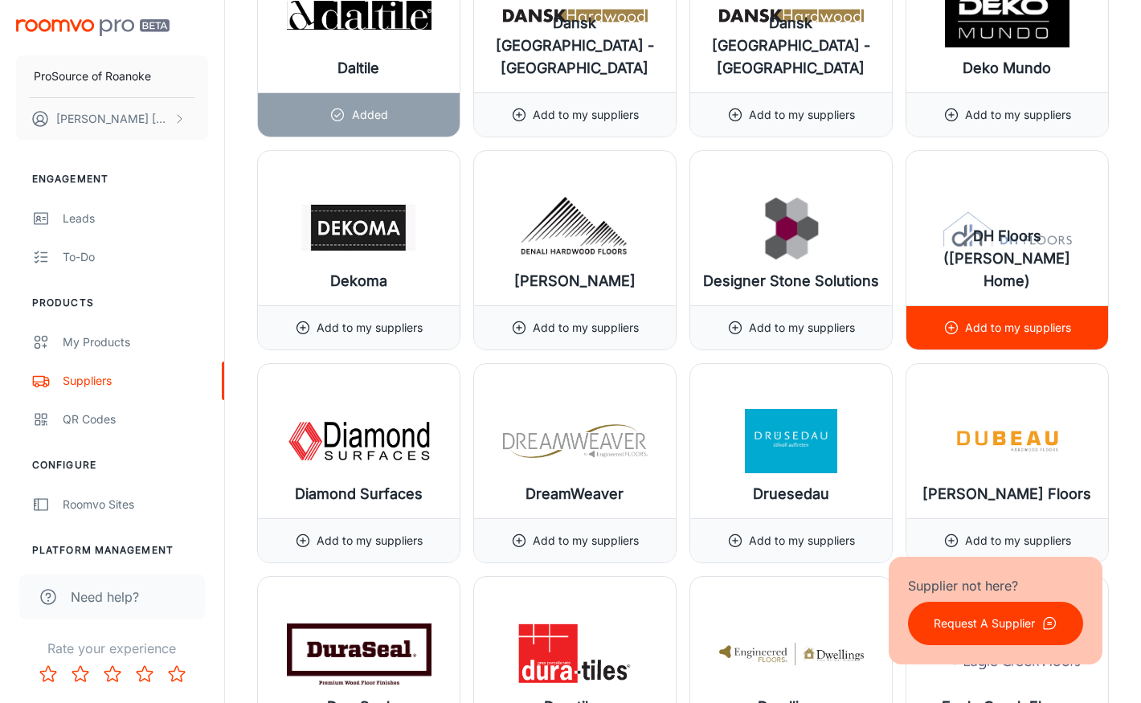
click at [967, 319] on p "Add to my suppliers" at bounding box center [1018, 328] width 106 height 18
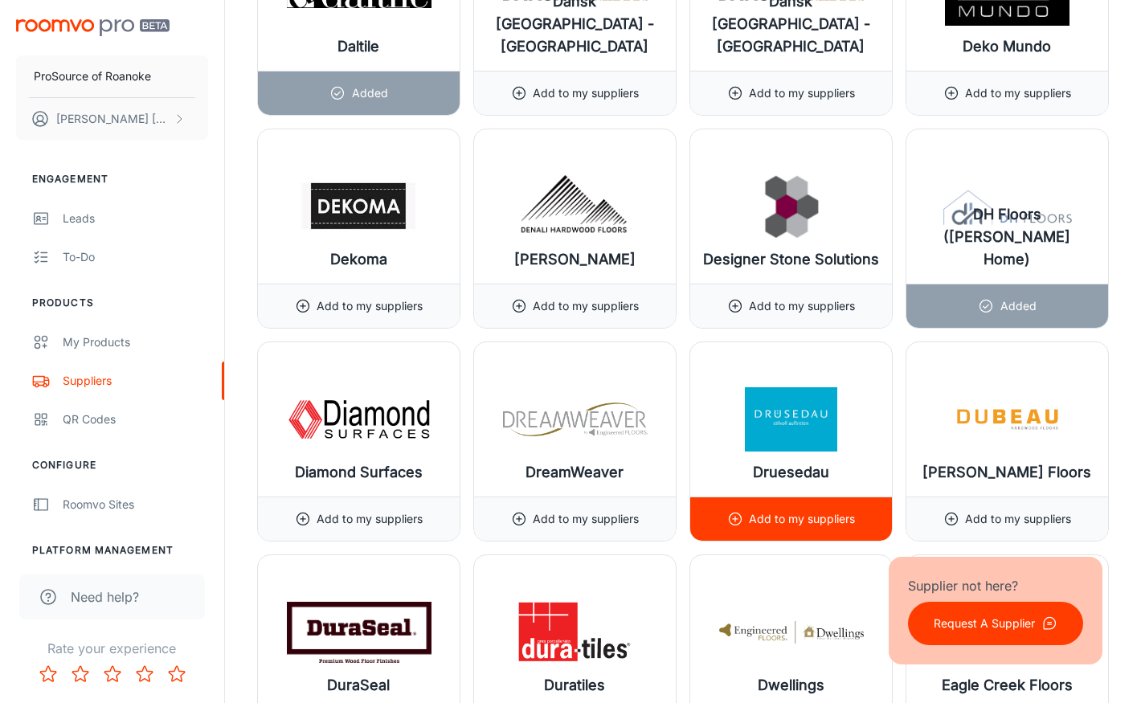
scroll to position [6104, 0]
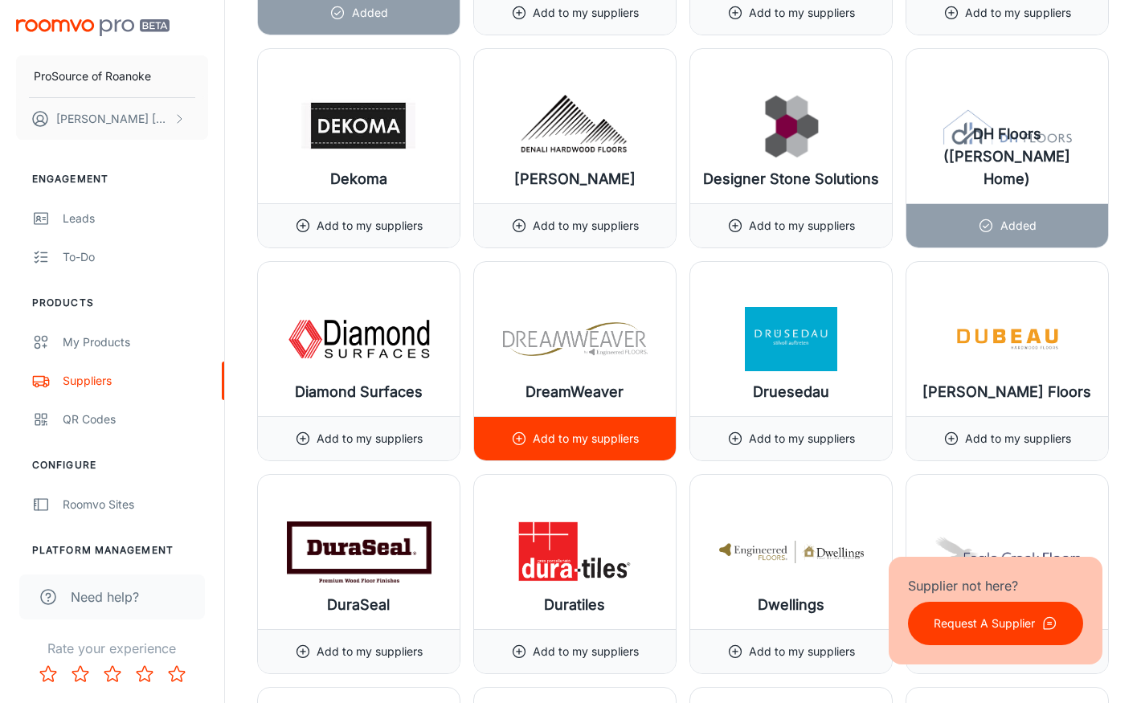
click at [543, 430] on p "Add to my suppliers" at bounding box center [586, 439] width 106 height 18
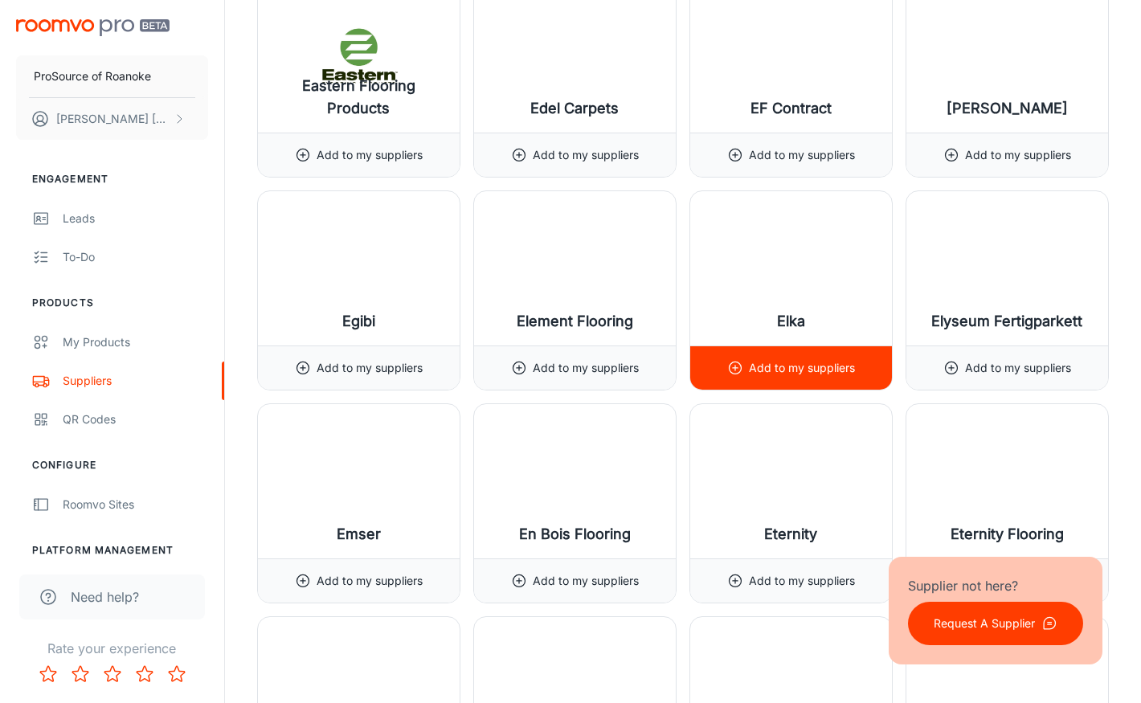
scroll to position [6827, 0]
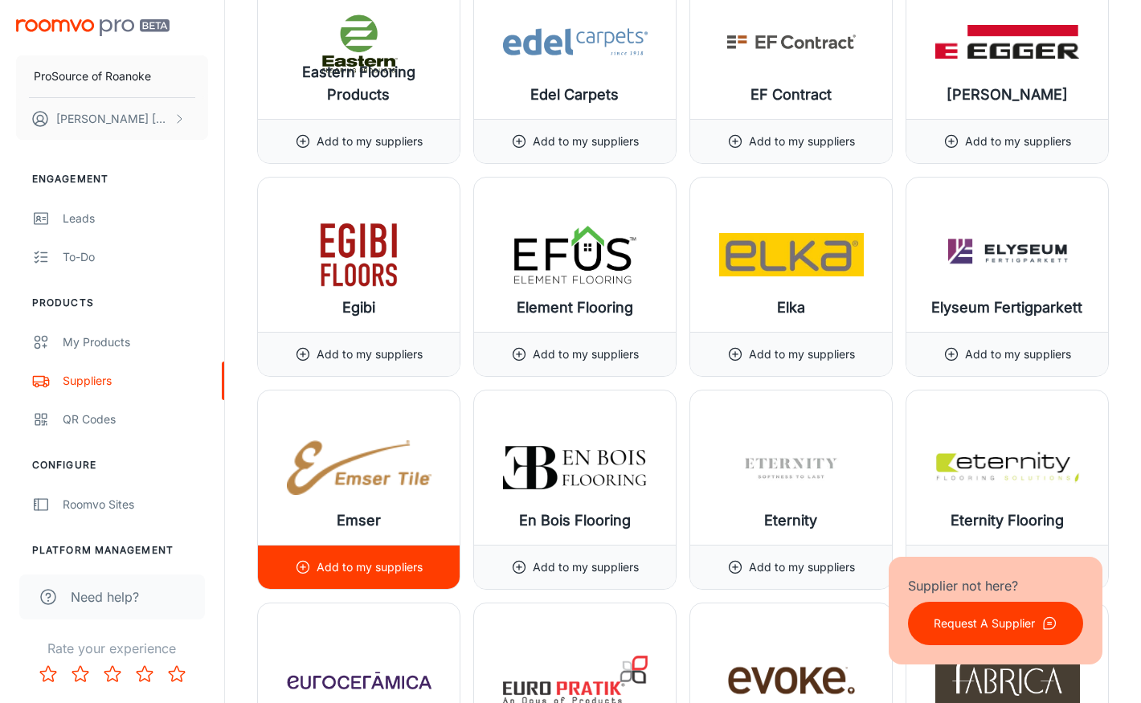
click at [353, 561] on p "Add to my suppliers" at bounding box center [370, 567] width 106 height 18
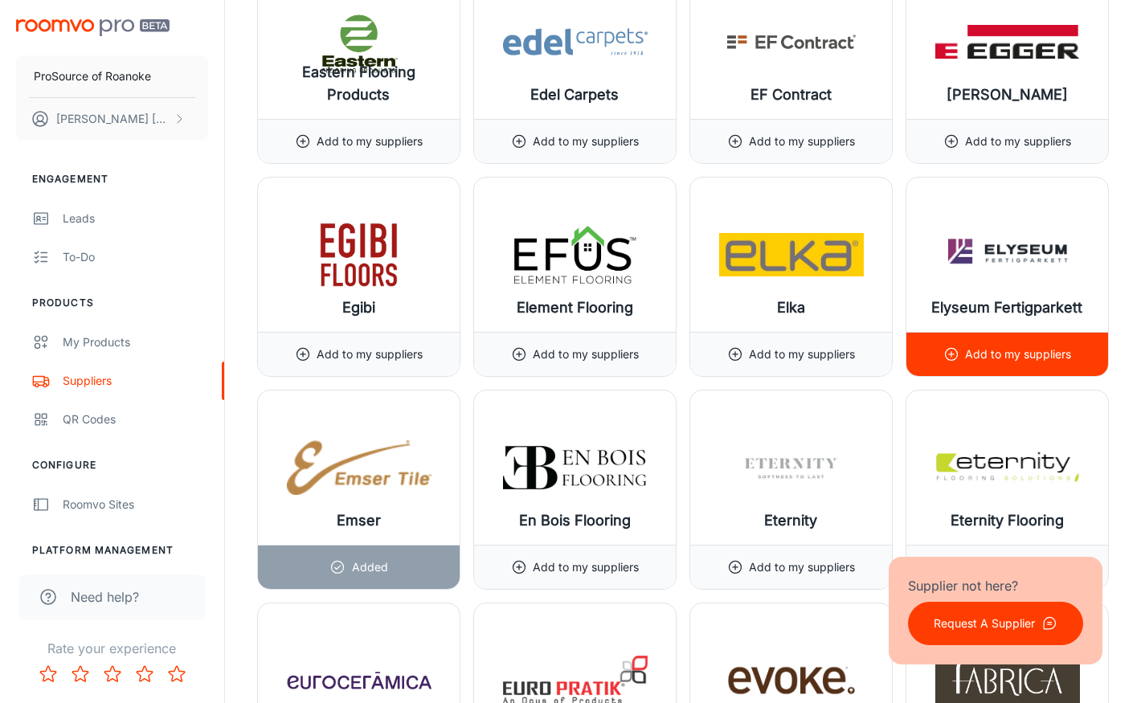
click at [1000, 348] on p "Add to my suppliers" at bounding box center [1018, 354] width 106 height 18
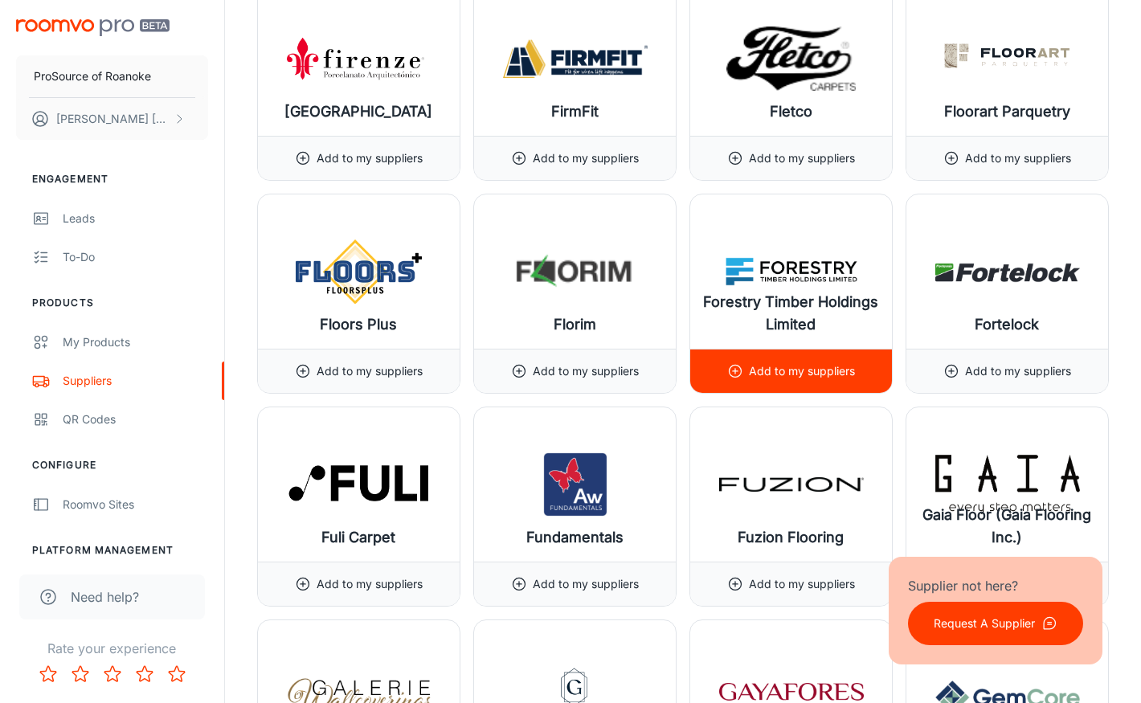
scroll to position [8112, 0]
